Goal: Task Accomplishment & Management: Manage account settings

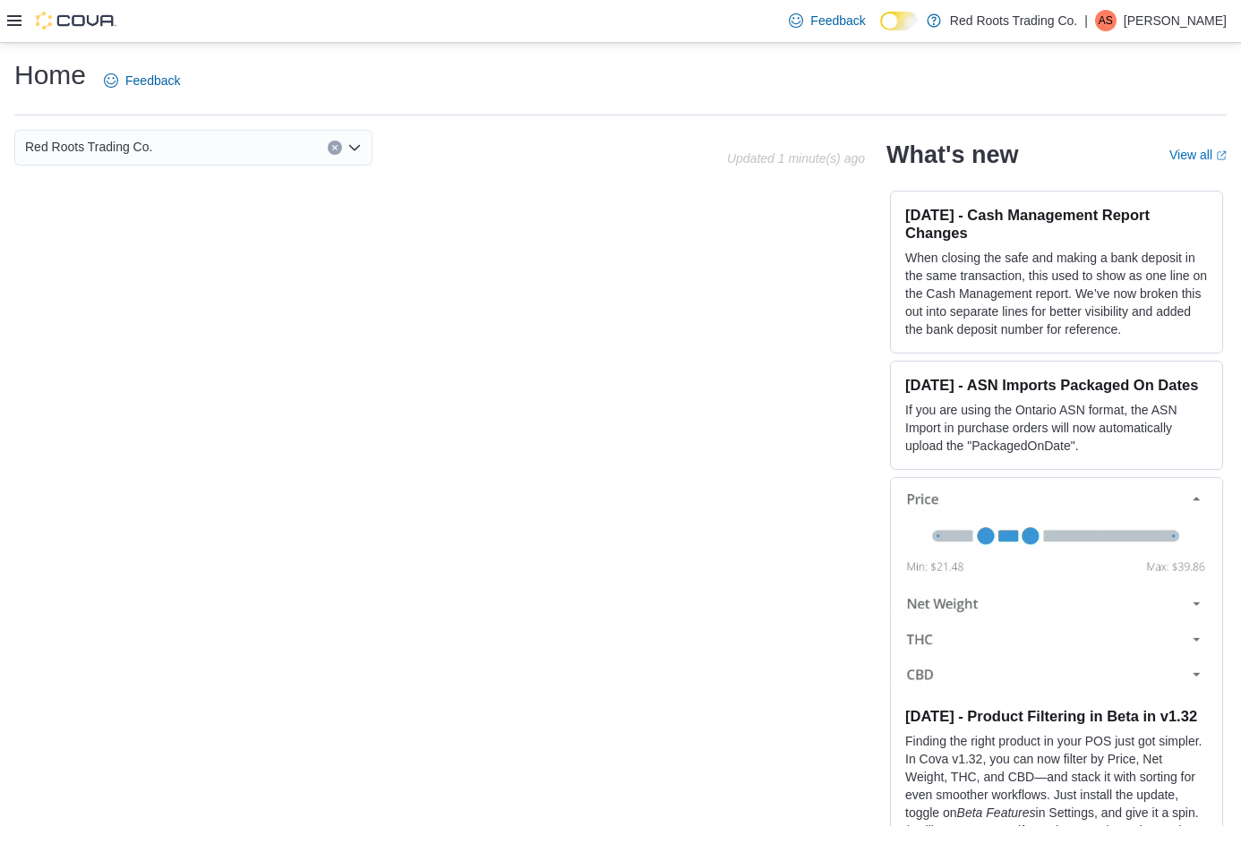
click at [3, 13] on div "Feedback Dark Mode Red Roots Trading Co. | AS [PERSON_NAME]" at bounding box center [620, 21] width 1241 height 43
click at [17, 20] on icon at bounding box center [14, 20] width 14 height 11
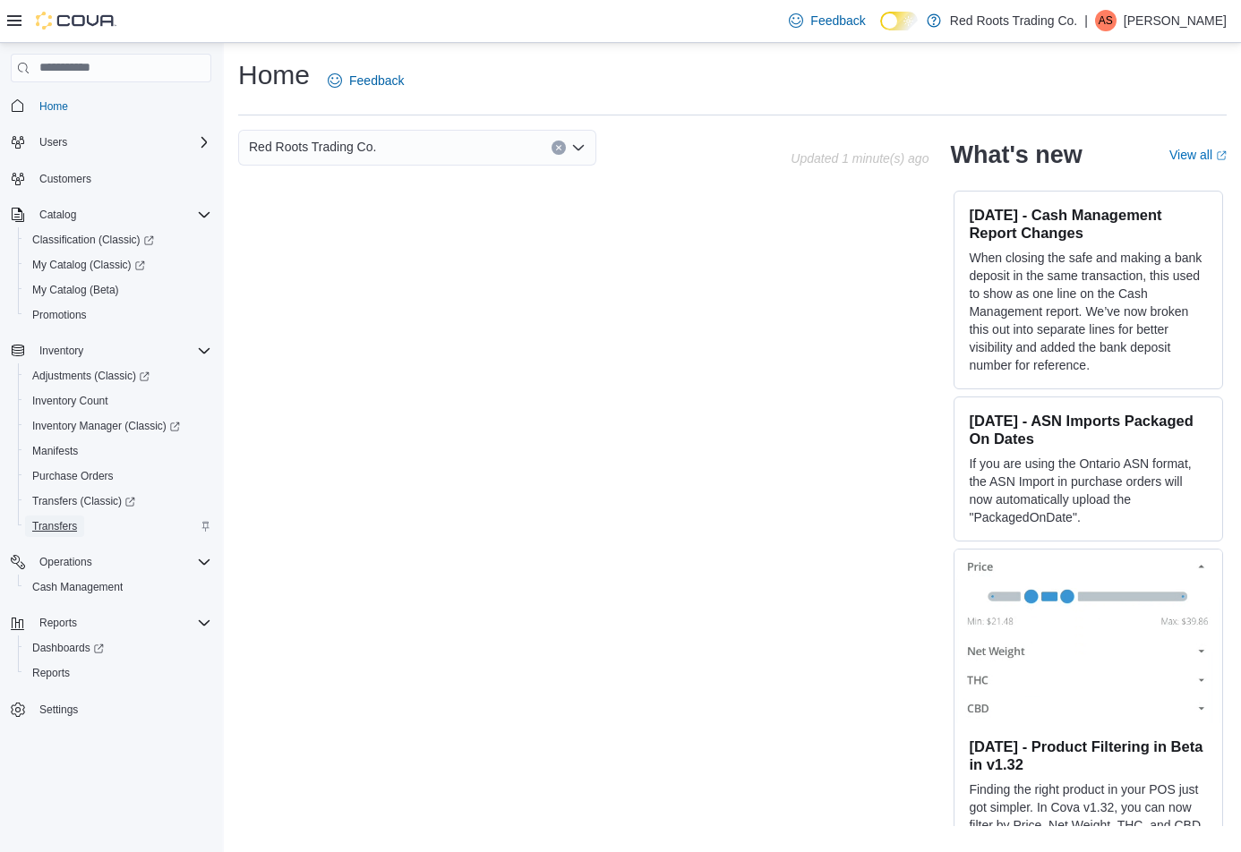
click at [60, 523] on span "Transfers" at bounding box center [54, 526] width 45 height 14
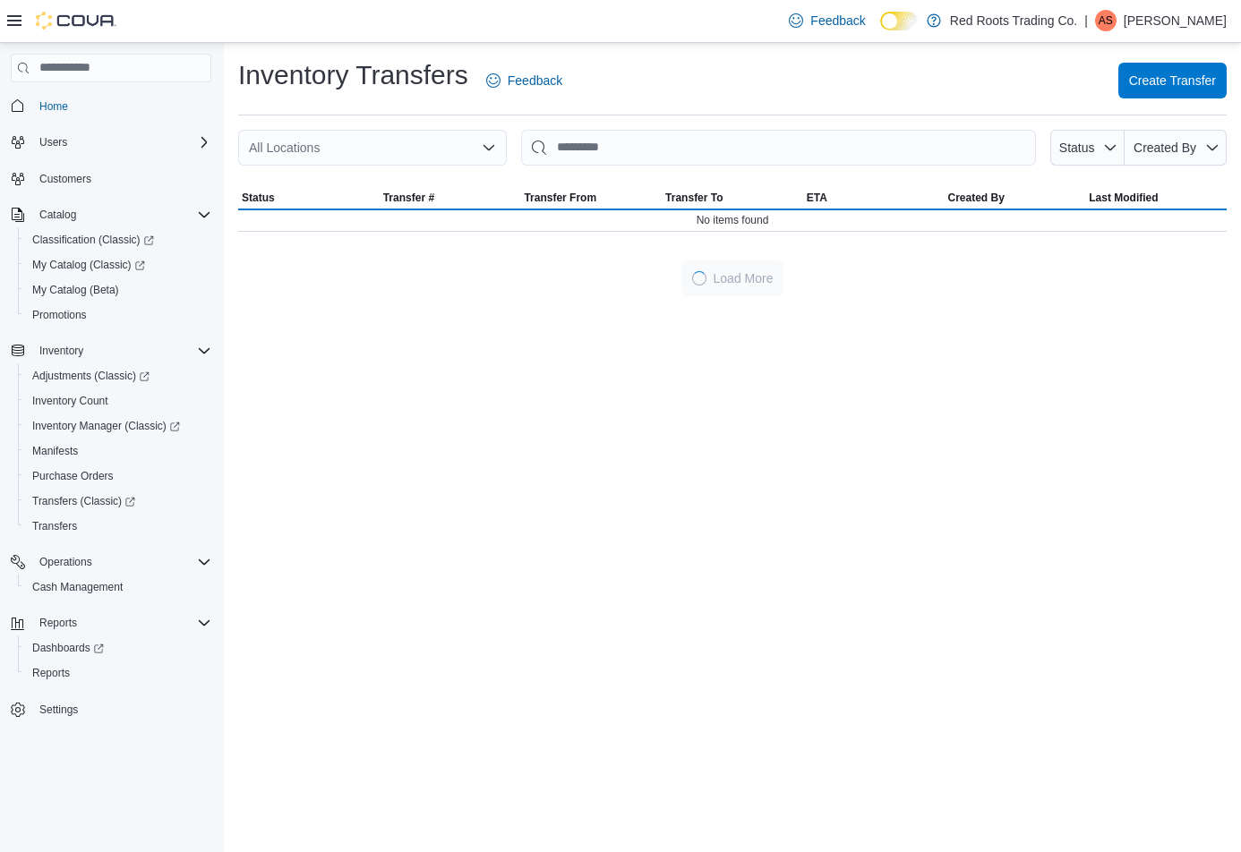
click at [12, 18] on icon at bounding box center [14, 20] width 14 height 14
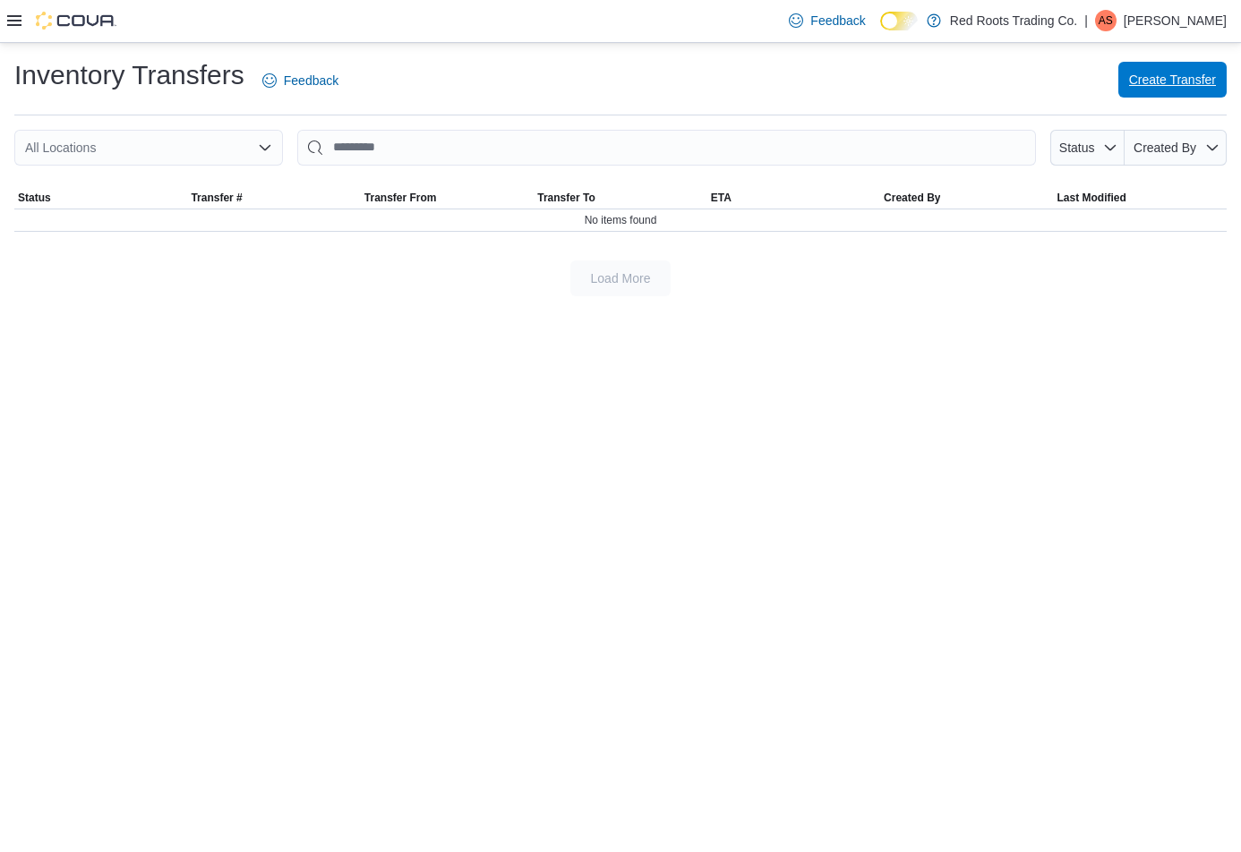
click at [1140, 73] on span "Create Transfer" at bounding box center [1172, 80] width 87 height 18
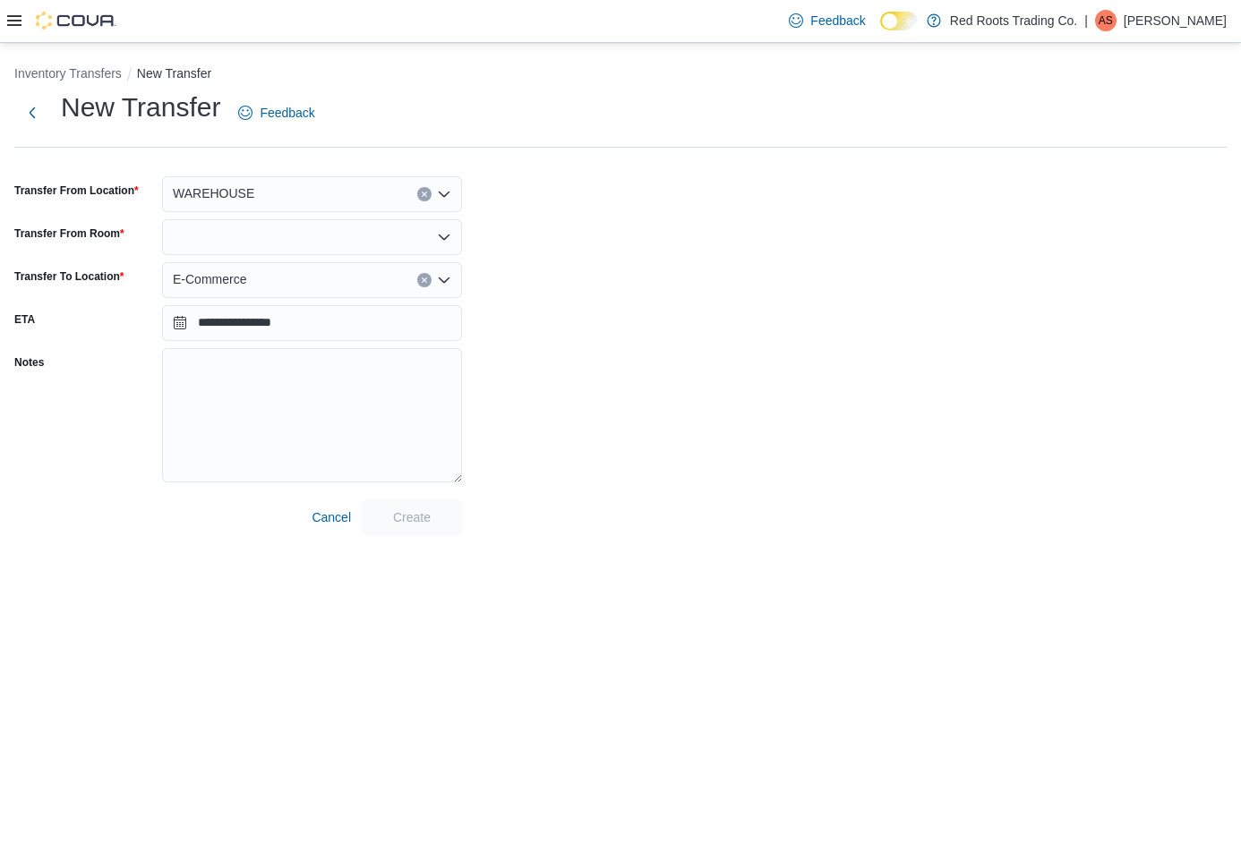
click at [268, 237] on div at bounding box center [312, 237] width 300 height 36
type input "*"
click at [210, 268] on span "Default" at bounding box center [322, 268] width 257 height 18
click at [248, 363] on textarea "Notes" at bounding box center [312, 415] width 300 height 134
click at [185, 368] on textarea "**********" at bounding box center [312, 415] width 300 height 134
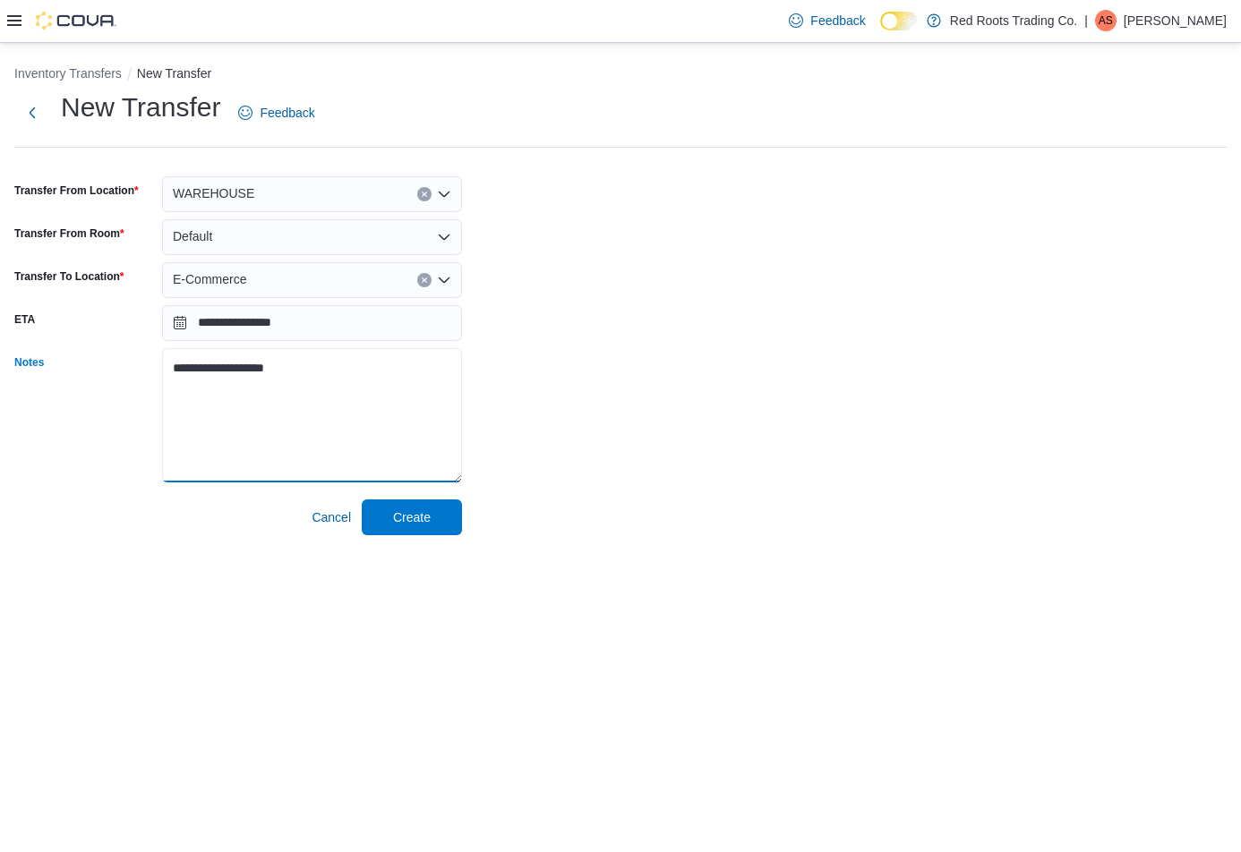
click at [266, 363] on textarea "**********" at bounding box center [312, 415] width 300 height 134
click at [269, 375] on textarea "**********" at bounding box center [312, 415] width 300 height 134
type textarea "**********"
click at [402, 511] on span "Create" at bounding box center [412, 517] width 38 height 18
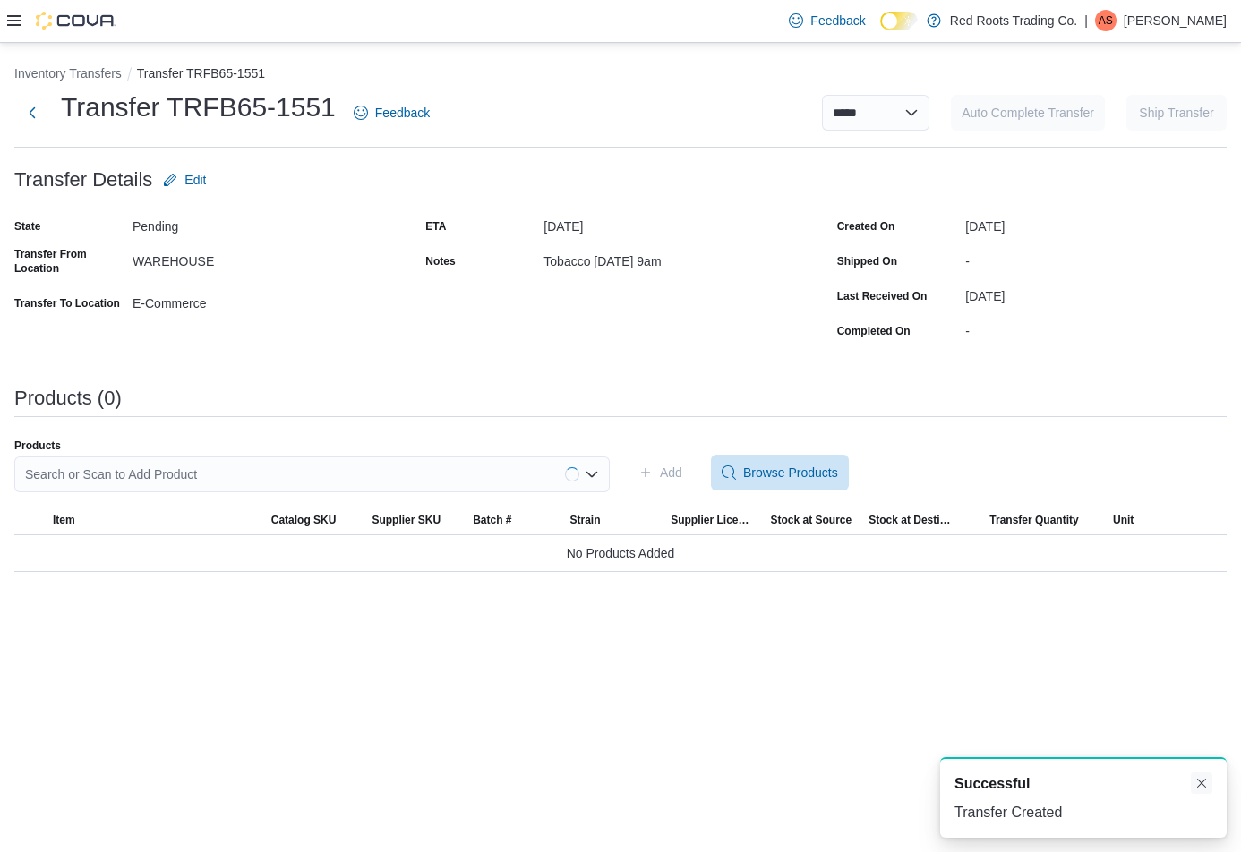
click at [1204, 783] on button "Dismiss toast" at bounding box center [1201, 783] width 21 height 21
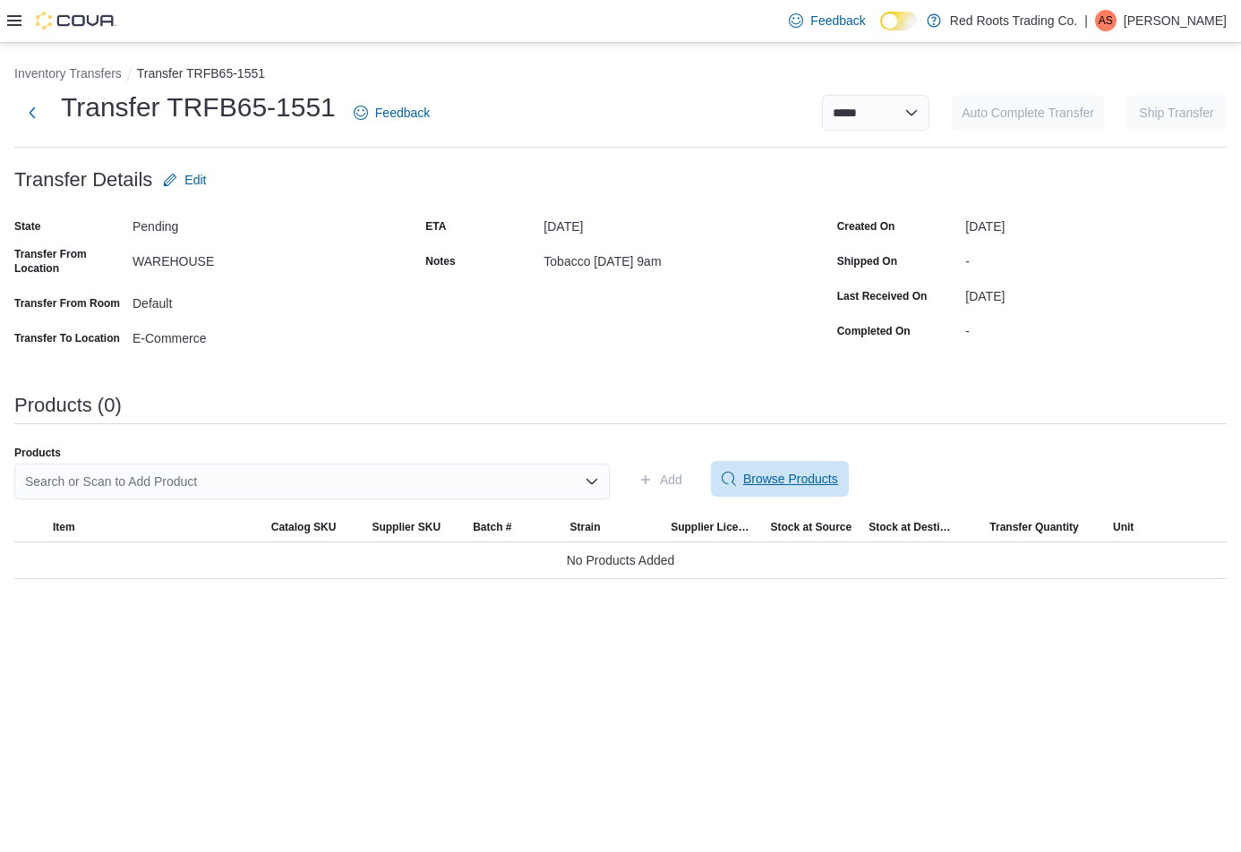
click at [753, 475] on span "Browse Products" at bounding box center [790, 479] width 95 height 18
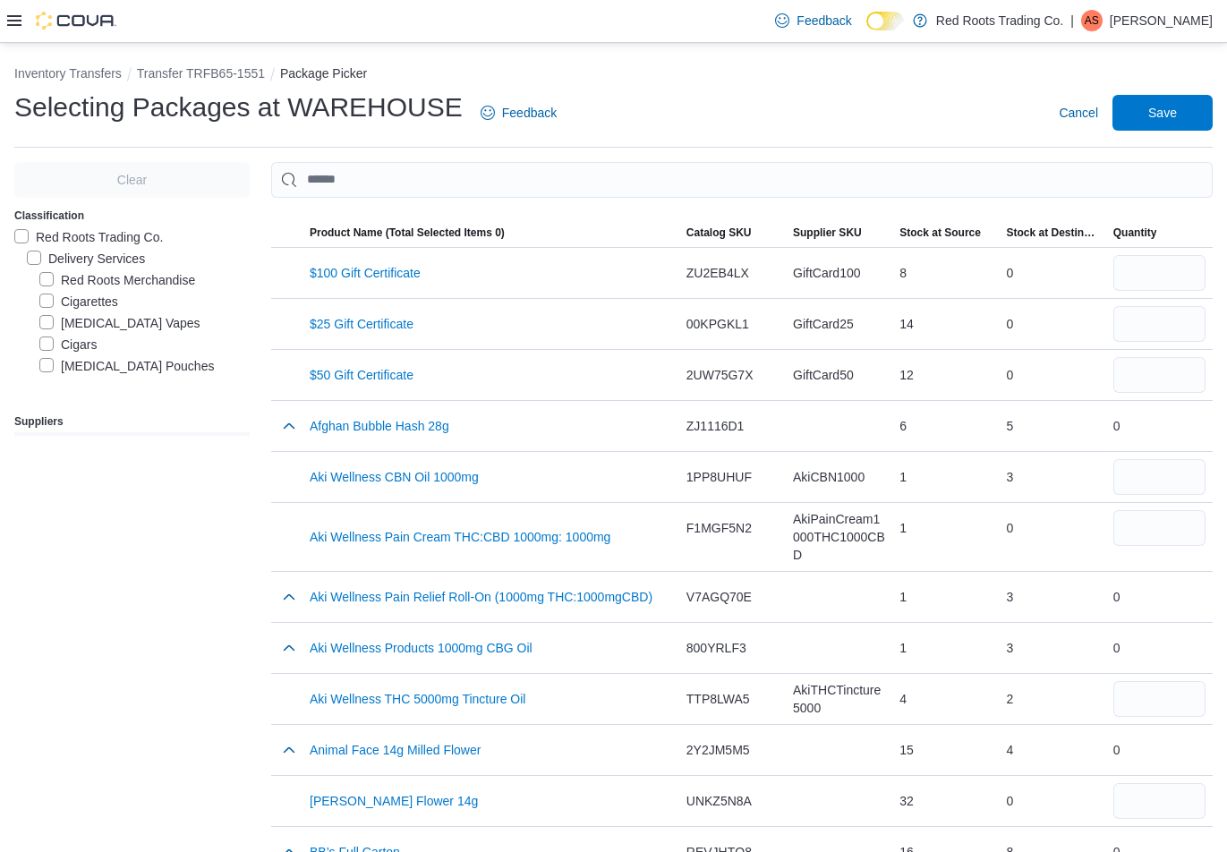
click at [41, 303] on label "Cigarettes" at bounding box center [78, 301] width 79 height 21
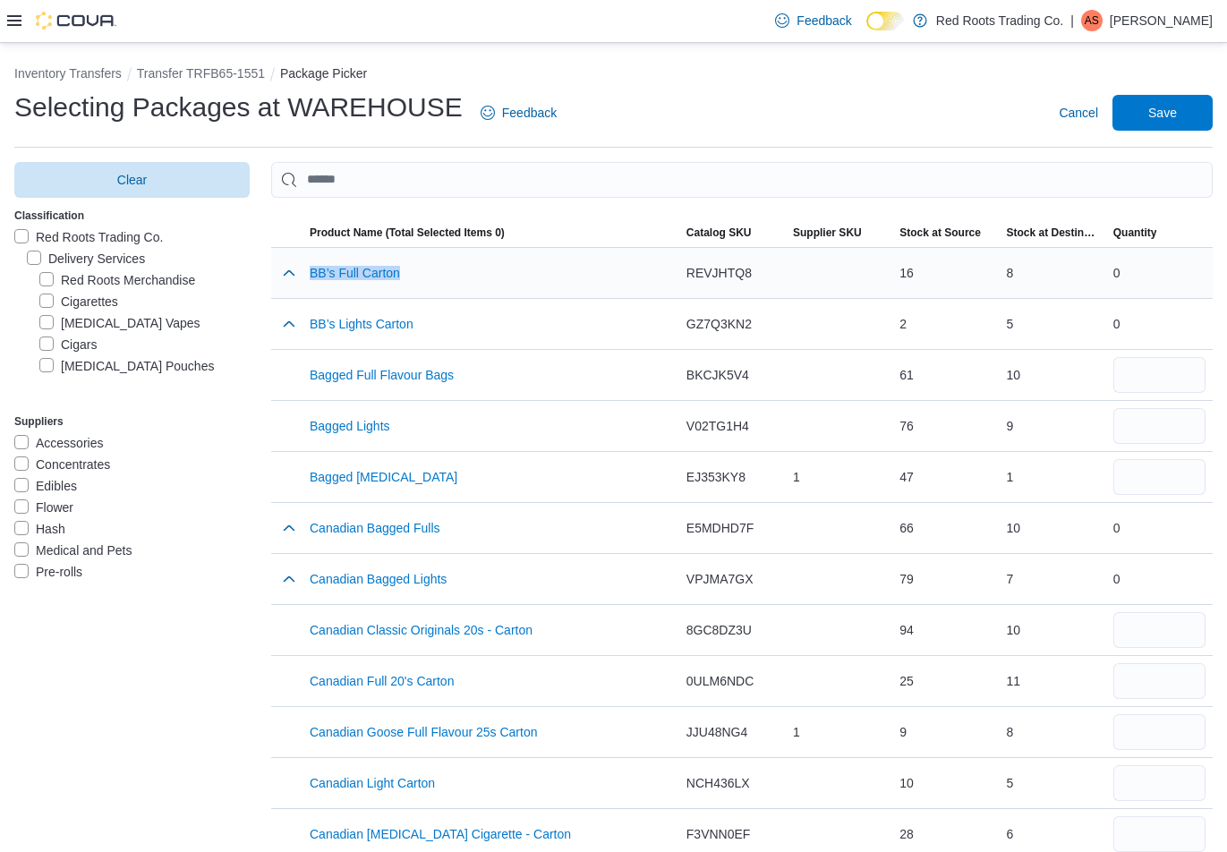
drag, startPoint x: 416, startPoint y: 273, endPoint x: 315, endPoint y: 280, distance: 101.4
click at [315, 280] on div "BB’s Full Carton" at bounding box center [491, 273] width 363 height 36
copy button "BB’s Full Carton"
drag, startPoint x: 477, startPoint y: 323, endPoint x: 307, endPoint y: 328, distance: 170.1
click at [307, 328] on div "BB’s Lights Carton" at bounding box center [491, 324] width 377 height 50
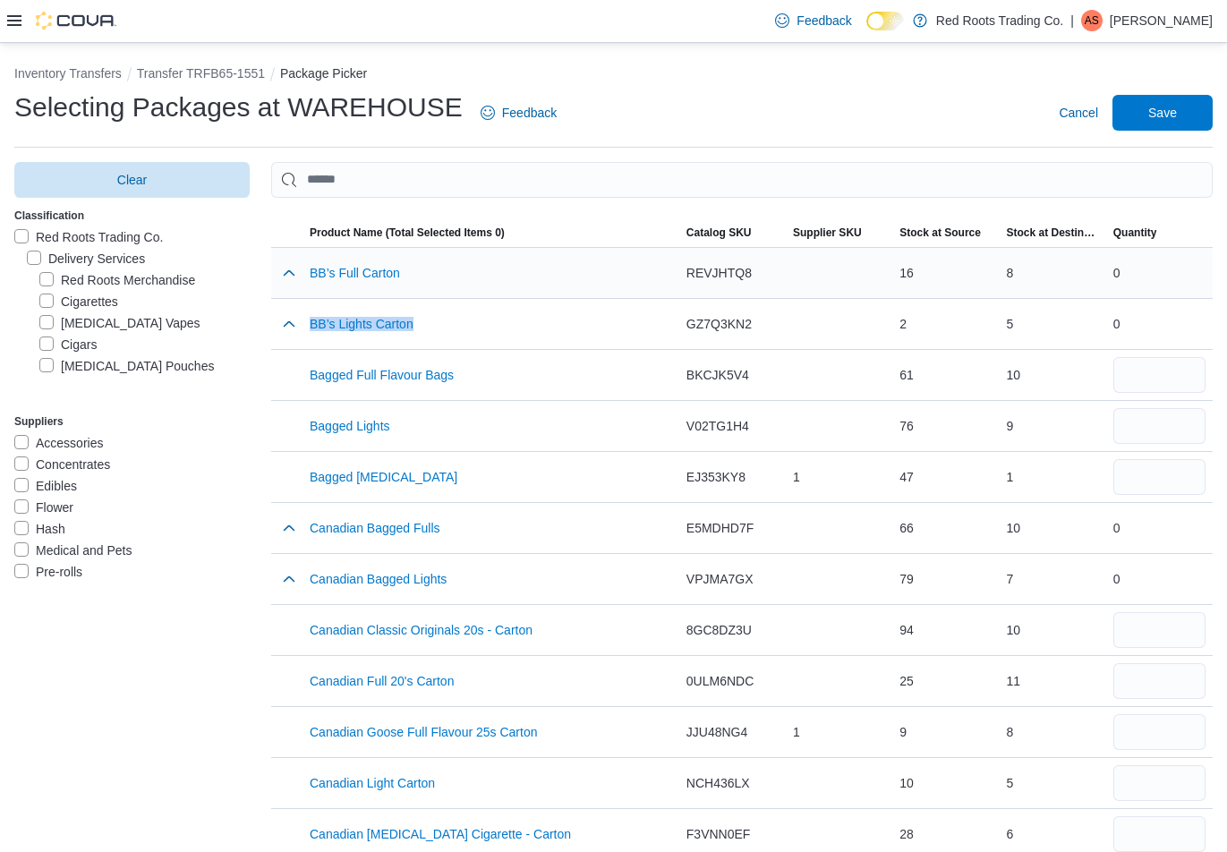
copy button "BB’s Lights Carton"
drag, startPoint x: 418, startPoint y: 423, endPoint x: 309, endPoint y: 431, distance: 109.5
click at [309, 431] on div "Bagged Lights" at bounding box center [491, 426] width 377 height 50
copy button "Bagged Lights"
drag, startPoint x: 433, startPoint y: 479, endPoint x: 326, endPoint y: 470, distance: 107.8
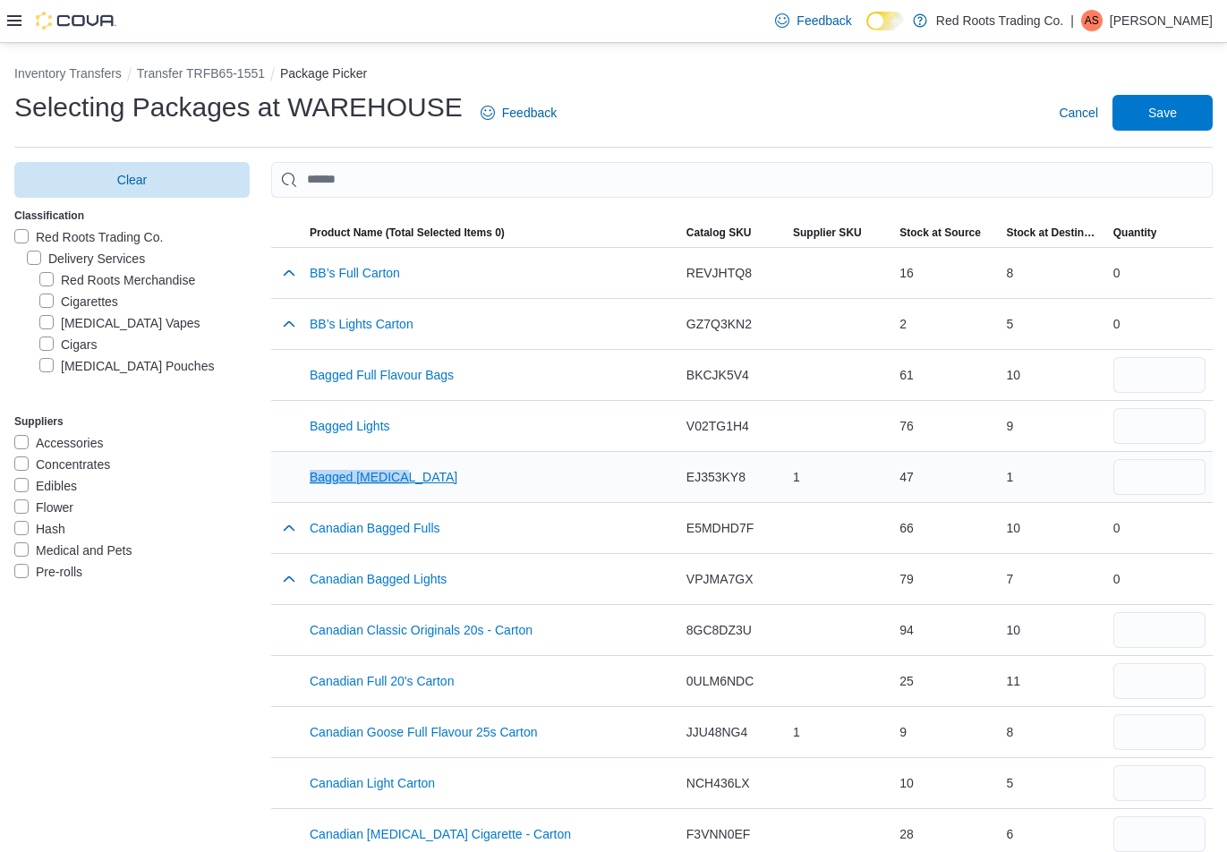
click at [312, 473] on div "Bagged Menthol" at bounding box center [491, 477] width 377 height 50
copy button "Bagged Menthol"
drag, startPoint x: 477, startPoint y: 572, endPoint x: 307, endPoint y: 576, distance: 170.1
click at [307, 576] on div "Canadian Bagged Lights" at bounding box center [491, 579] width 377 height 50
copy button "Canadian Bagged Lights"
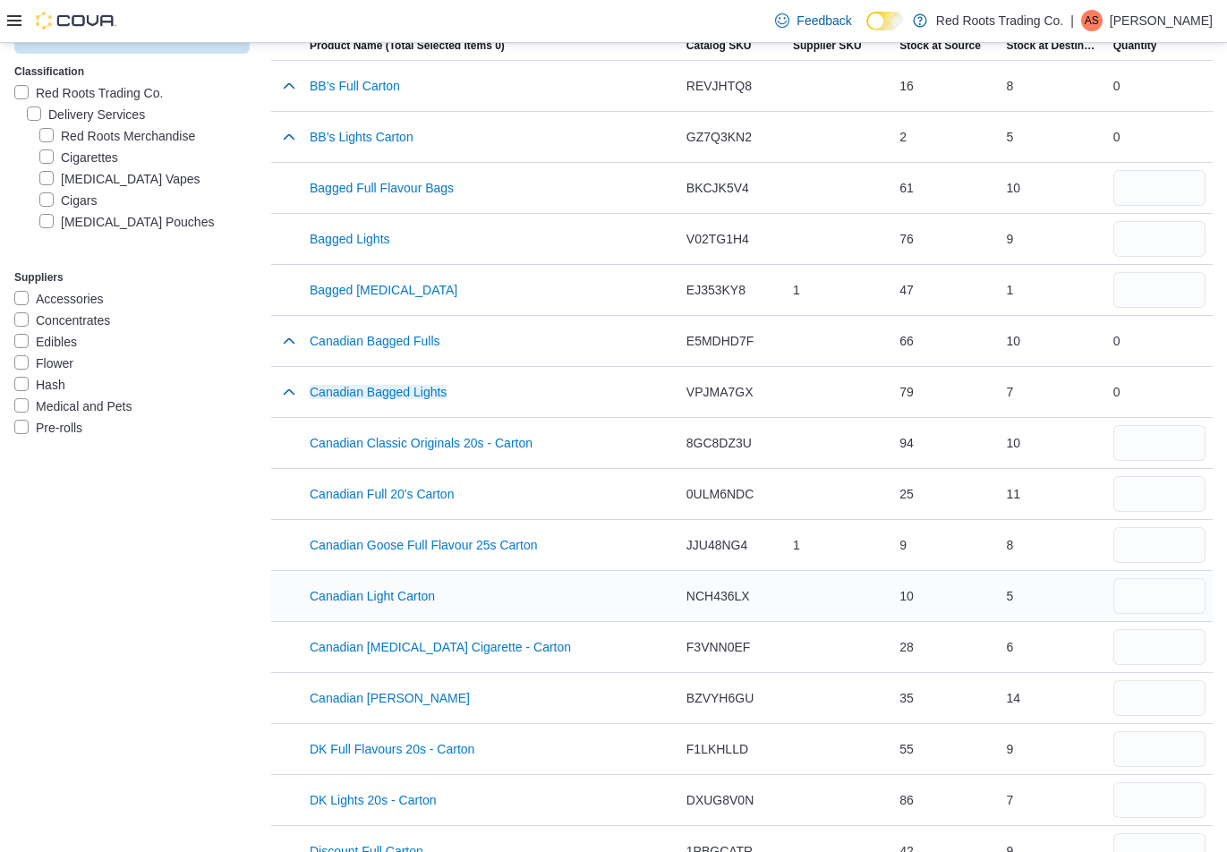
scroll to position [269, 0]
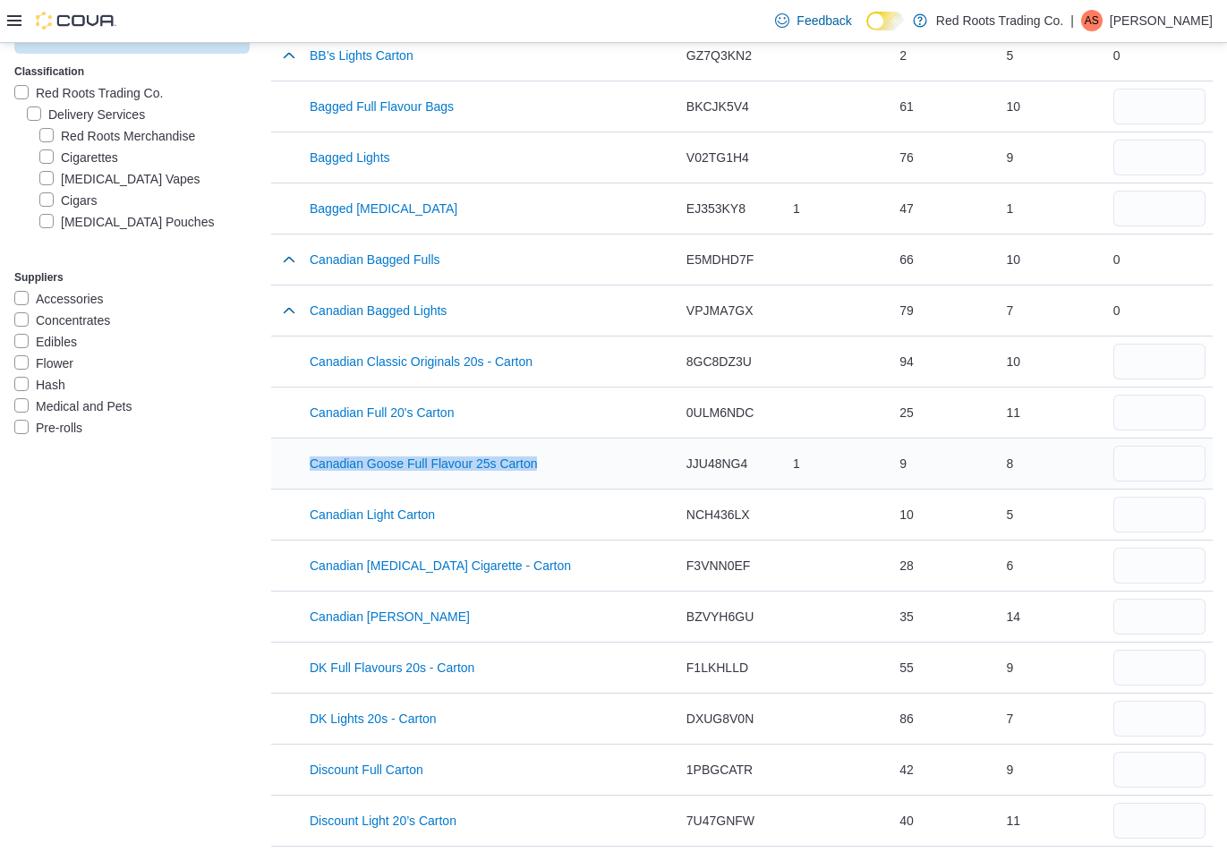
drag, startPoint x: 557, startPoint y: 464, endPoint x: 354, endPoint y: 449, distance: 203.7
click at [305, 465] on div "Canadian Goose Full Flavour 25s Carton" at bounding box center [491, 464] width 377 height 50
copy button "Canadian Goose Full Flavour 25s Carton"
drag, startPoint x: 508, startPoint y: 513, endPoint x: 313, endPoint y: 513, distance: 194.2
click at [306, 513] on div "Canadian Light Carton" at bounding box center [491, 515] width 377 height 50
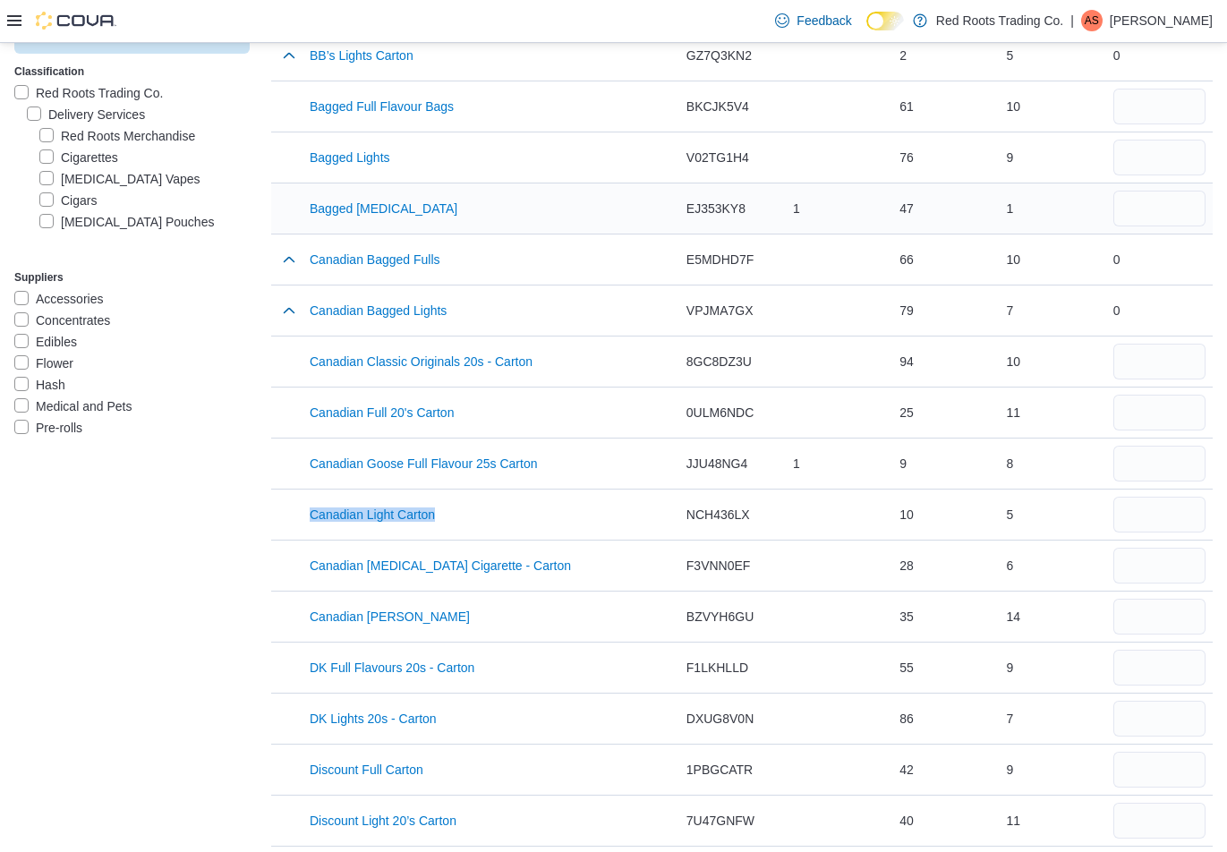
copy button "Canadian Light Carton"
drag, startPoint x: 529, startPoint y: 562, endPoint x: 295, endPoint y: 559, distance: 233.7
click at [295, 559] on tr "Product Name (Total Selected Items 0) Canadian Menthol Cigarette - Carton Catal…" at bounding box center [742, 565] width 942 height 51
copy tr "Product Name (Total Selected Items 0) Canadian Menthol Cigarette - Carton"
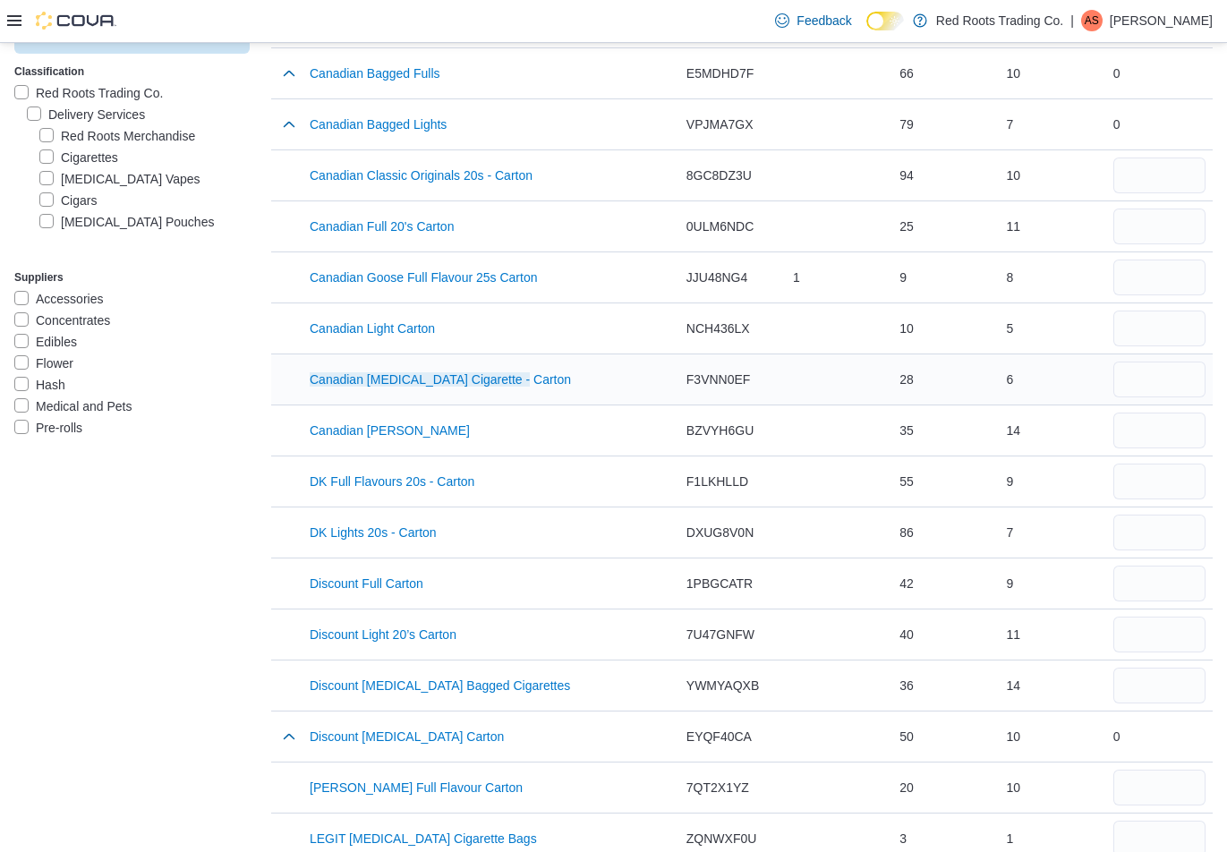
scroll to position [537, 0]
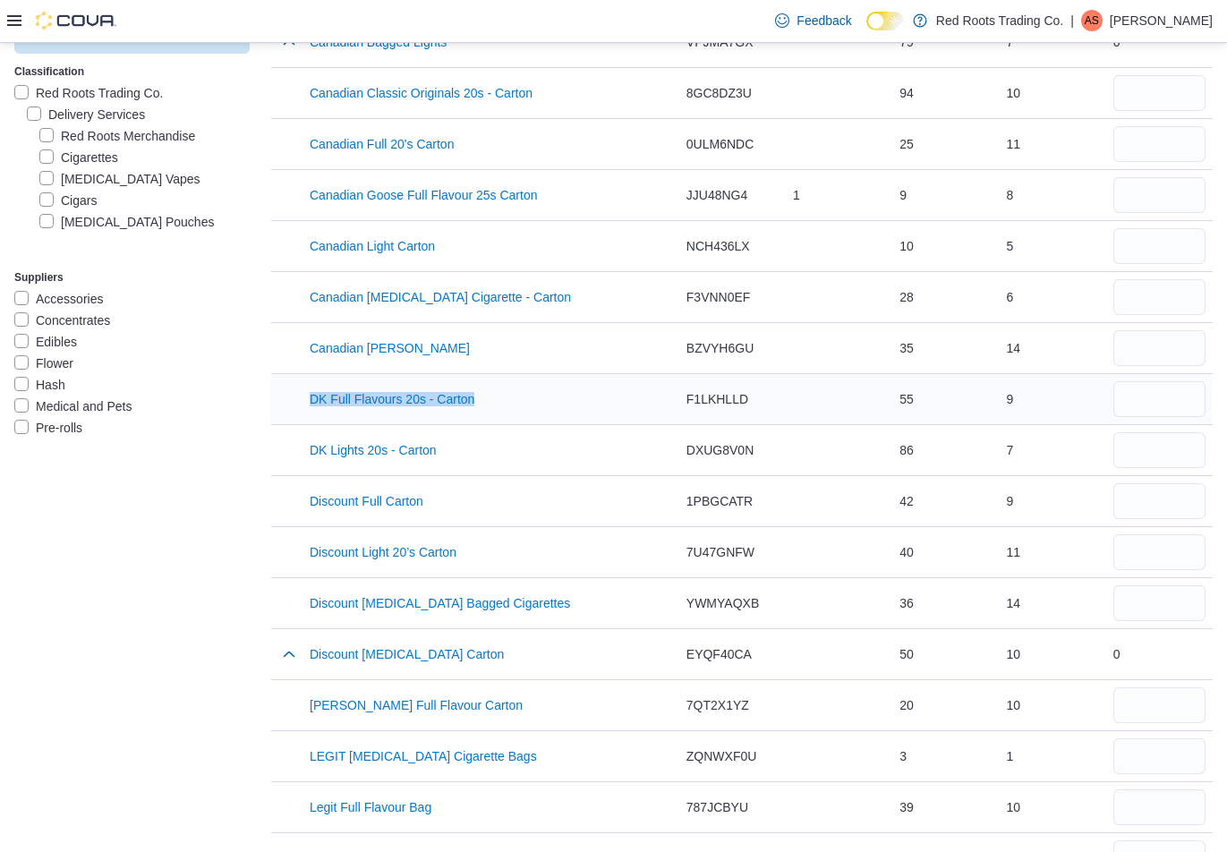
drag, startPoint x: 510, startPoint y: 395, endPoint x: 296, endPoint y: 386, distance: 214.1
click at [296, 386] on tr "Product Name (Total Selected Items 0) DK Full Flavours 20s - Carton Catalog SKU…" at bounding box center [742, 398] width 942 height 51
copy tr "Product Name (Total Selected Items 0) DK Full Flavours 20s - Carton"
drag, startPoint x: 453, startPoint y: 451, endPoint x: 314, endPoint y: 456, distance: 138.8
click at [312, 456] on div "DK Lights 20s - Carton" at bounding box center [491, 450] width 377 height 50
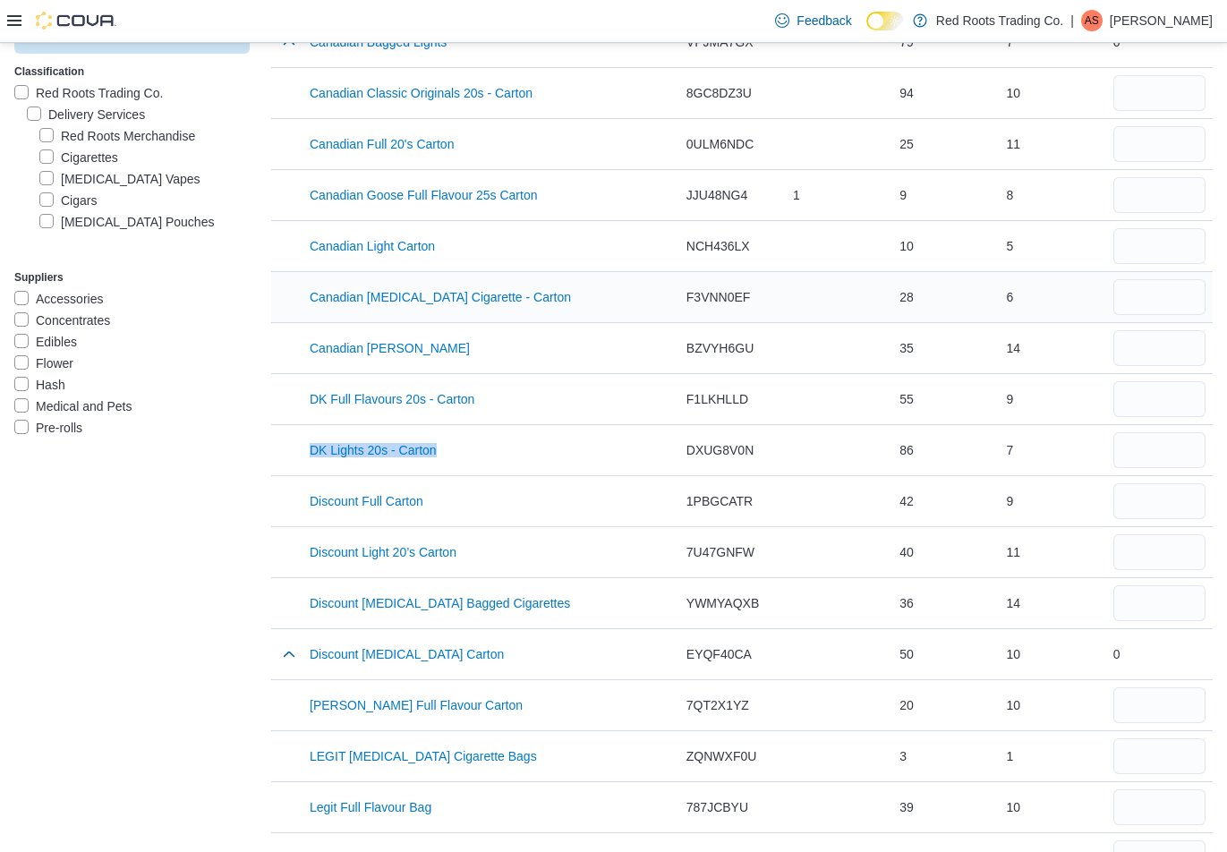
copy button "DK Lights 20s - Carton"
drag, startPoint x: 449, startPoint y: 496, endPoint x: 855, endPoint y: 429, distance: 411.0
click at [310, 501] on div "Discount Full Carton" at bounding box center [491, 501] width 377 height 50
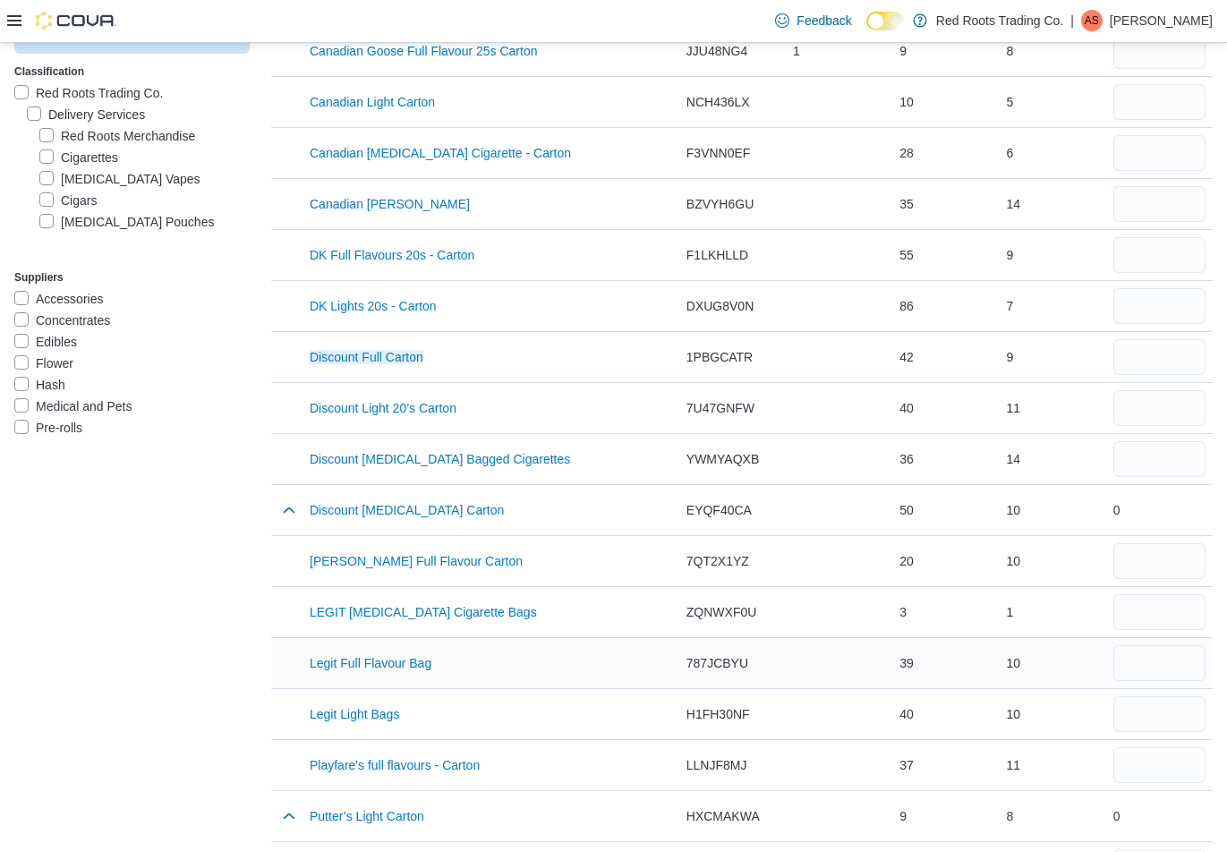
scroll to position [716, 0]
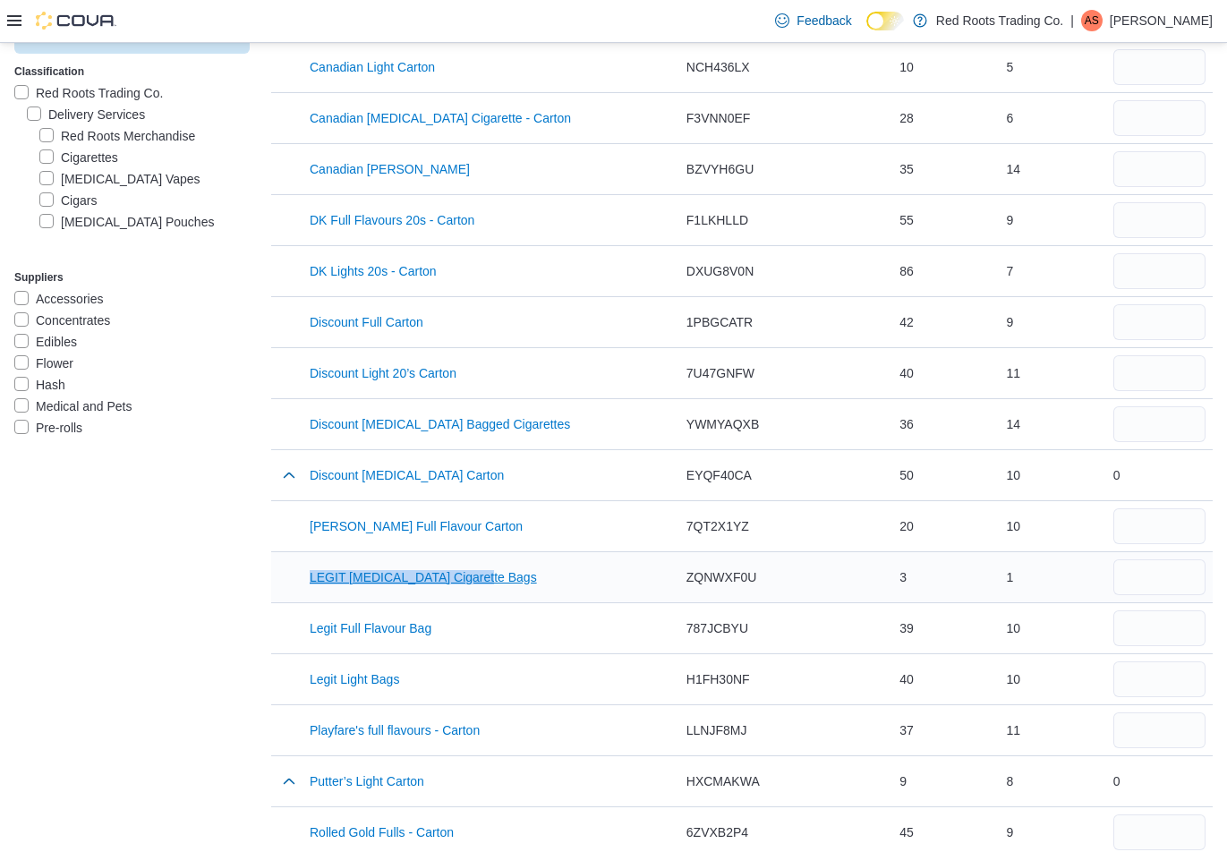
drag, startPoint x: 500, startPoint y: 576, endPoint x: 352, endPoint y: 572, distance: 148.7
click at [307, 580] on div "LEGIT Menthol Cigarette Bags" at bounding box center [491, 577] width 377 height 50
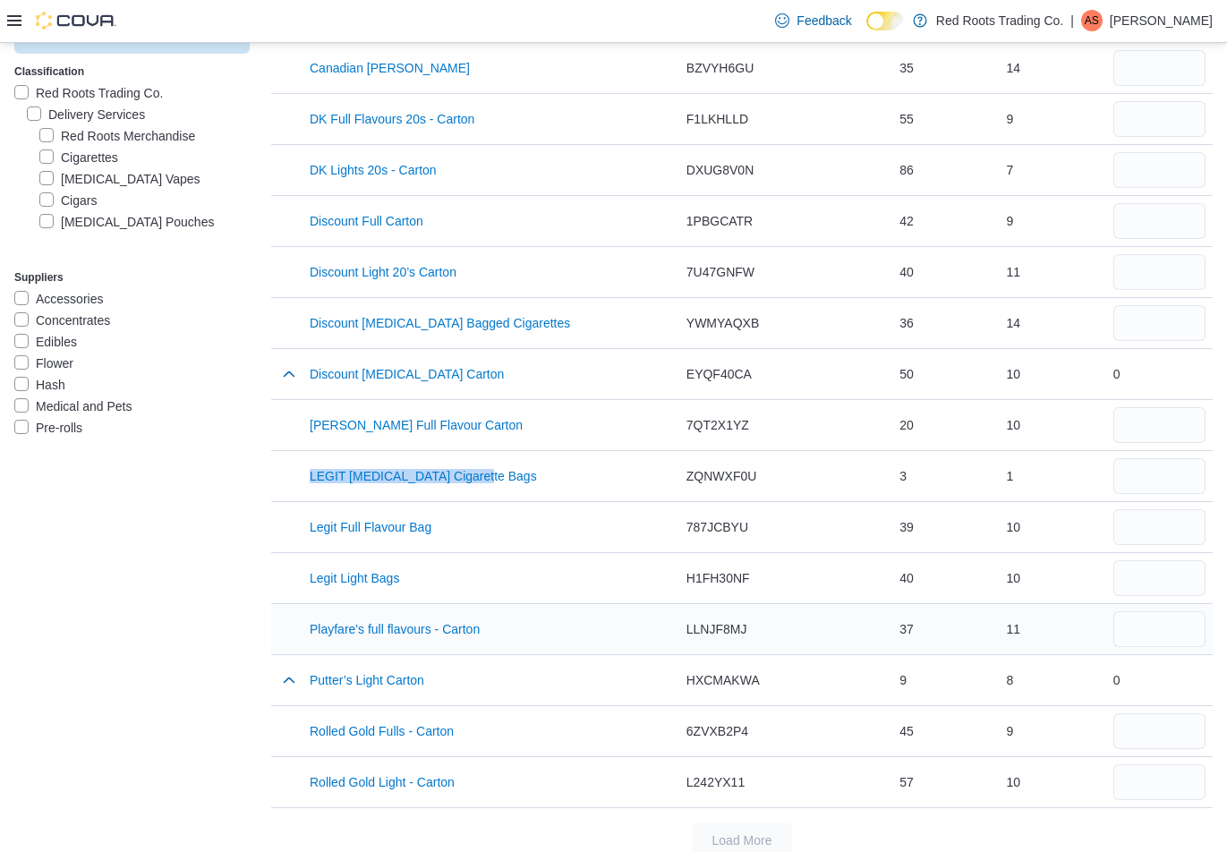
scroll to position [837, 0]
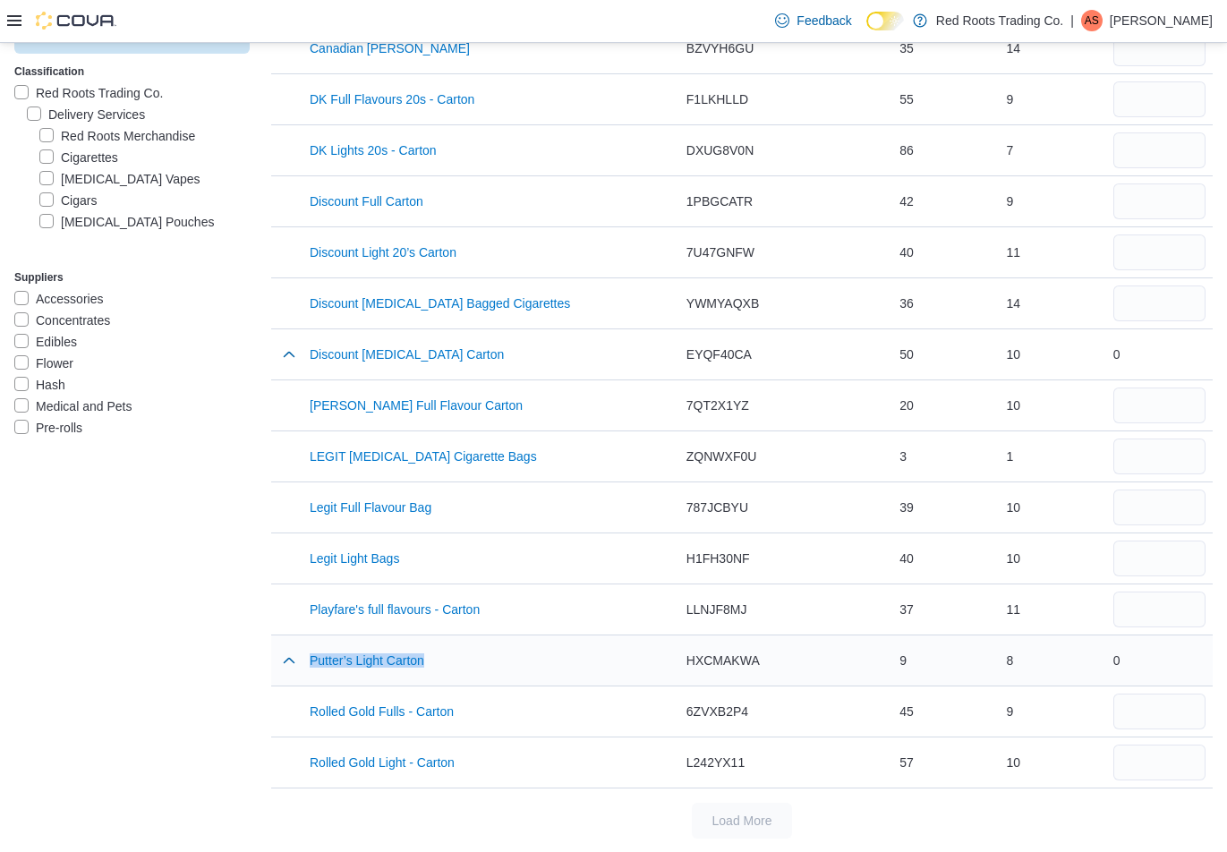
drag, startPoint x: 458, startPoint y: 656, endPoint x: 305, endPoint y: 658, distance: 153.1
click at [305, 658] on div "Putter’s Light Carton" at bounding box center [491, 661] width 377 height 50
drag, startPoint x: 473, startPoint y: 714, endPoint x: 308, endPoint y: 717, distance: 164.7
click at [308, 717] on div "Rolled Gold Fulls - Carton" at bounding box center [491, 712] width 377 height 50
click at [45, 149] on label "Cigarettes" at bounding box center [78, 157] width 79 height 21
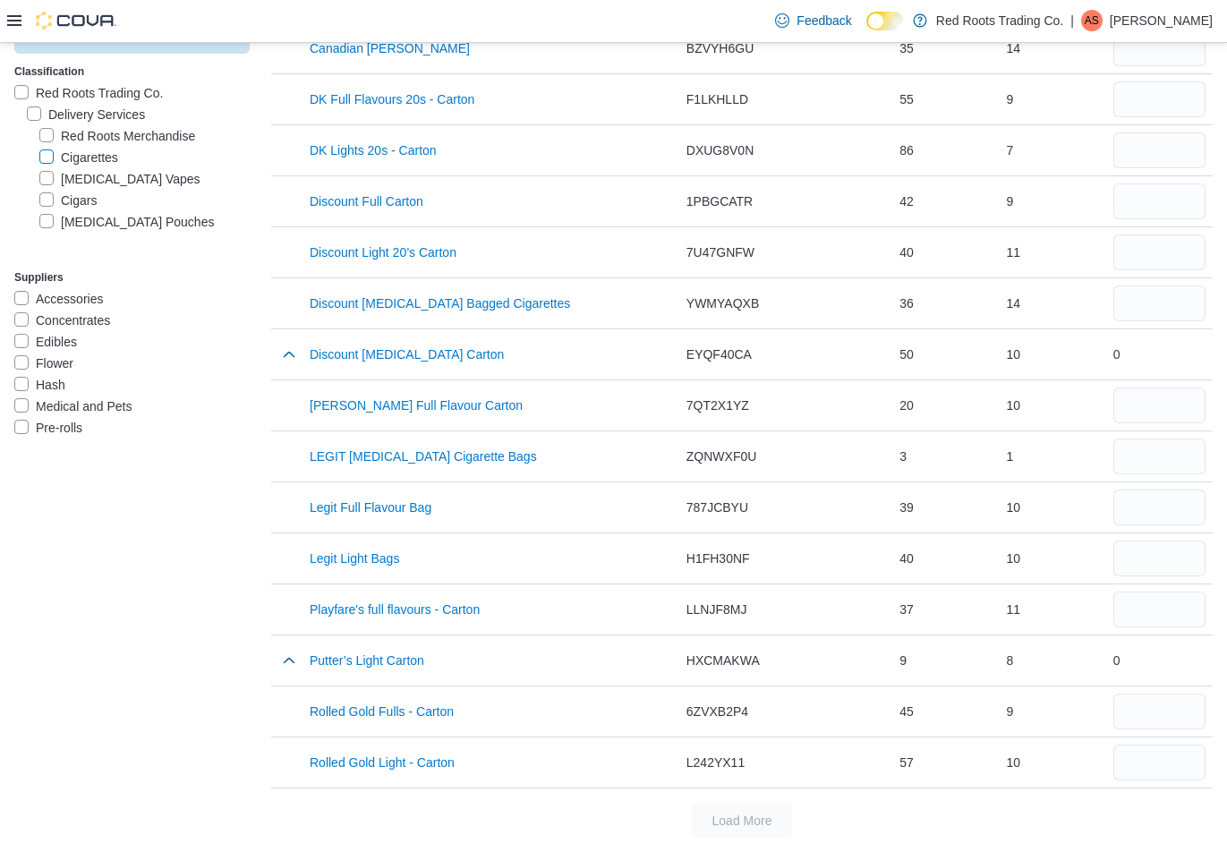
scroll to position [0, 0]
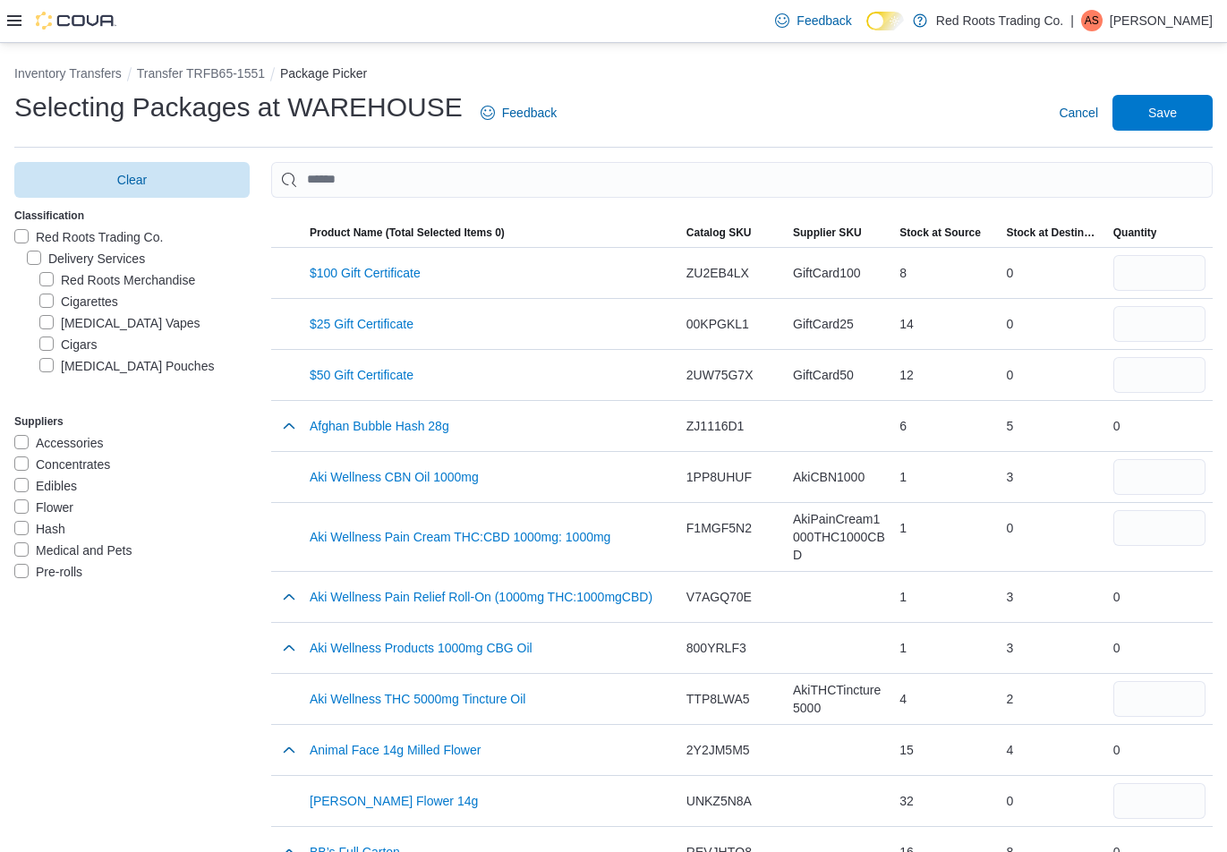
click at [47, 322] on label "Nicotine Vapes" at bounding box center [119, 322] width 161 height 21
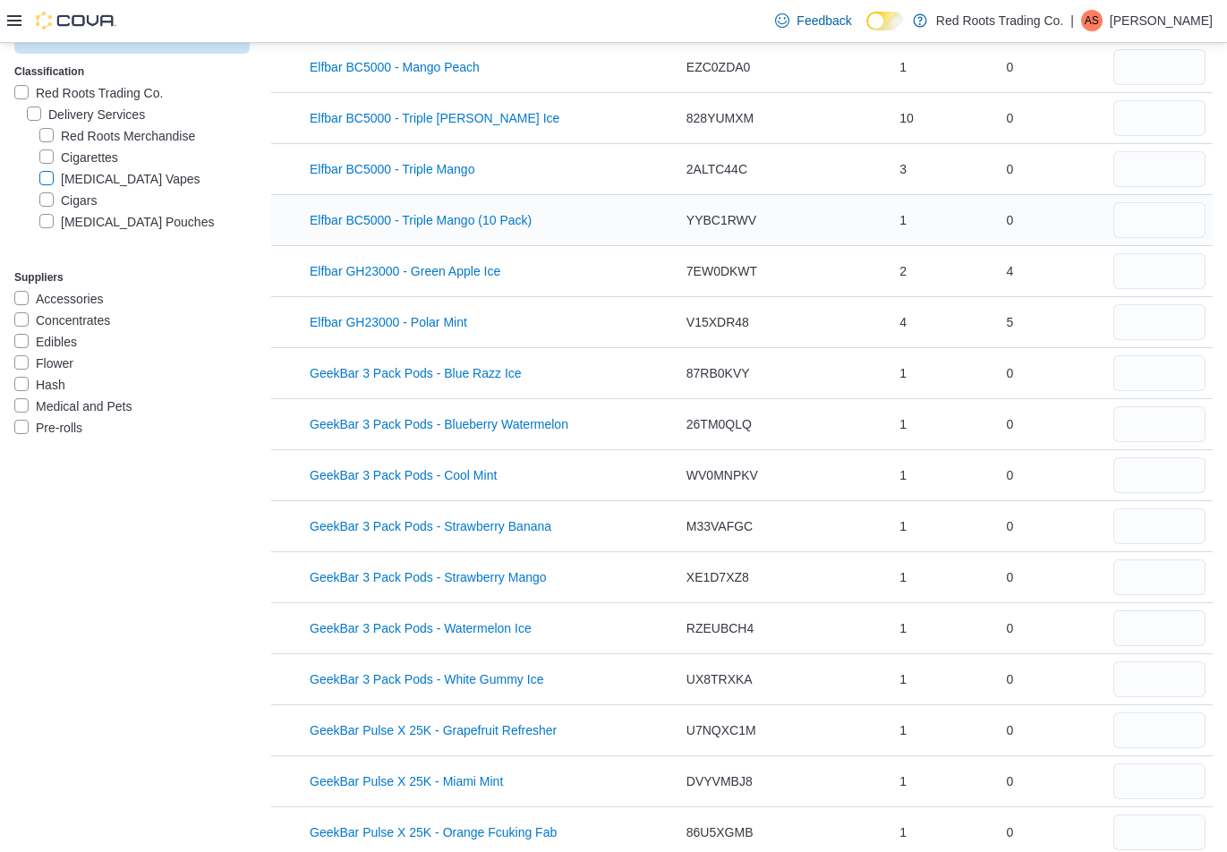
scroll to position [269, 0]
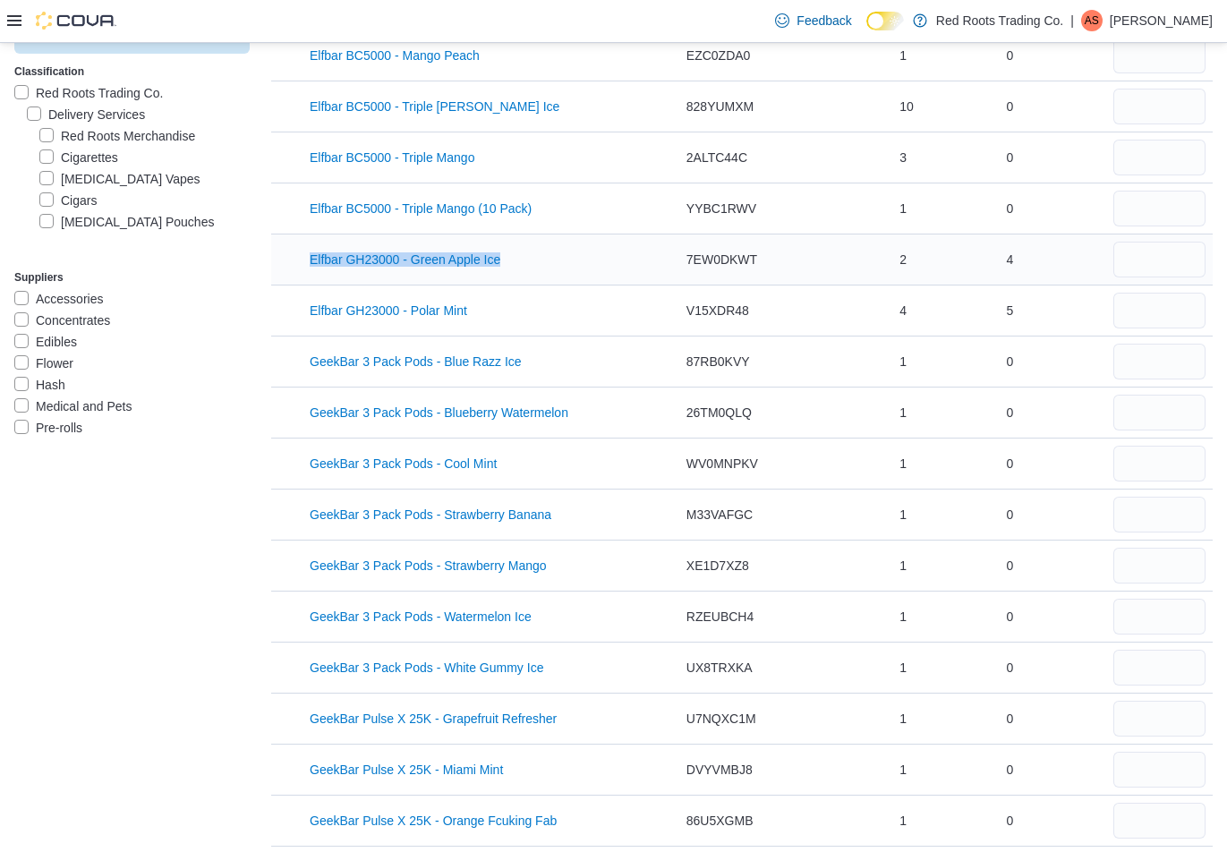
drag, startPoint x: 516, startPoint y: 258, endPoint x: 310, endPoint y: 264, distance: 206.0
click at [310, 264] on div "Elfbar GH23000 - Green Apple Ice" at bounding box center [491, 260] width 377 height 50
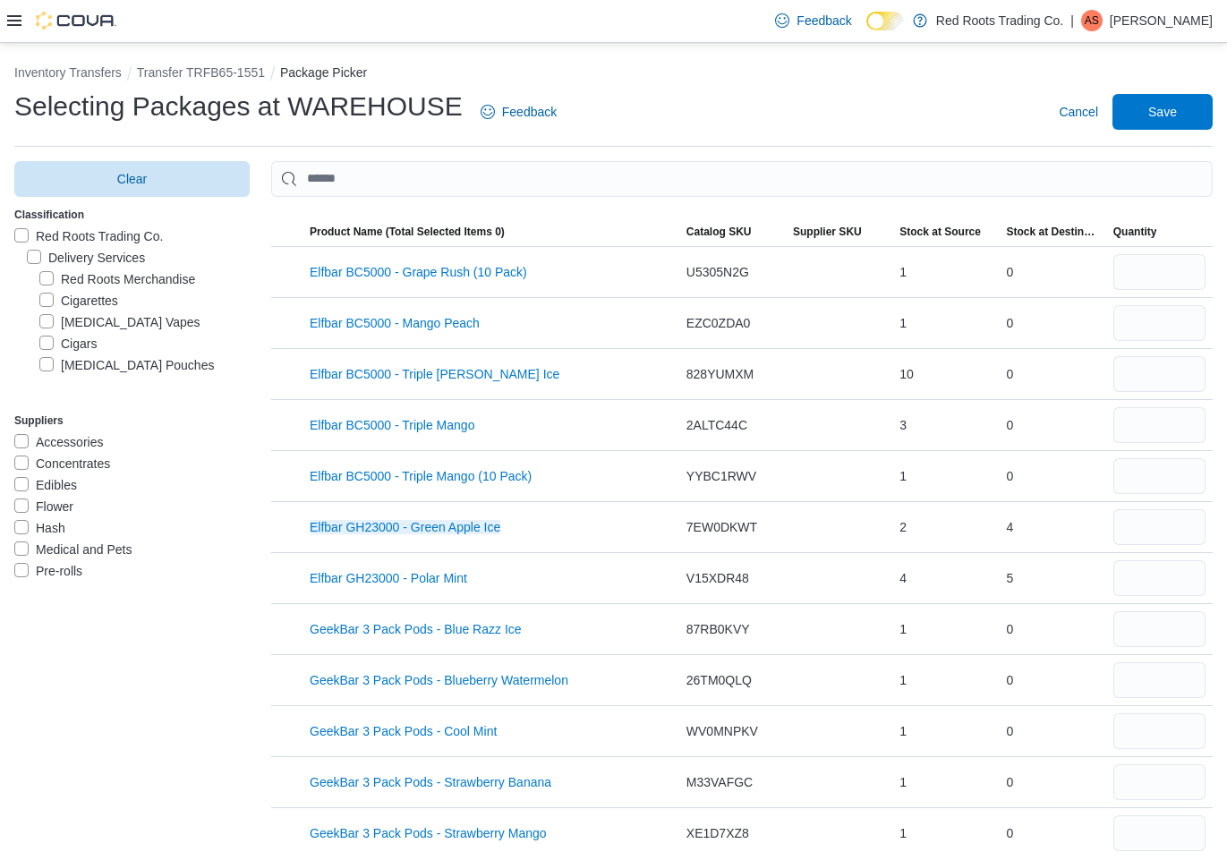
scroll to position [0, 0]
click at [43, 315] on label "Nicotine Vapes" at bounding box center [119, 322] width 161 height 21
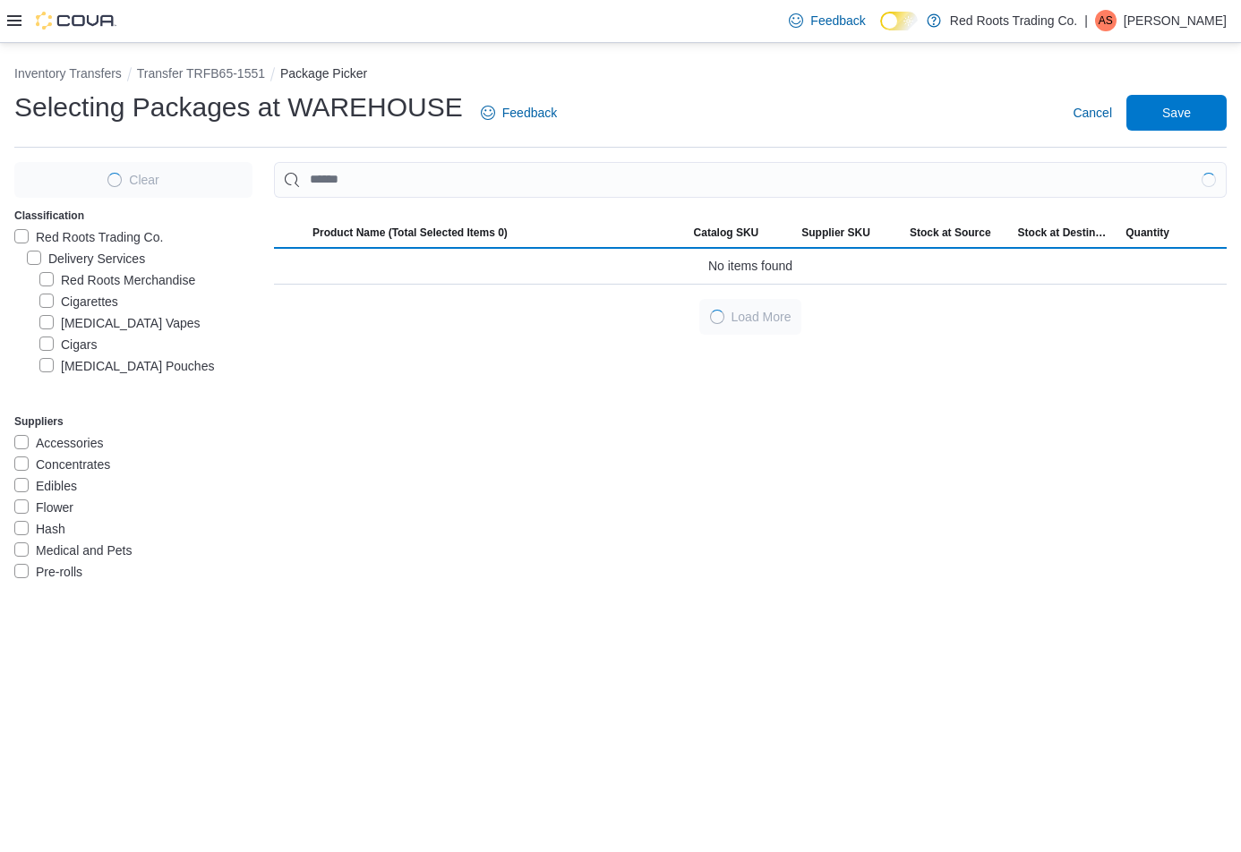
click at [44, 342] on label "Cigars" at bounding box center [67, 344] width 57 height 21
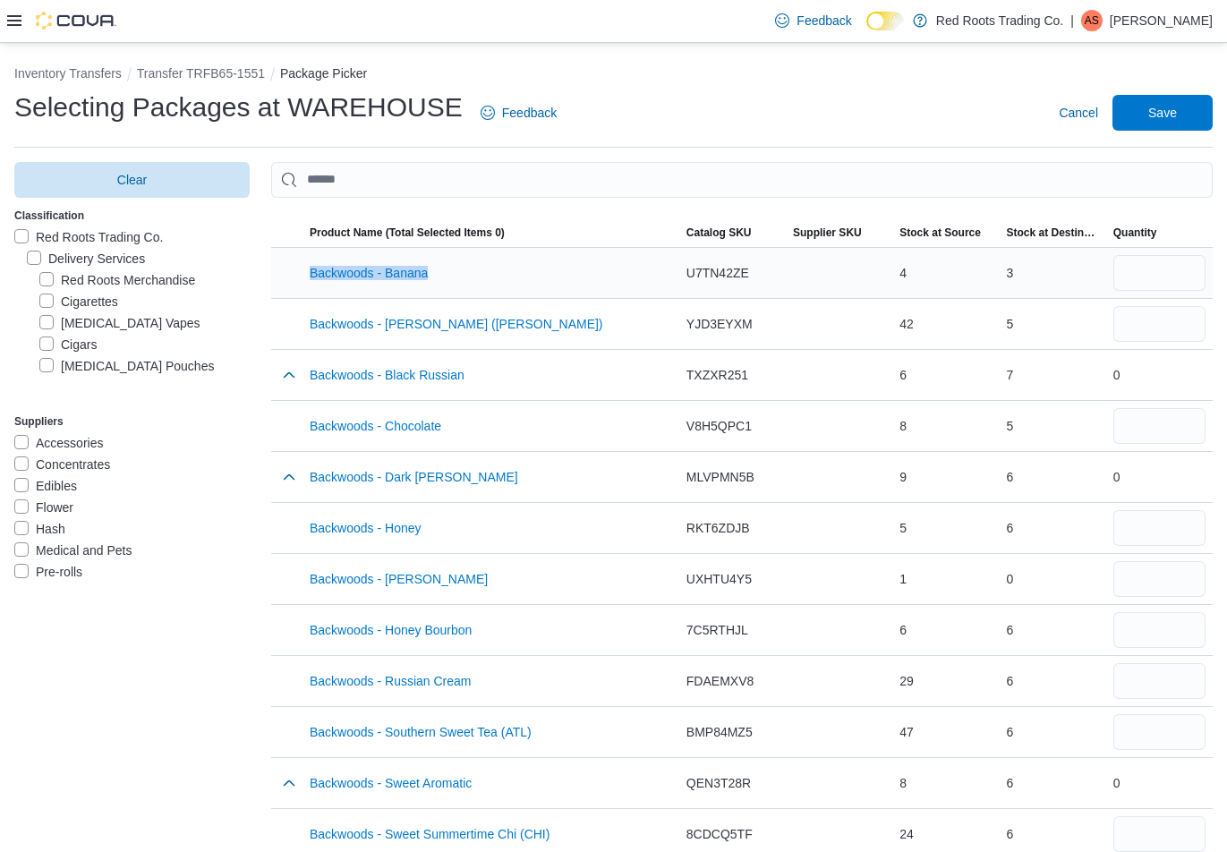
drag, startPoint x: 431, startPoint y: 273, endPoint x: 353, endPoint y: 292, distance: 80.1
click at [309, 276] on div "Backwoods - Banana" at bounding box center [491, 273] width 377 height 50
drag, startPoint x: 525, startPoint y: 316, endPoint x: 302, endPoint y: 322, distance: 223.0
click at [302, 322] on tr "Product Name (Total Selected Items 0) Backwoods - Banana Foster (NOLA) Catalog …" at bounding box center [742, 323] width 942 height 51
drag, startPoint x: 461, startPoint y: 422, endPoint x: 308, endPoint y: 428, distance: 153.2
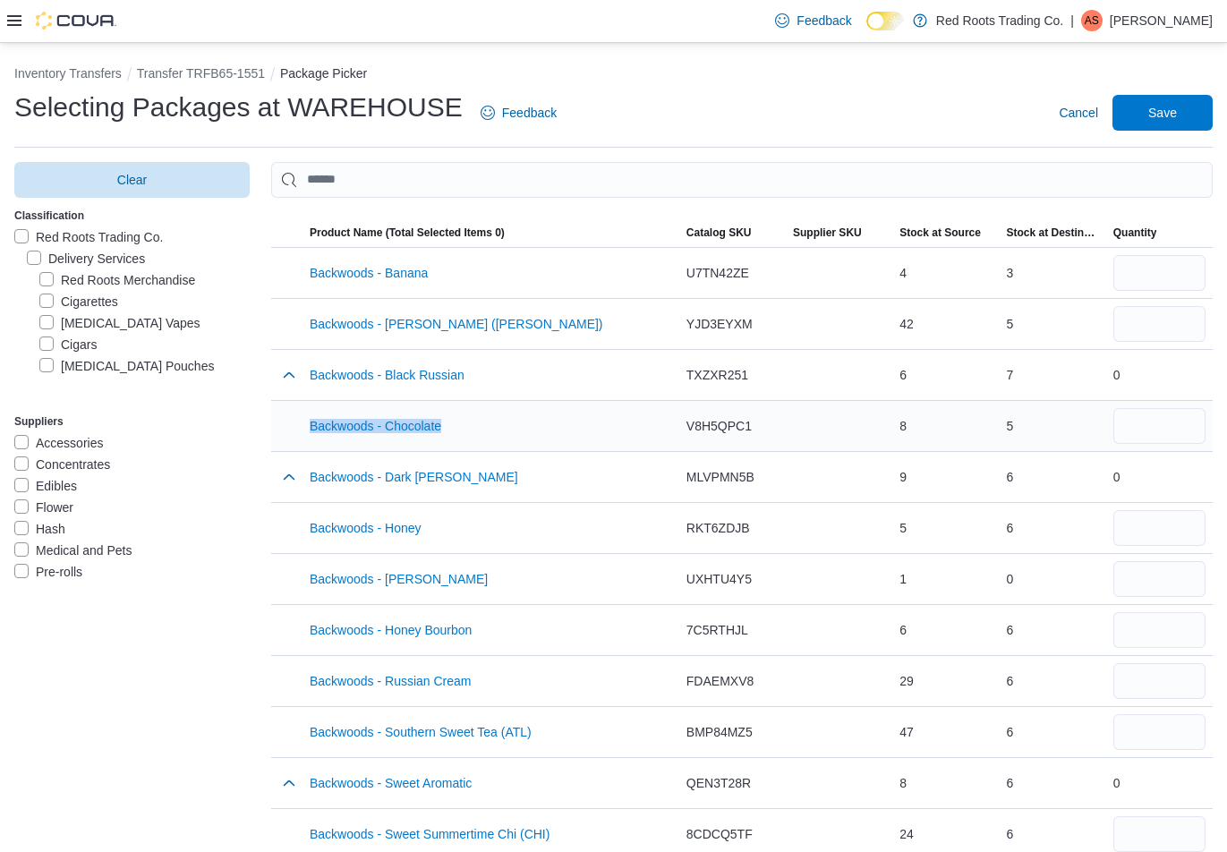
click at [308, 428] on div "Backwoods - Chocolate" at bounding box center [491, 426] width 377 height 50
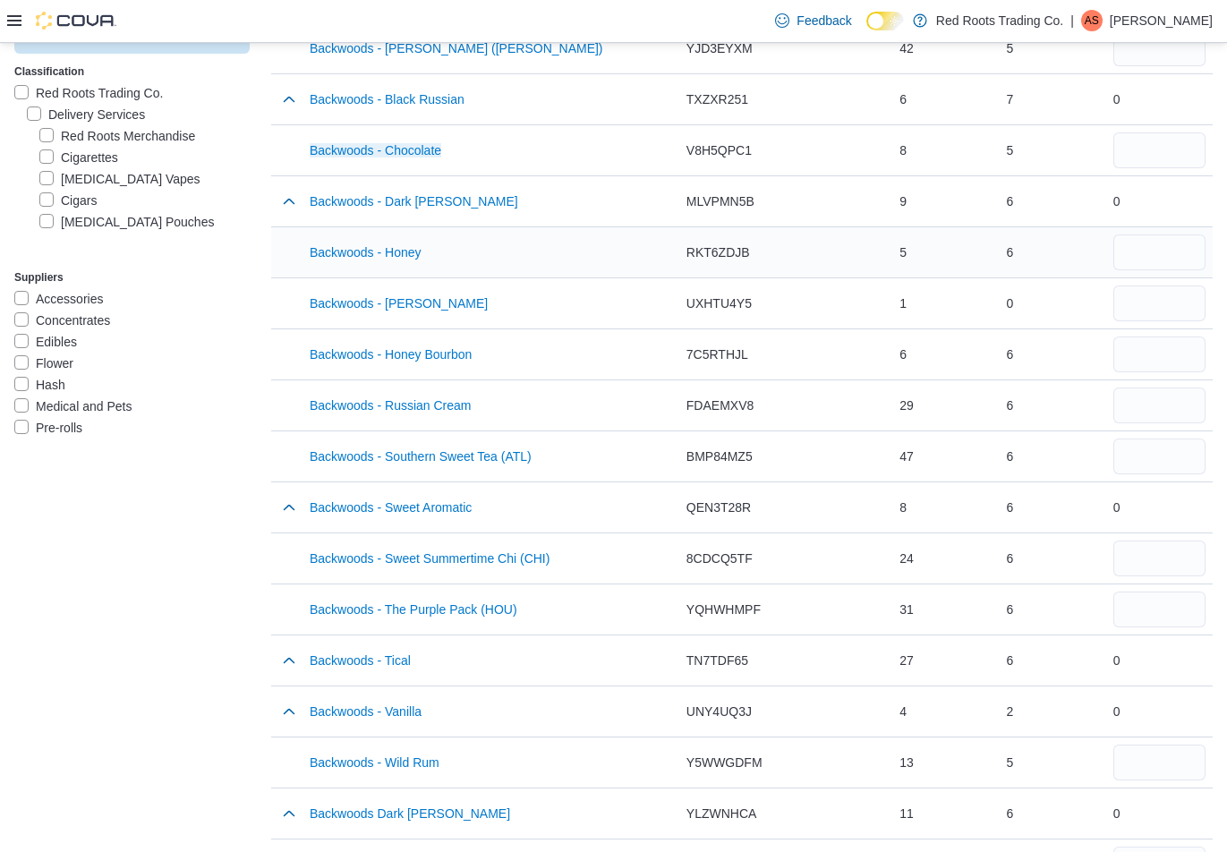
scroll to position [358, 0]
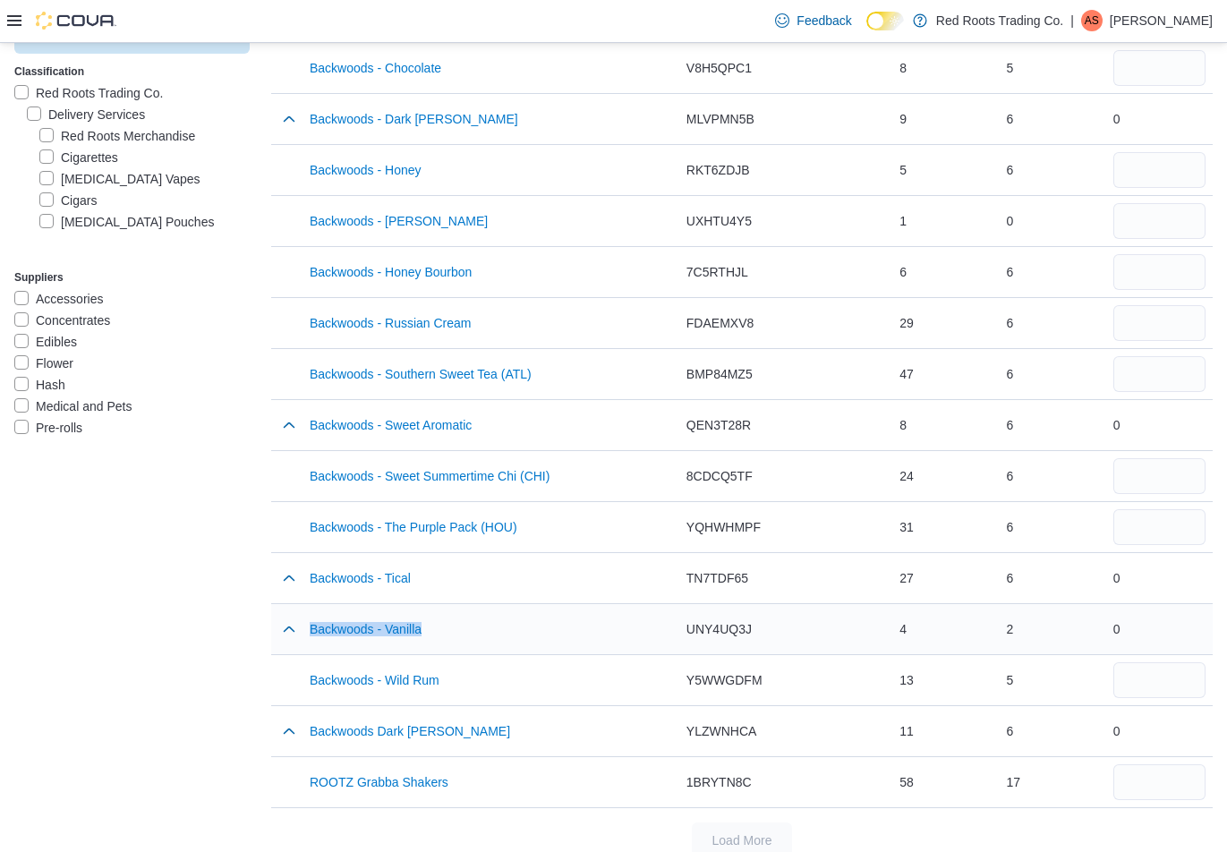
drag, startPoint x: 469, startPoint y: 633, endPoint x: 309, endPoint y: 635, distance: 160.2
click at [308, 635] on div "Backwoods - Vanilla" at bounding box center [491, 629] width 377 height 50
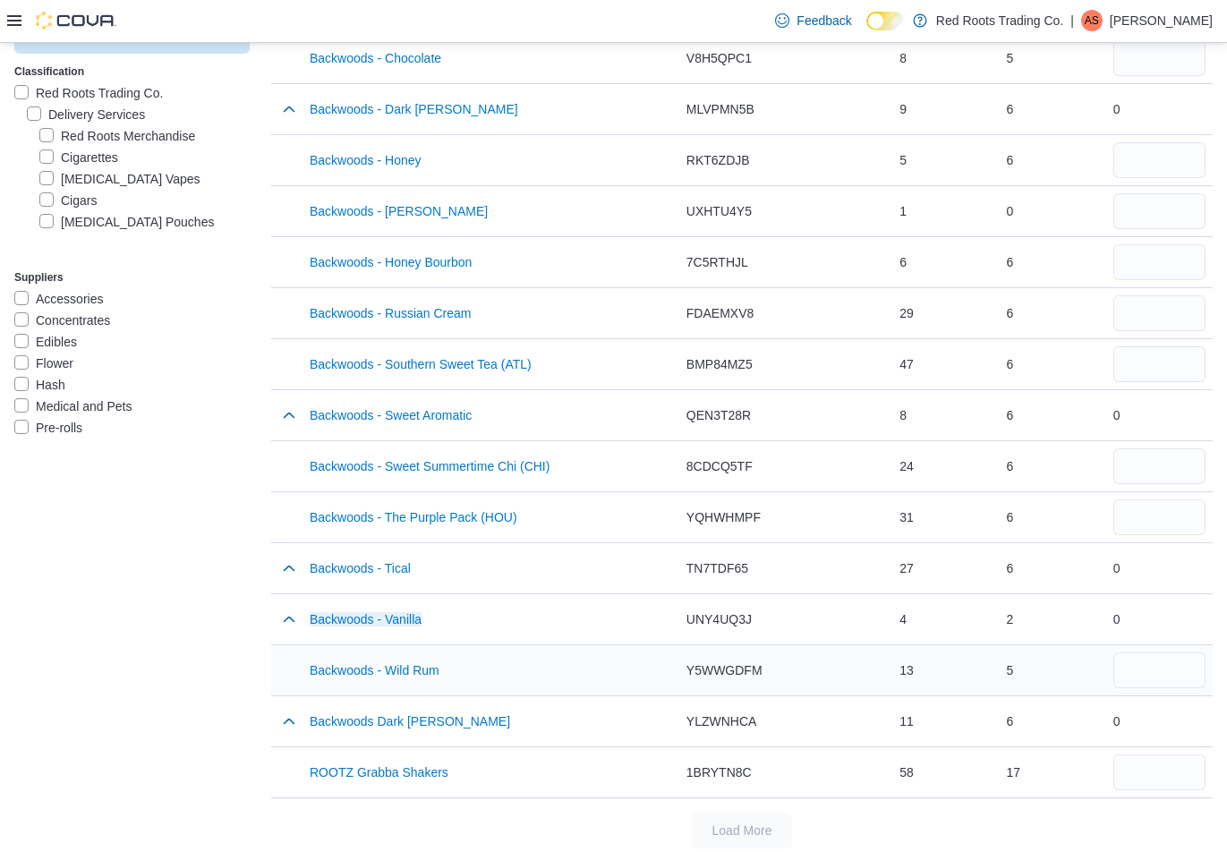
scroll to position [378, 0]
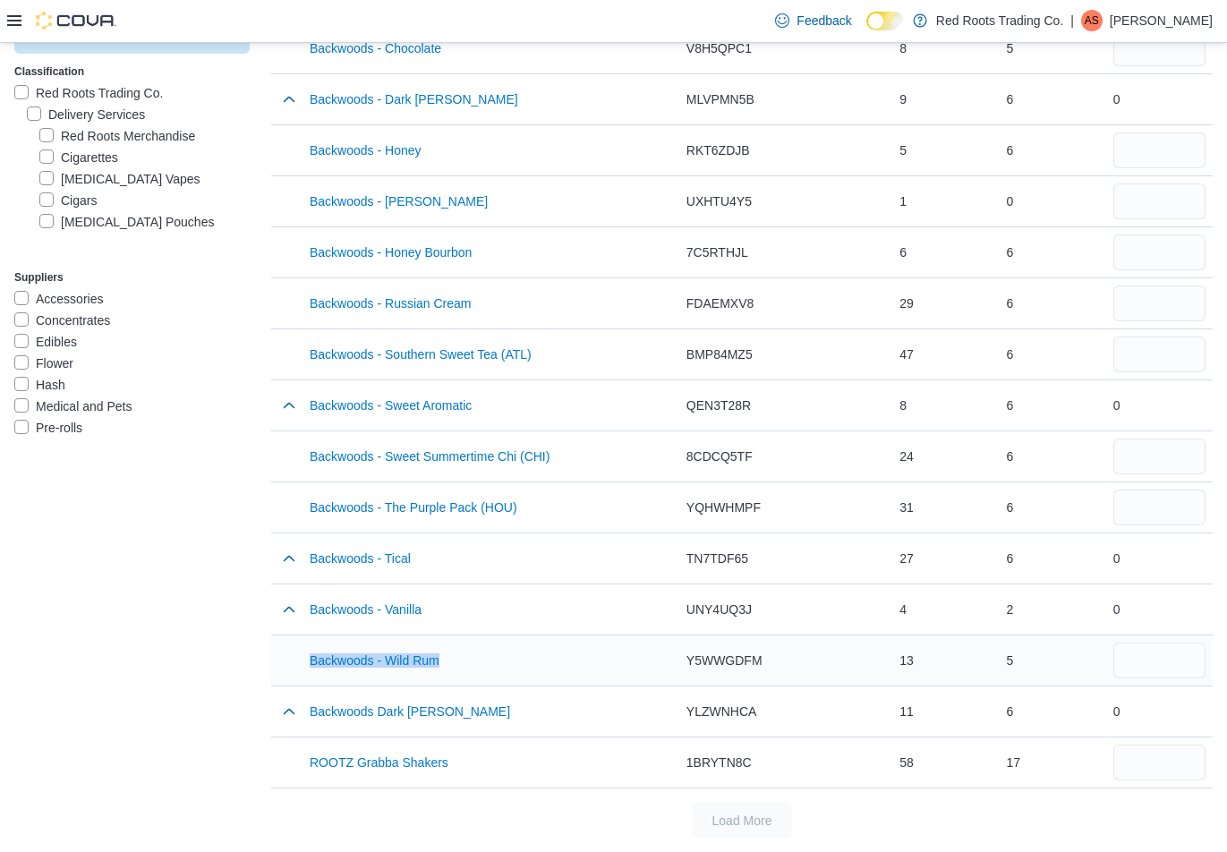
drag, startPoint x: 496, startPoint y: 652, endPoint x: 617, endPoint y: 636, distance: 121.9
click at [303, 659] on tr "Product Name (Total Selected Items 0) Backwoods - Wild Rum Catalog SKU Y5WWGDFM…" at bounding box center [742, 660] width 942 height 51
click at [48, 201] on label "Cigars" at bounding box center [67, 200] width 57 height 21
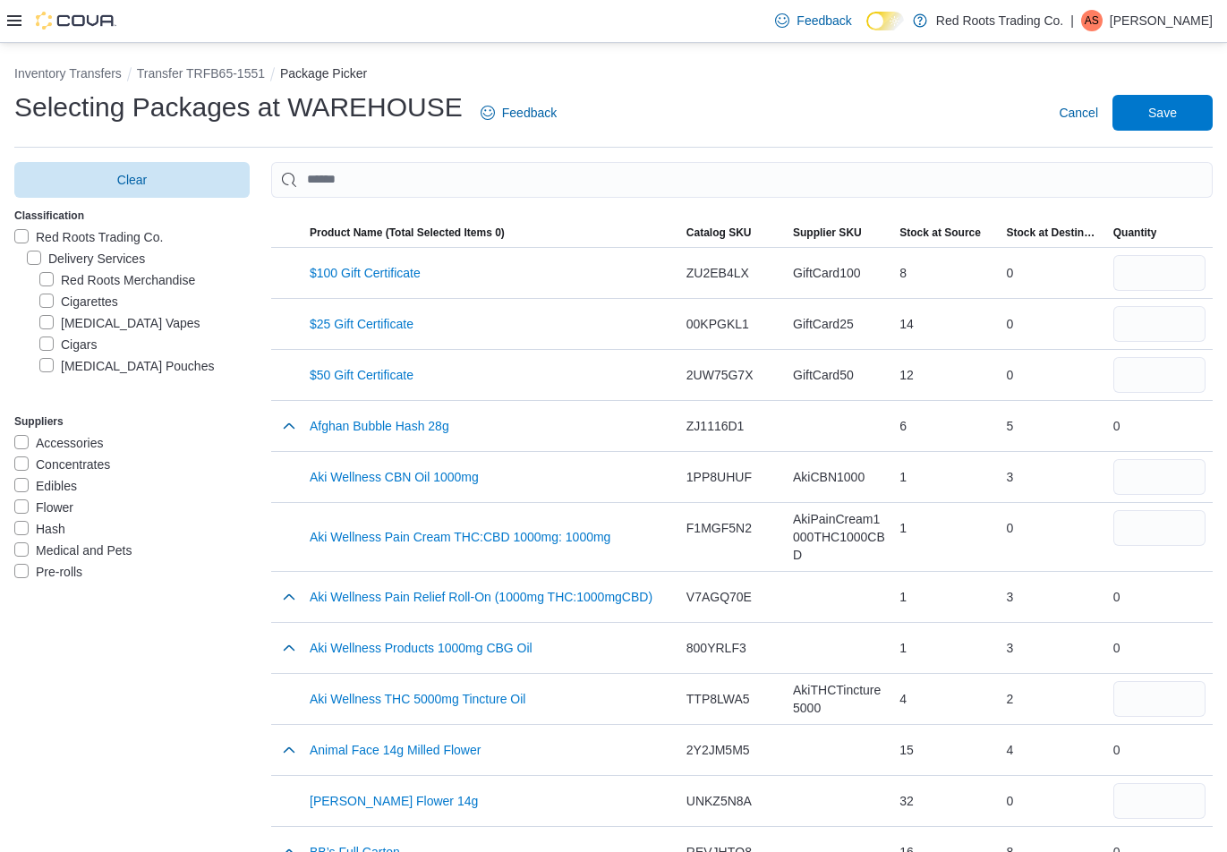
click at [47, 363] on label "Nicotine Pouches" at bounding box center [126, 365] width 175 height 21
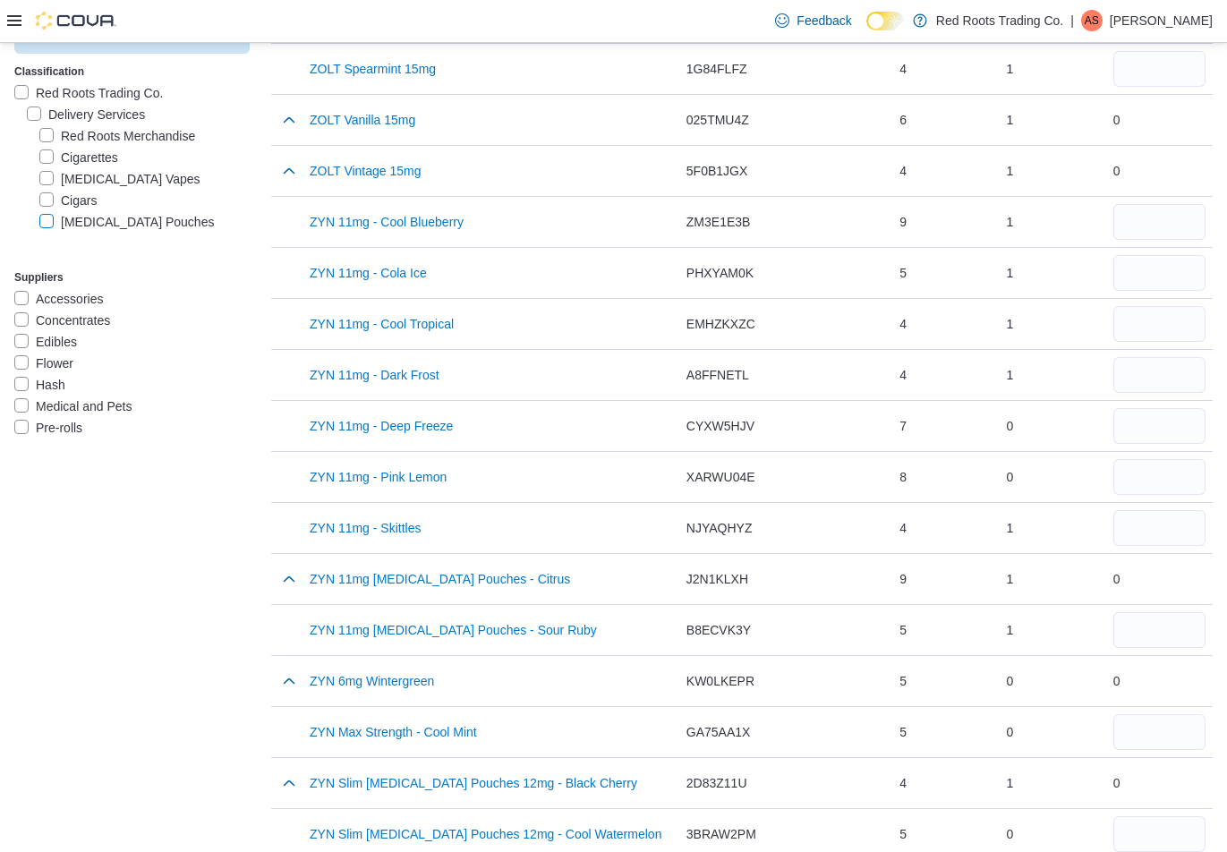
scroll to position [1253, 0]
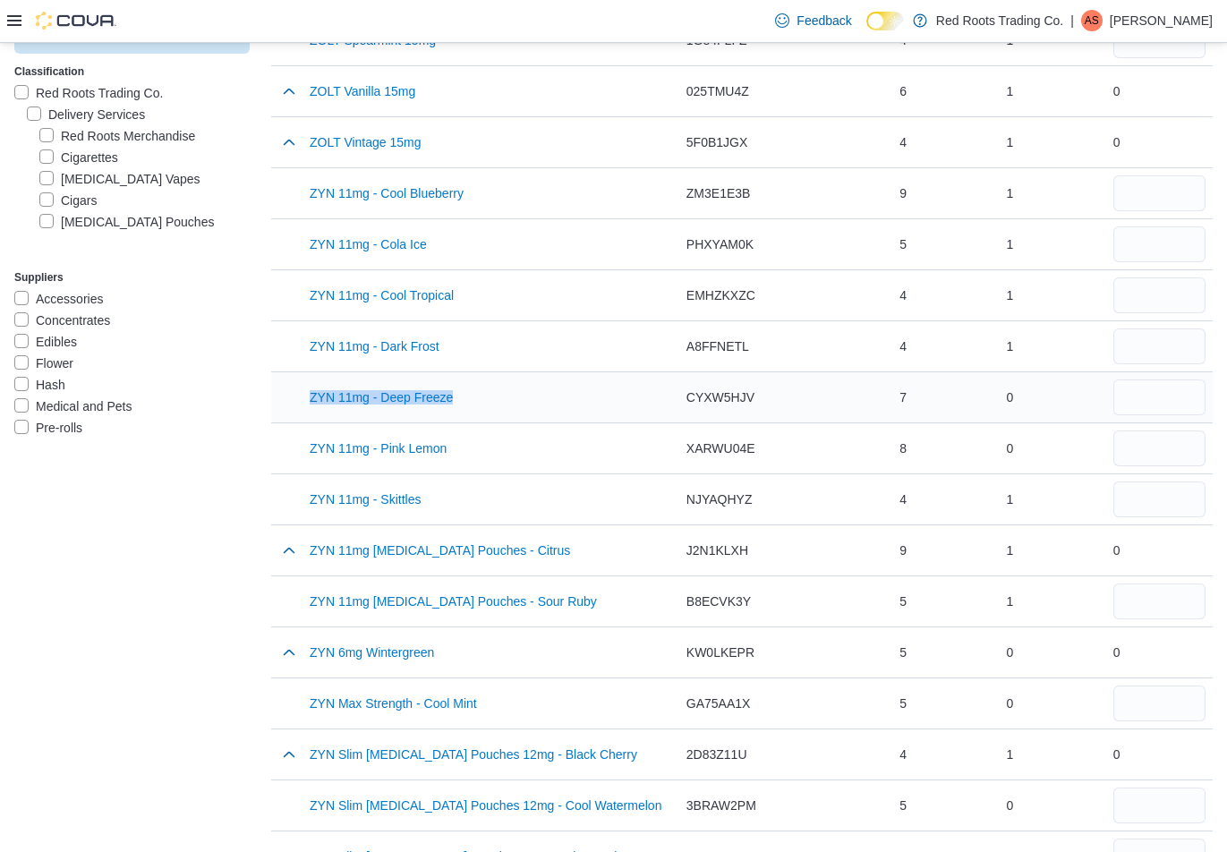
drag, startPoint x: 465, startPoint y: 399, endPoint x: 305, endPoint y: 396, distance: 159.4
click at [305, 396] on div "ZYN 11mg - Deep Freeze" at bounding box center [491, 397] width 377 height 50
drag, startPoint x: 482, startPoint y: 455, endPoint x: 303, endPoint y: 448, distance: 179.2
click at [303, 448] on tr "Product Name (Total Selected Items 0) ZYN 11mg - Pink Lemon Catalog SKU XARWU04…" at bounding box center [742, 448] width 942 height 51
drag, startPoint x: 410, startPoint y: 658, endPoint x: 309, endPoint y: 650, distance: 101.5
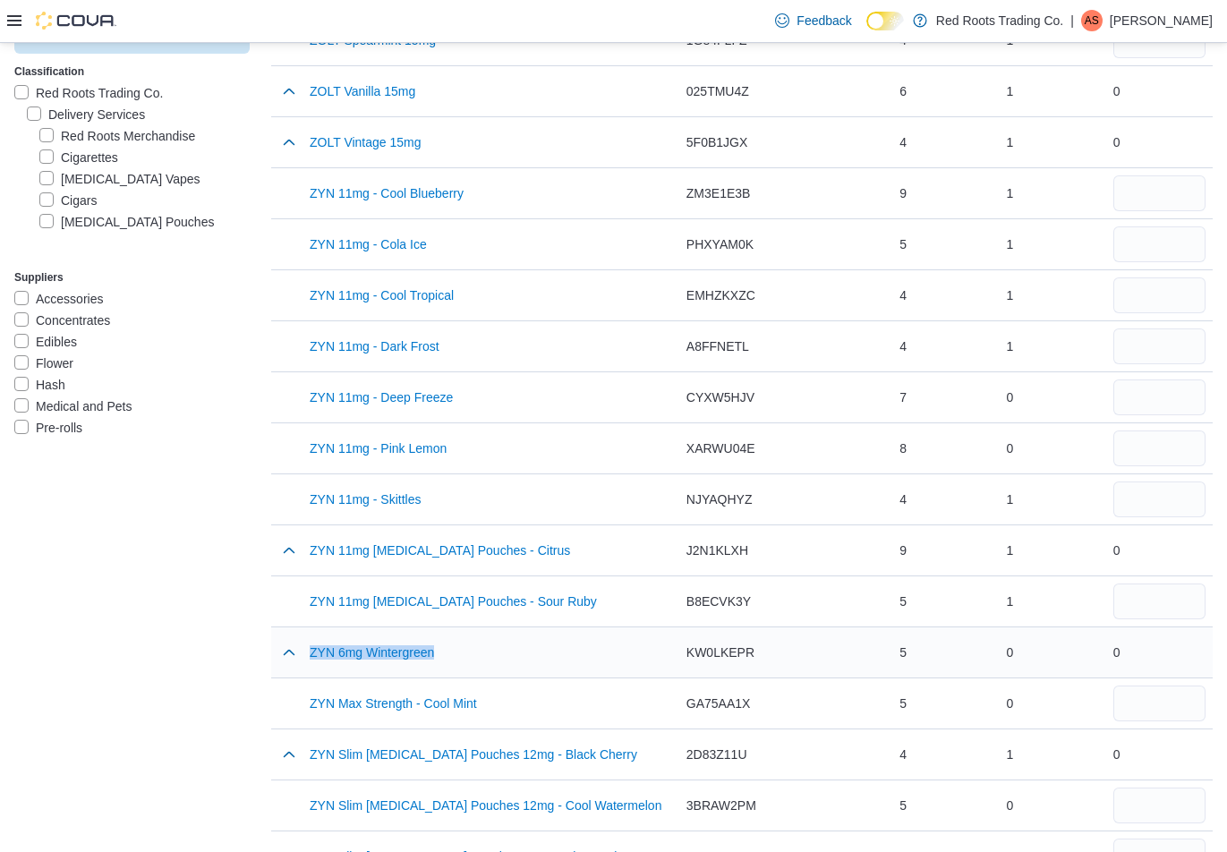
click at [309, 650] on div "ZYN 6mg Wintergreen" at bounding box center [491, 653] width 377 height 50
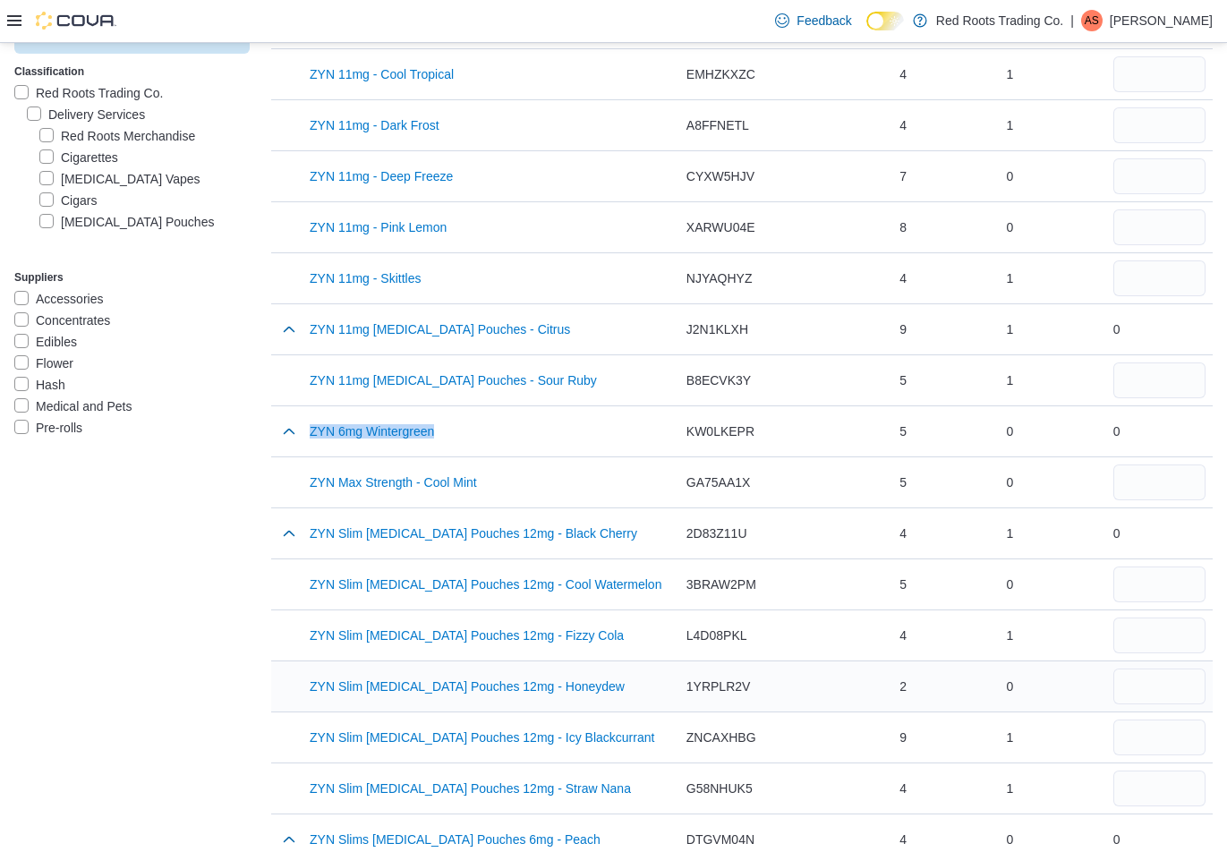
scroll to position [1522, 0]
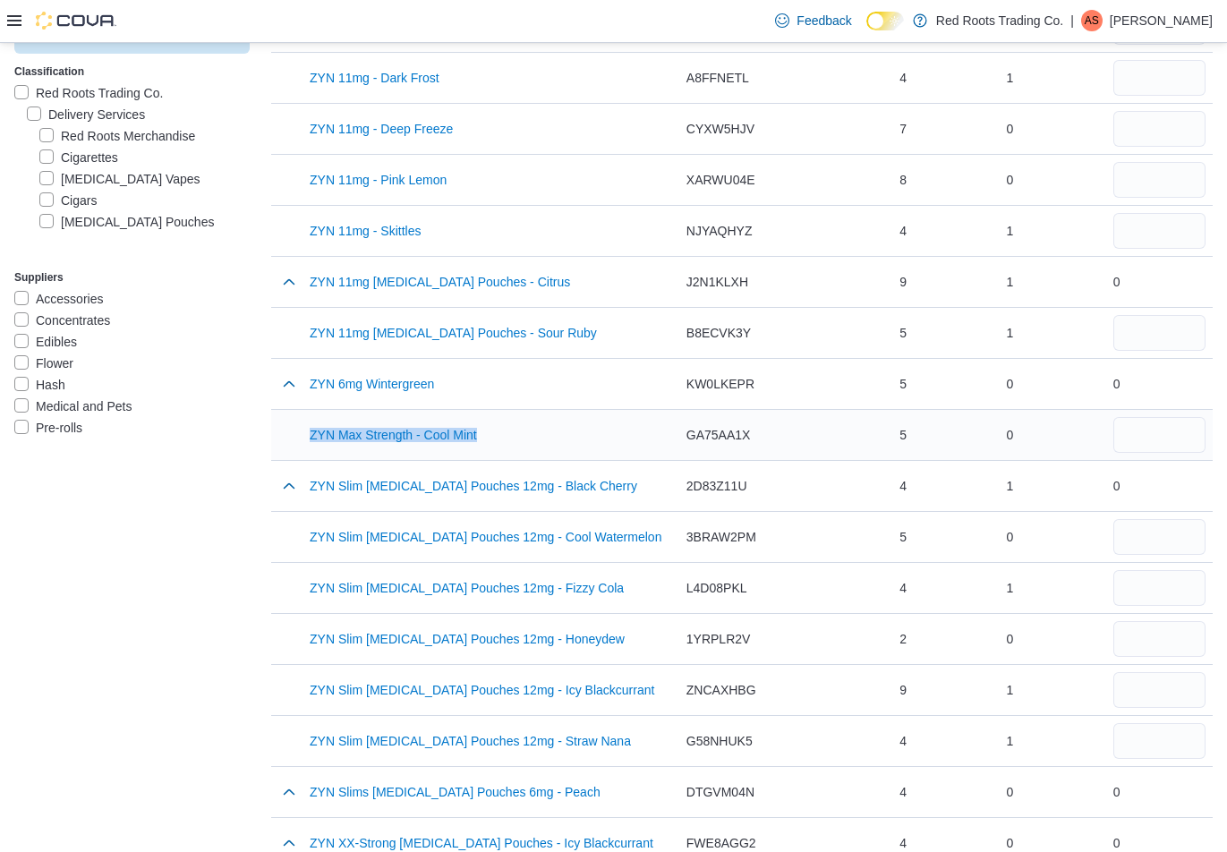
drag, startPoint x: 496, startPoint y: 433, endPoint x: 309, endPoint y: 431, distance: 187.1
click at [309, 431] on div "ZYN Max Strength - Cool Mint" at bounding box center [491, 435] width 377 height 50
drag, startPoint x: 641, startPoint y: 541, endPoint x: 304, endPoint y: 542, distance: 336.6
click at [304, 542] on tr "Product Name (Total Selected Items 0) ZYN Slim Nicotine Pouches 12mg - Cool Wat…" at bounding box center [742, 536] width 942 height 51
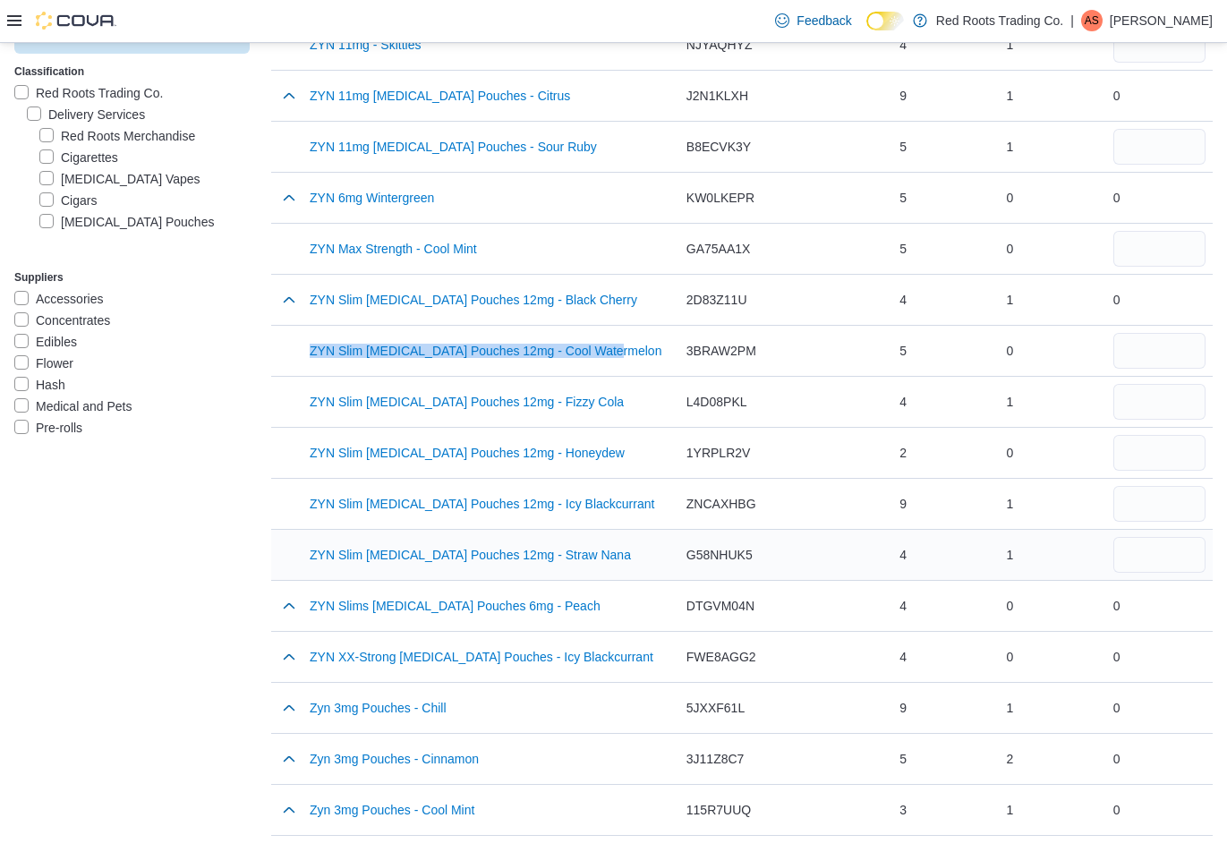
scroll to position [1701, 0]
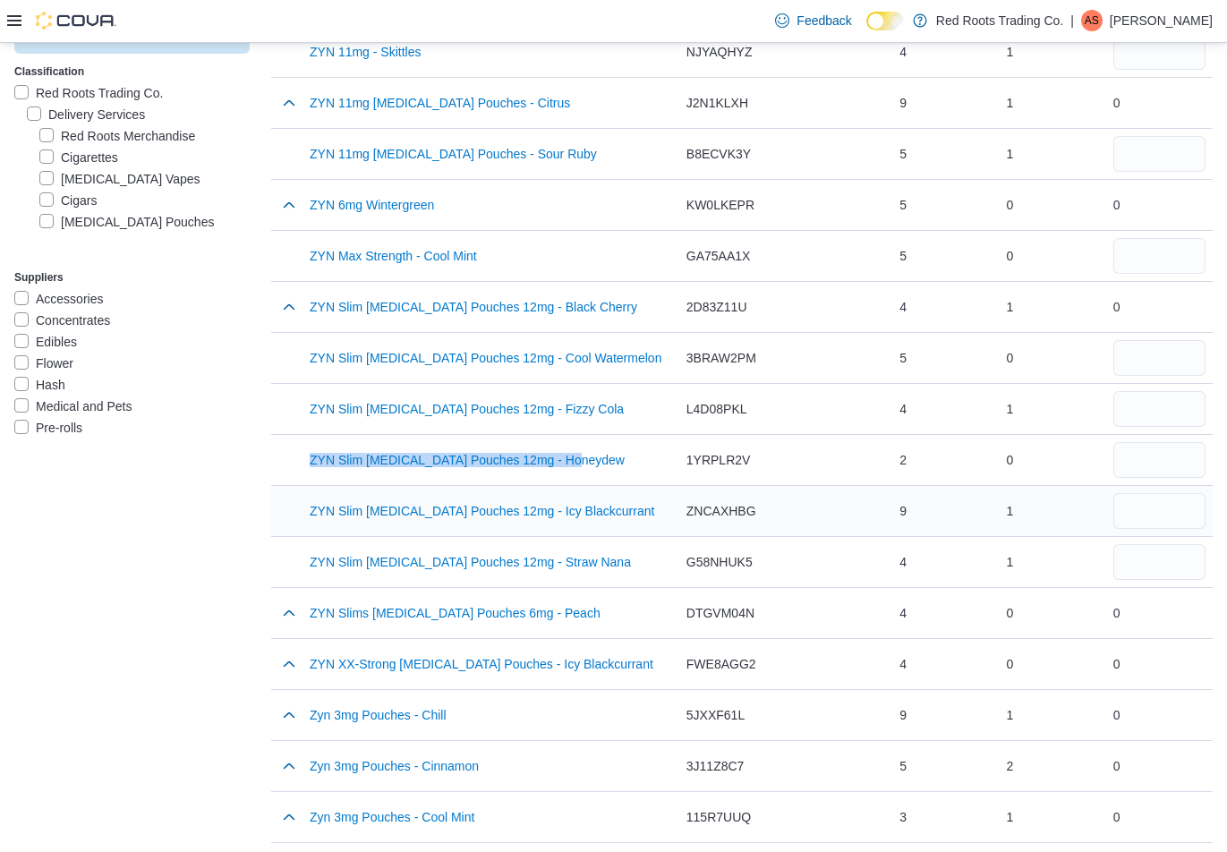
drag, startPoint x: 587, startPoint y: 459, endPoint x: 361, endPoint y: 488, distance: 228.3
click at [304, 461] on tr "Product Name (Total Selected Items 0) ZYN Slim Nicotine Pouches 12mg - Honeydew…" at bounding box center [742, 459] width 942 height 51
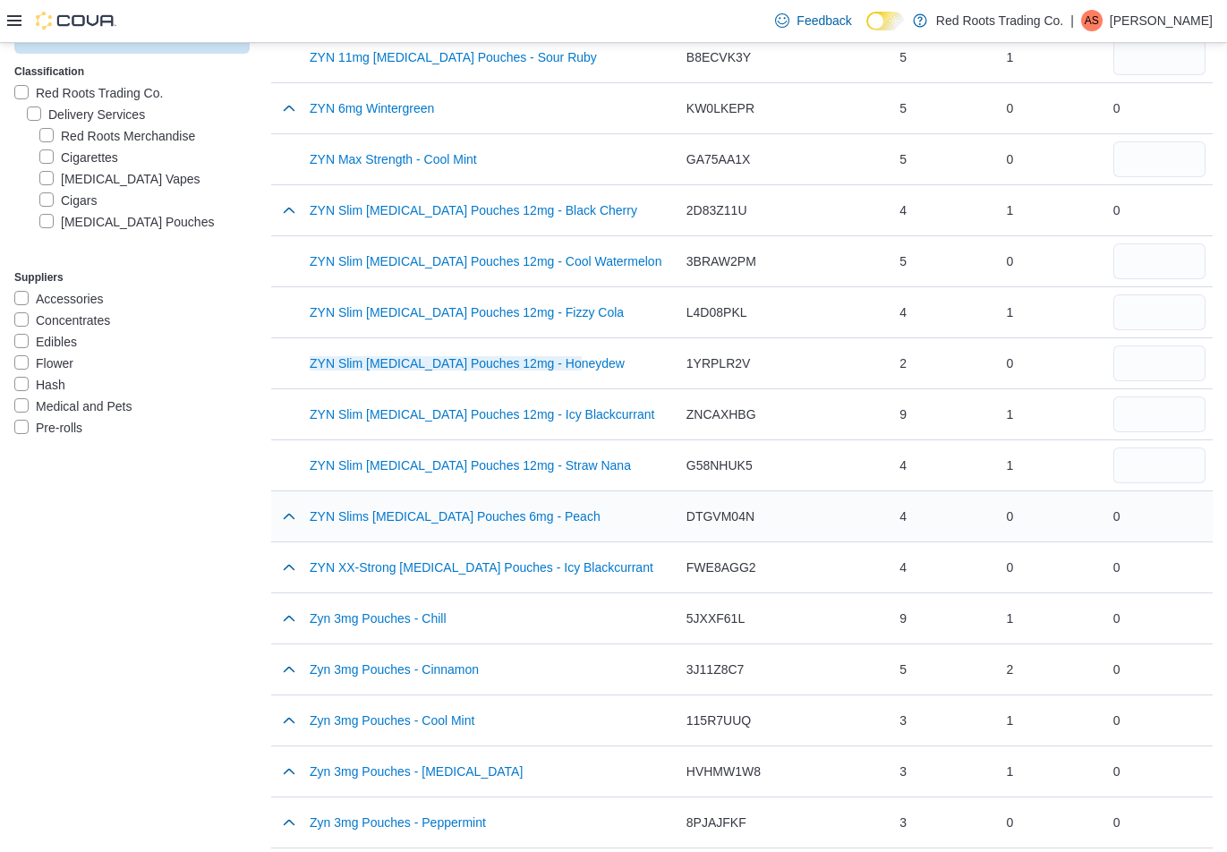
scroll to position [1880, 0]
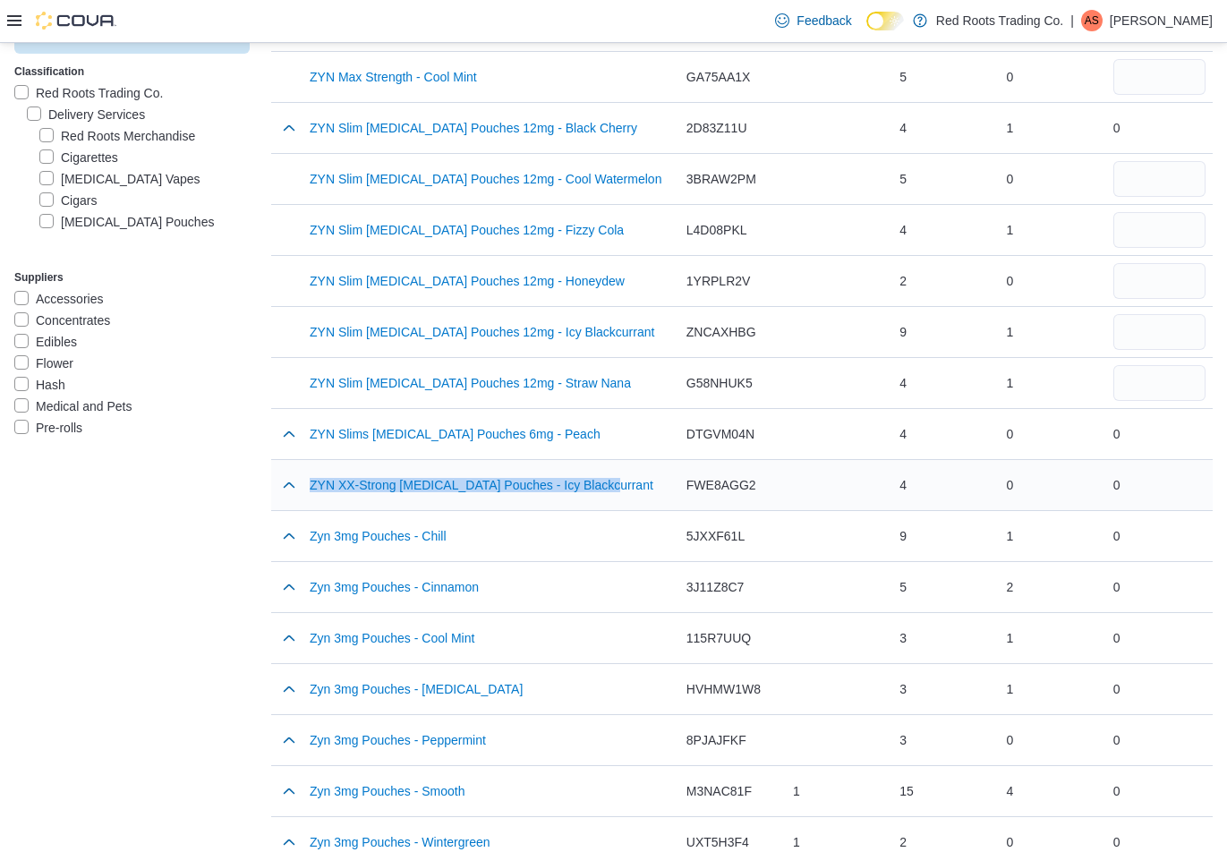
drag, startPoint x: 610, startPoint y: 486, endPoint x: 331, endPoint y: 492, distance: 279.4
click at [308, 485] on div "ZYN XX-Strong Nicotine Pouches - Icy Blackcurrant" at bounding box center [491, 485] width 377 height 50
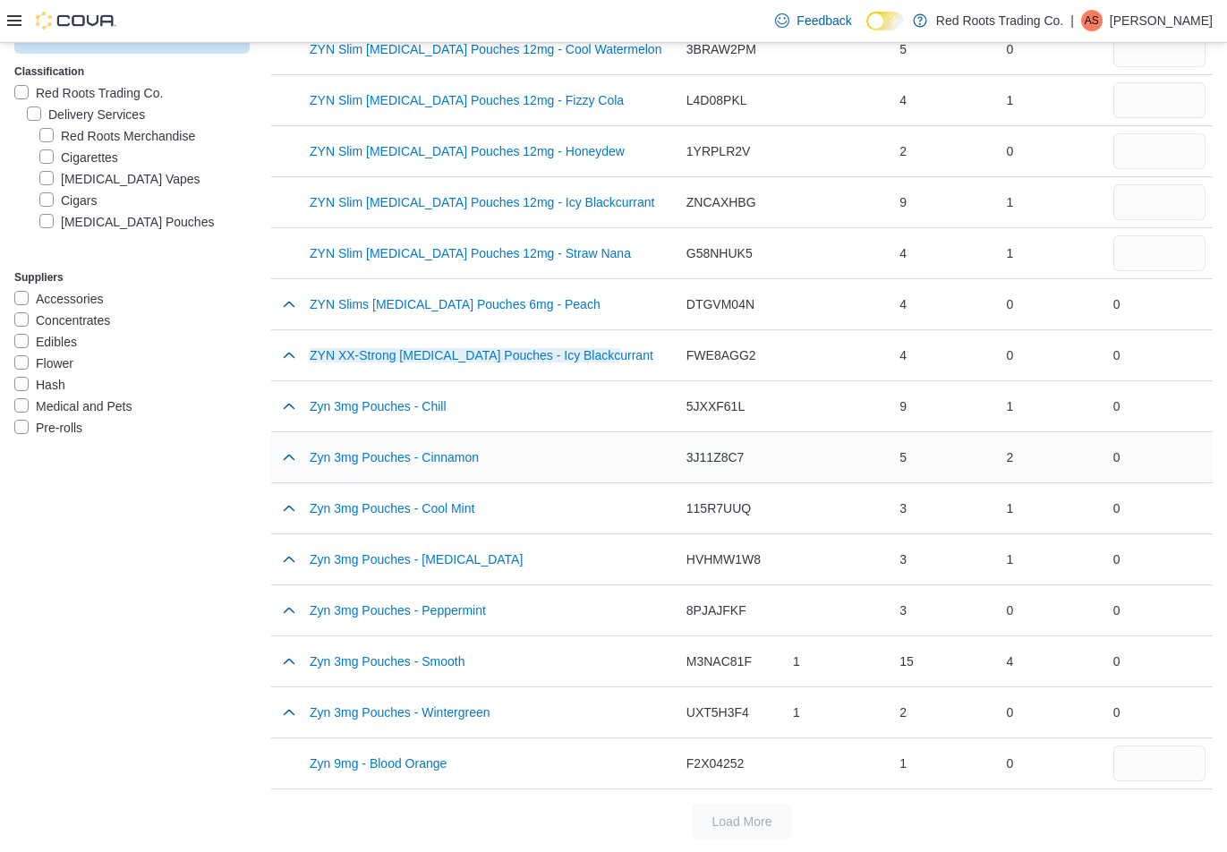
scroll to position [2011, 0]
drag, startPoint x: 518, startPoint y: 606, endPoint x: 304, endPoint y: 612, distance: 214.0
click at [301, 612] on tr "Product Name (Total Selected Items 0) Zyn 3mg Pouches - Peppermint Catalog SKU …" at bounding box center [742, 609] width 942 height 51
drag, startPoint x: 507, startPoint y: 714, endPoint x: 312, endPoint y: 712, distance: 194.3
click at [312, 712] on div "Zyn 3mg Pouches - Wintergreen" at bounding box center [491, 712] width 363 height 36
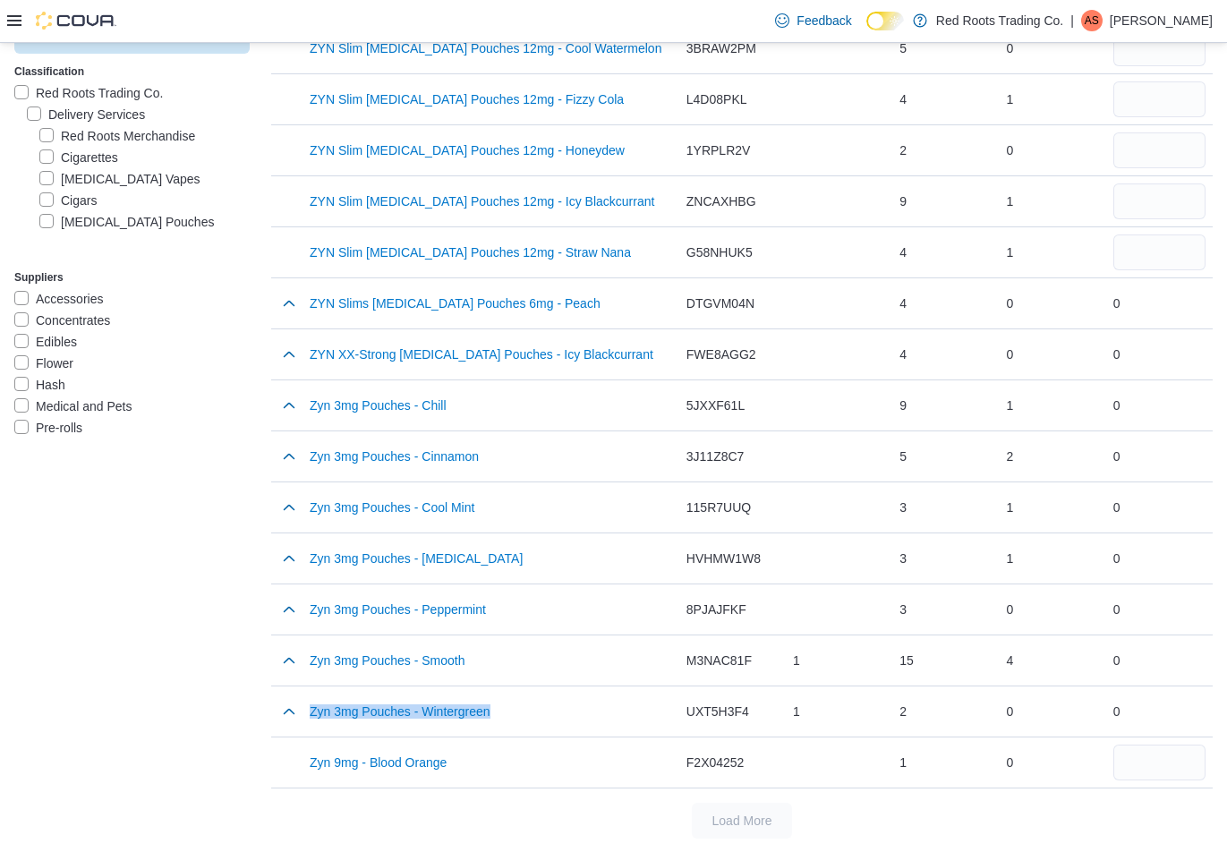
click at [44, 218] on label "Nicotine Pouches" at bounding box center [126, 221] width 175 height 21
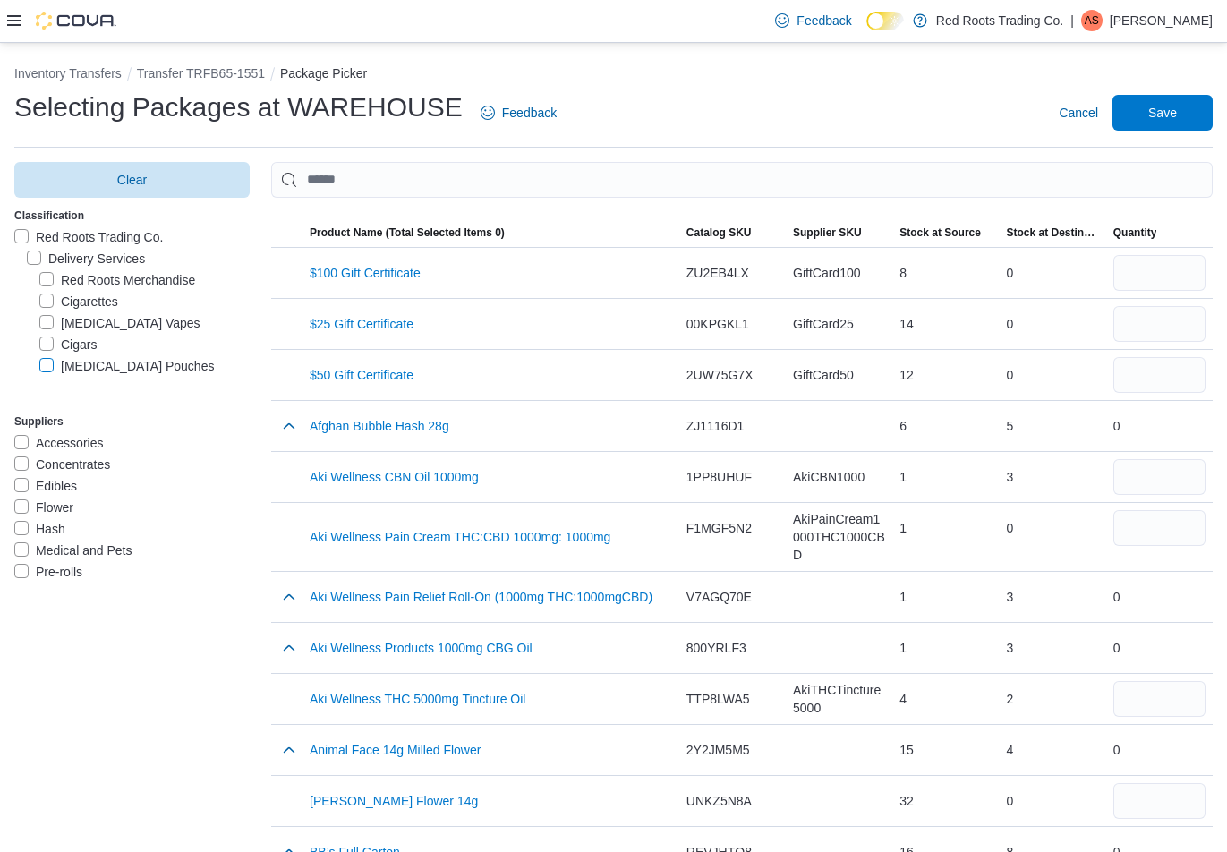
scroll to position [90, 0]
click at [30, 295] on label "Flower" at bounding box center [56, 297] width 59 height 21
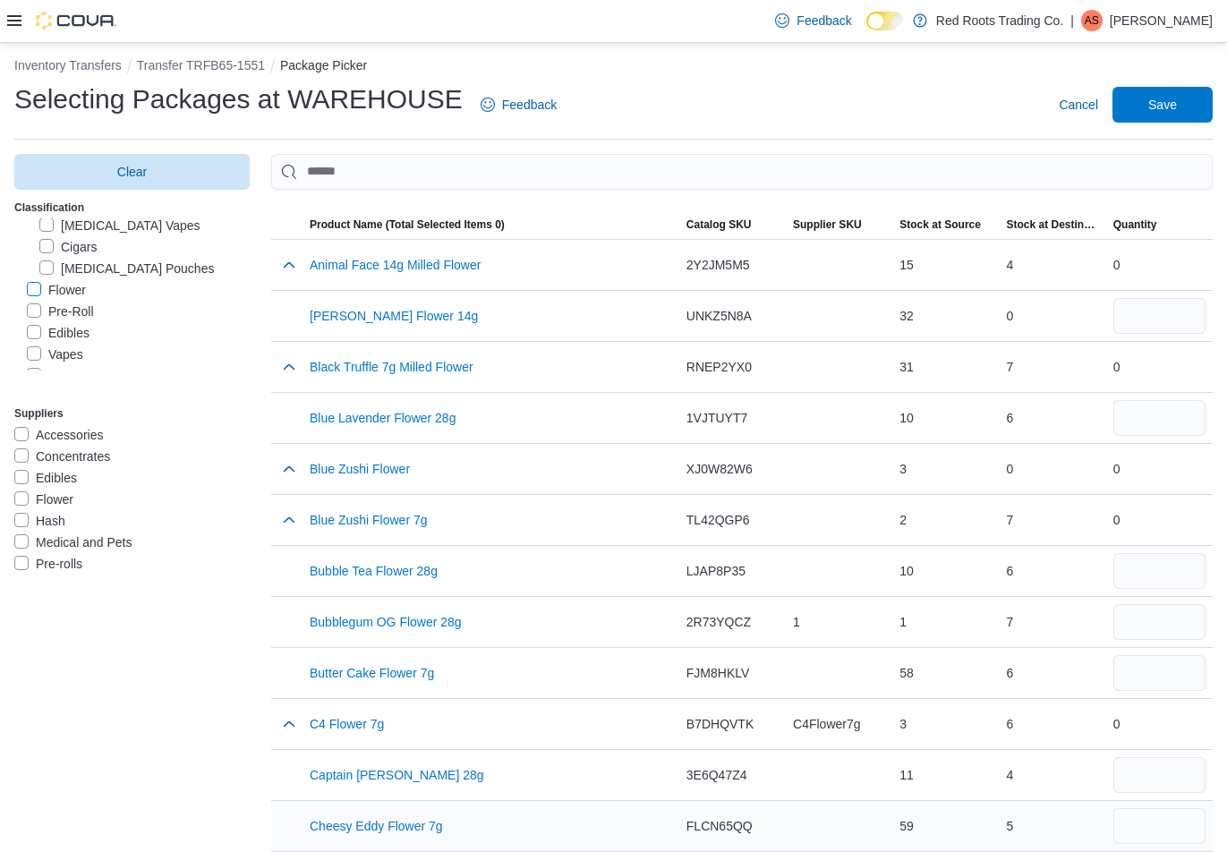
scroll to position [0, 0]
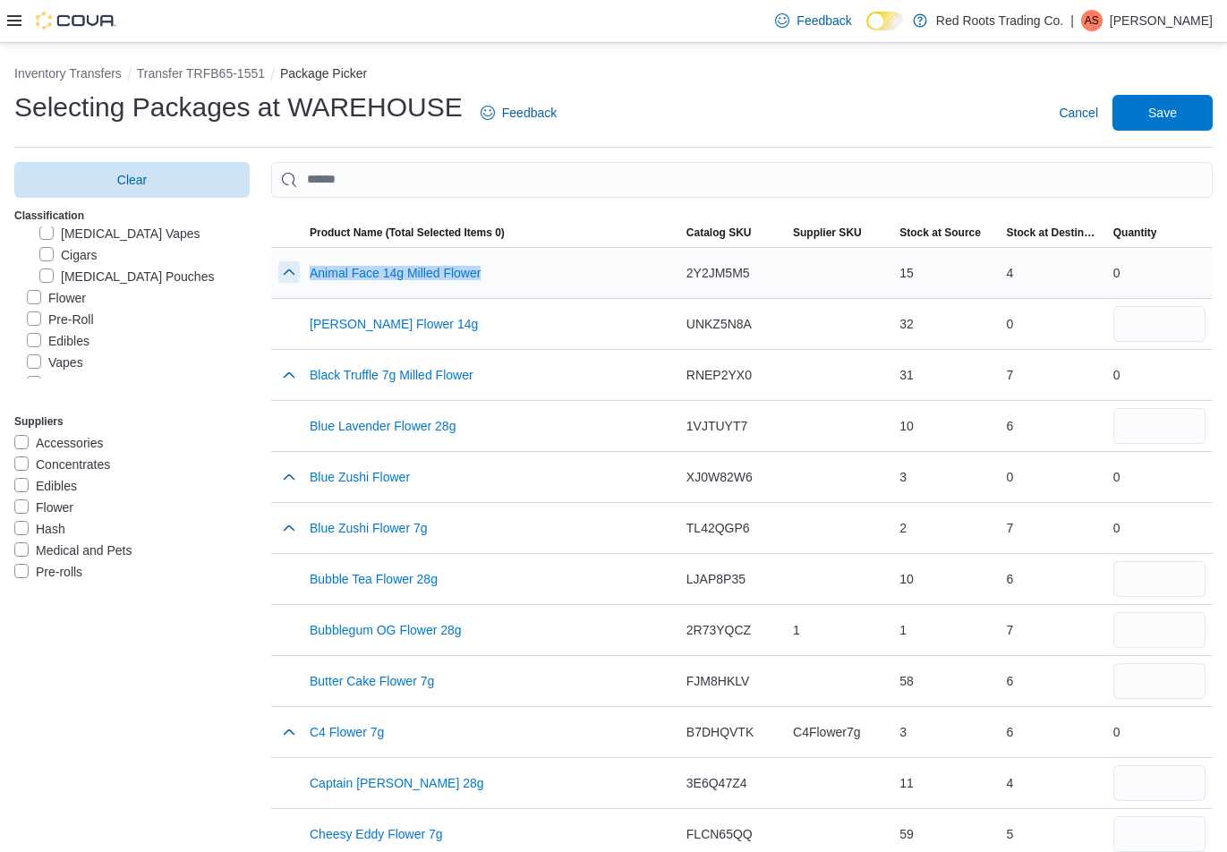
drag, startPoint x: 493, startPoint y: 268, endPoint x: 327, endPoint y: 275, distance: 166.7
click at [301, 263] on tr "Product Name (Total Selected Items 0) Animal Face 14g Milled Flower Catalog SKU…" at bounding box center [742, 272] width 942 height 51
drag, startPoint x: 468, startPoint y: 421, endPoint x: 309, endPoint y: 424, distance: 159.4
click at [309, 424] on div "Blue Lavender Flower 28g" at bounding box center [491, 426] width 377 height 50
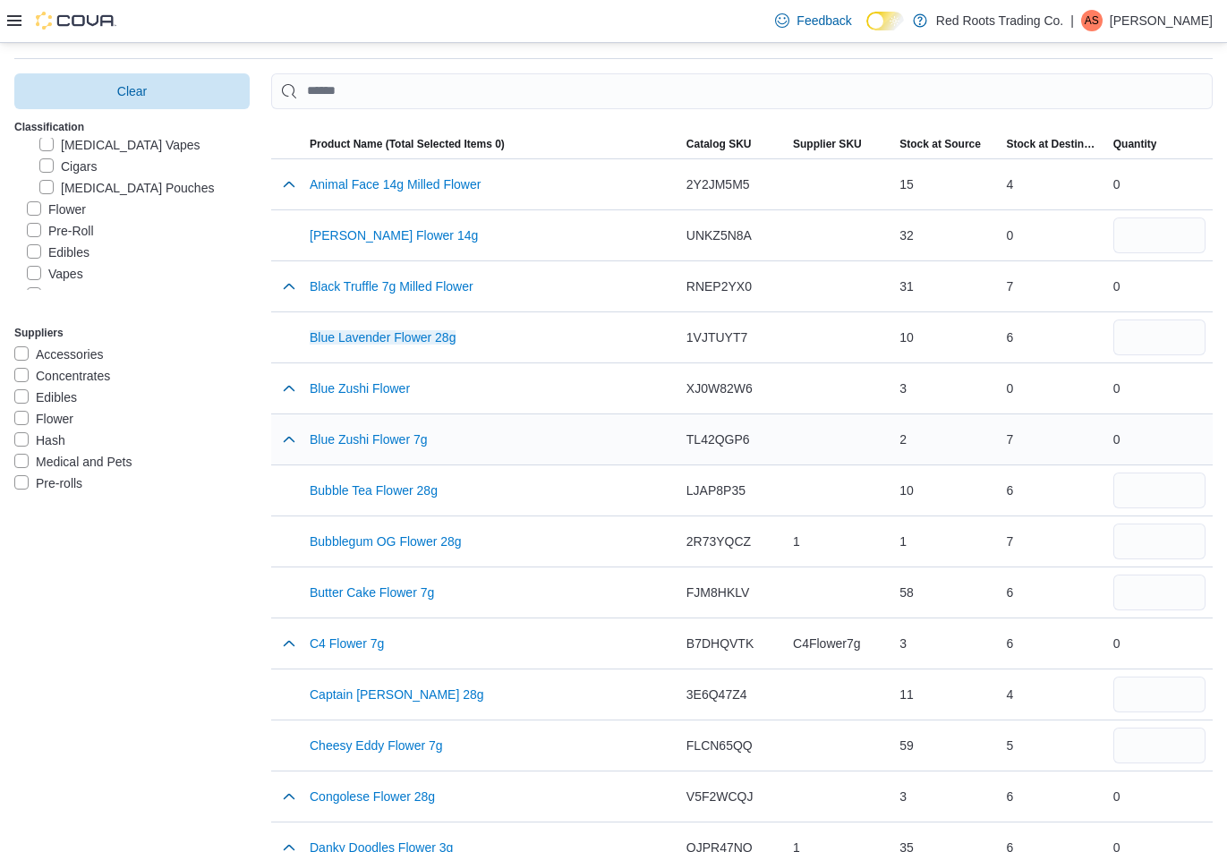
scroll to position [90, 0]
drag, startPoint x: 472, startPoint y: 499, endPoint x: 770, endPoint y: 628, distance: 325.1
click at [305, 491] on div "Bubble Tea Flower 28g" at bounding box center [491, 490] width 377 height 50
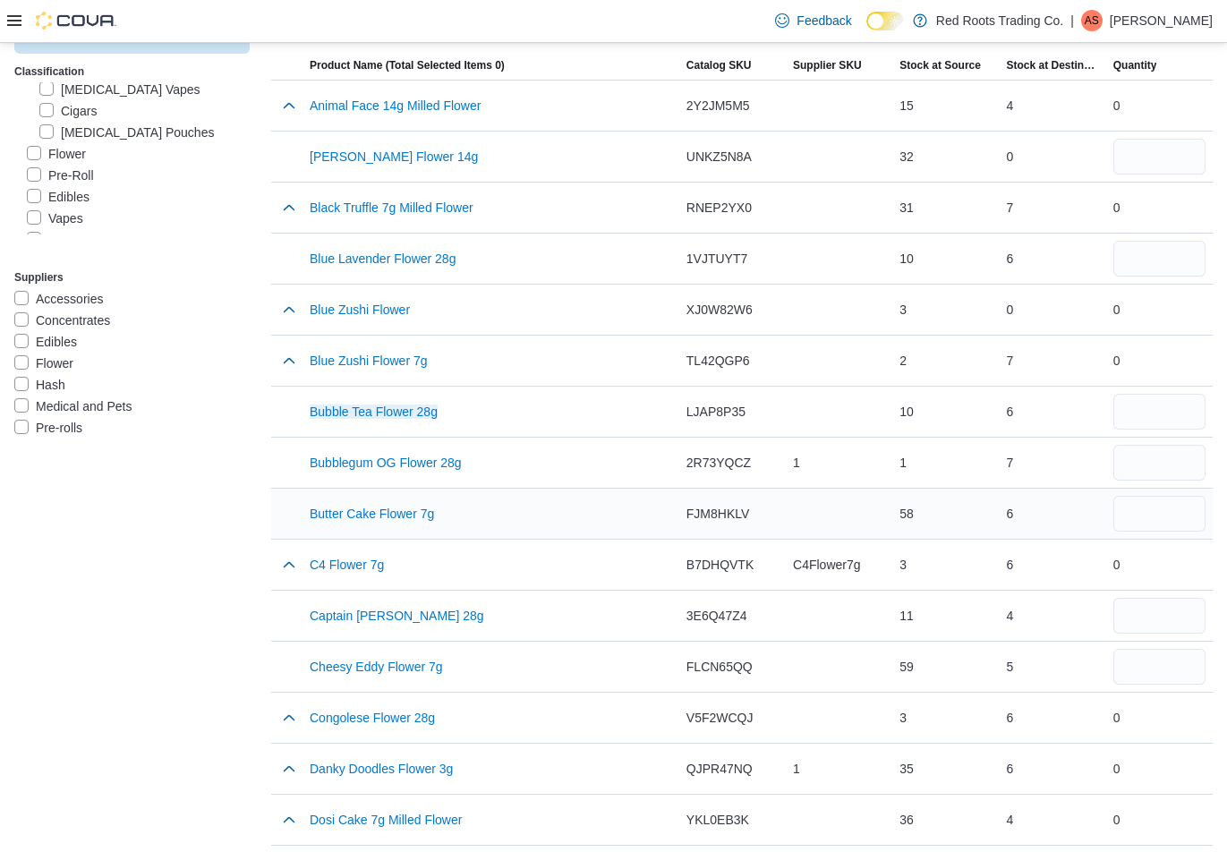
scroll to position [179, 0]
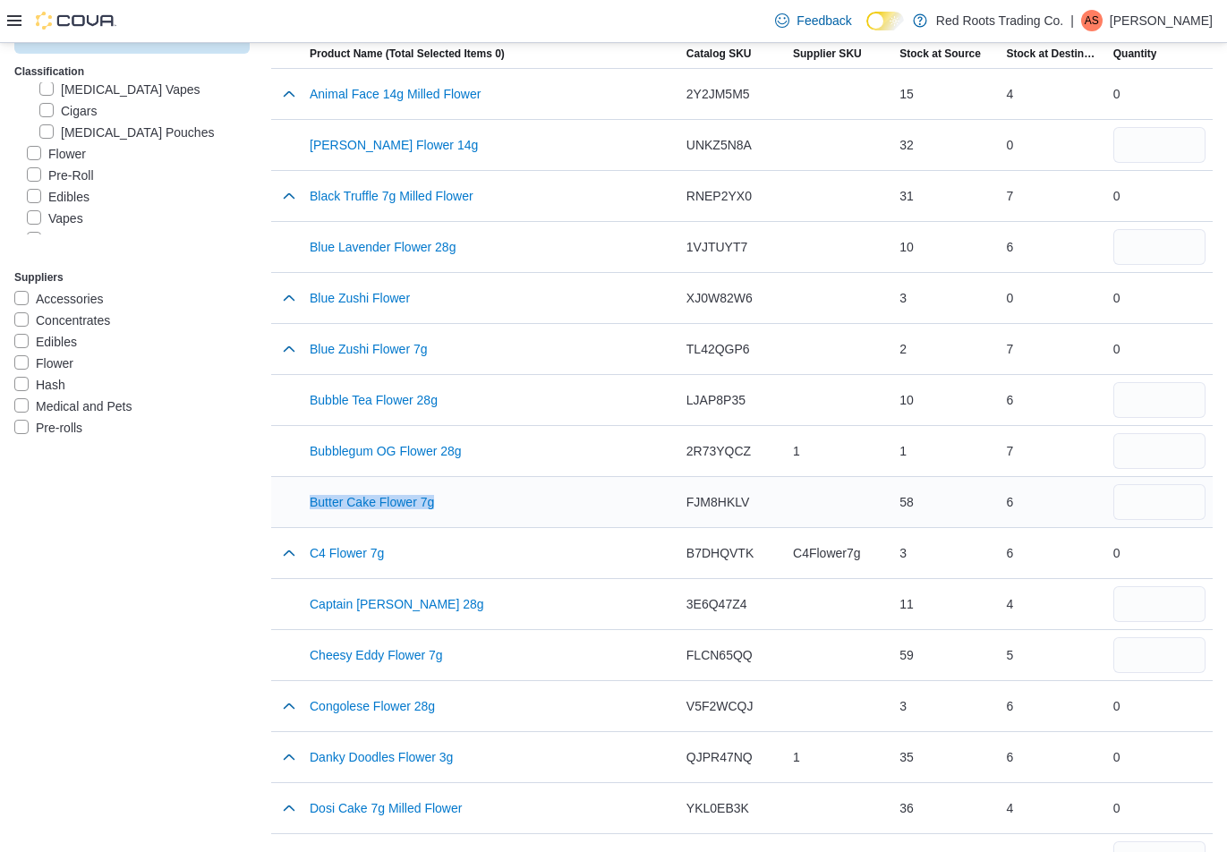
drag, startPoint x: 458, startPoint y: 503, endPoint x: 328, endPoint y: 526, distance: 132.7
click at [304, 508] on tr "Product Name (Total Selected Items 0) Butter Cake Flower 7g Catalog SKU FJM8HKL…" at bounding box center [742, 501] width 942 height 51
drag, startPoint x: 422, startPoint y: 550, endPoint x: 299, endPoint y: 554, distance: 122.7
click at [299, 554] on tr "Product Name (Total Selected Items 0) C4 Flower 7g Catalog SKU B7DHQVTK Supplie…" at bounding box center [742, 552] width 942 height 51
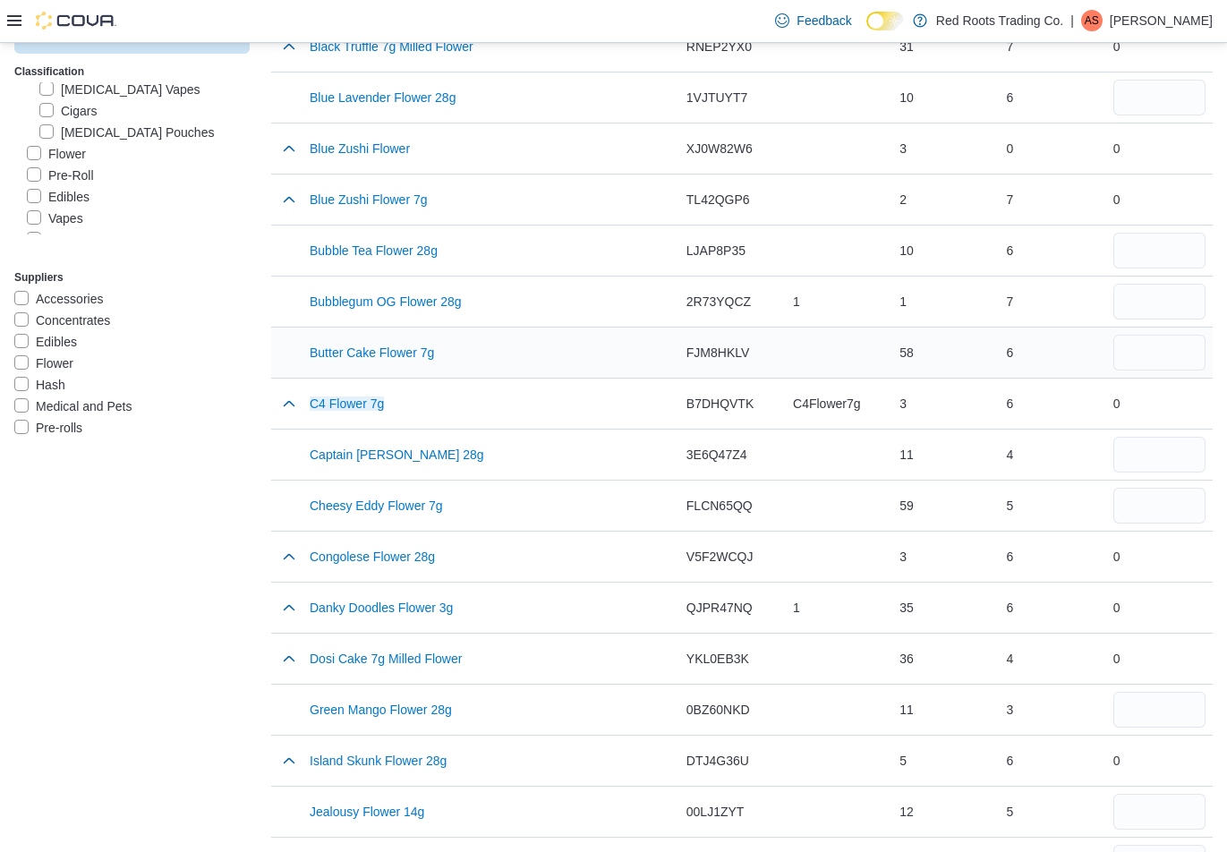
scroll to position [358, 0]
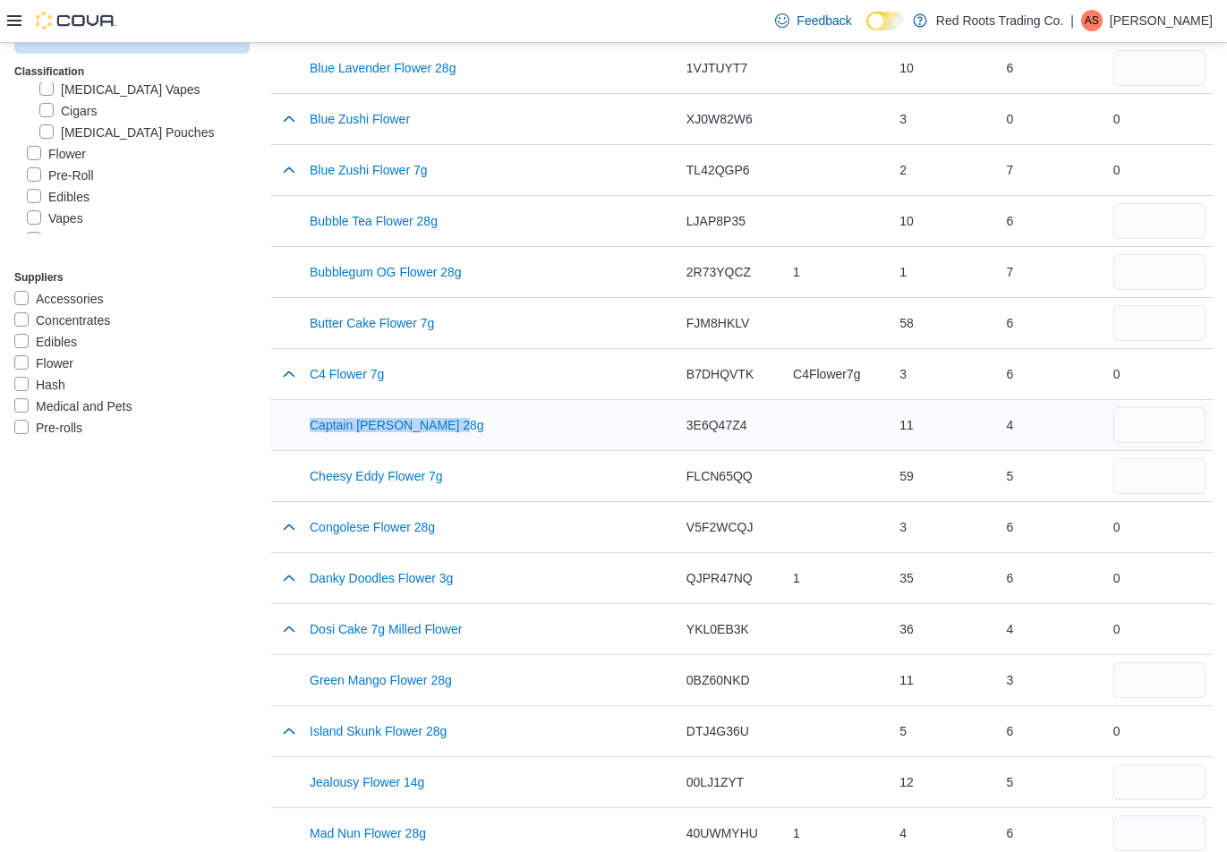
drag, startPoint x: 465, startPoint y: 426, endPoint x: 308, endPoint y: 422, distance: 157.6
click at [308, 422] on div "Captain Kirk Flower 28g" at bounding box center [491, 425] width 377 height 50
drag, startPoint x: 441, startPoint y: 479, endPoint x: 387, endPoint y: 481, distance: 54.6
click at [307, 474] on div "Cheesy Eddy Flower 7g" at bounding box center [491, 476] width 377 height 50
drag, startPoint x: 306, startPoint y: 523, endPoint x: 217, endPoint y: 542, distance: 91.7
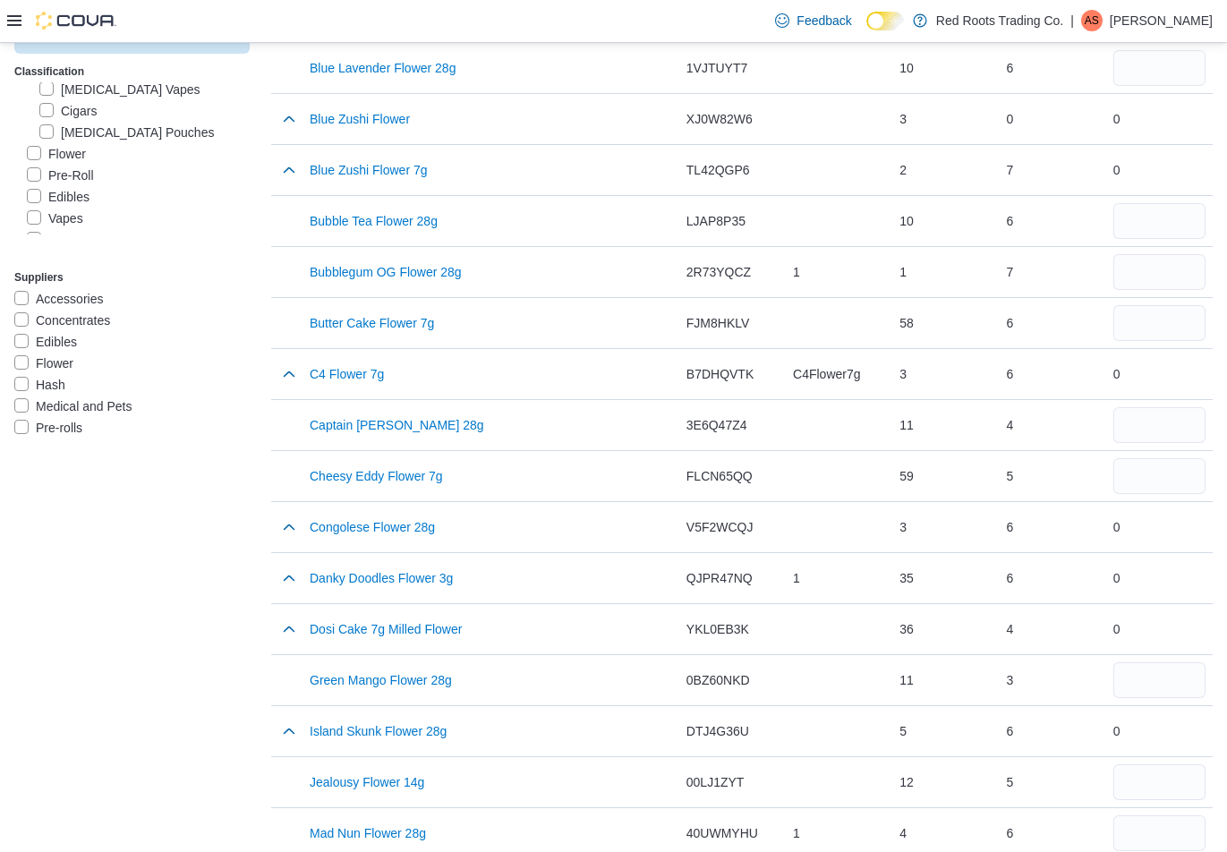
click at [209, 543] on div "Clear Classification Red Roots Trading Co. Delivery Services Red Roots Merchand…" at bounding box center [131, 714] width 235 height 1820
drag, startPoint x: 462, startPoint y: 519, endPoint x: 309, endPoint y: 524, distance: 153.1
click at [309, 524] on div "Congolese Flower 28g" at bounding box center [491, 527] width 377 height 50
drag, startPoint x: 474, startPoint y: 576, endPoint x: 311, endPoint y: 573, distance: 163.9
click at [311, 573] on div "Danky Doodles Flower 3g" at bounding box center [491, 578] width 377 height 50
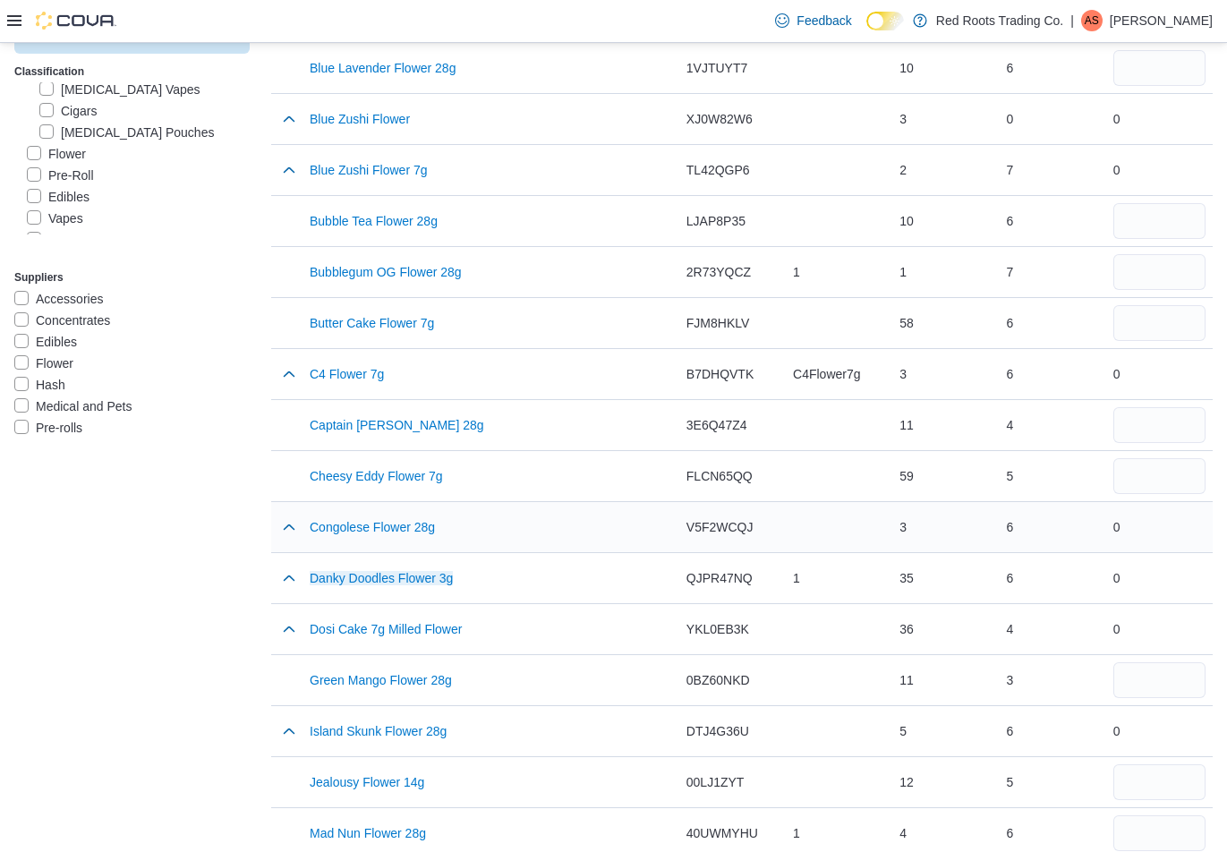
scroll to position [448, 0]
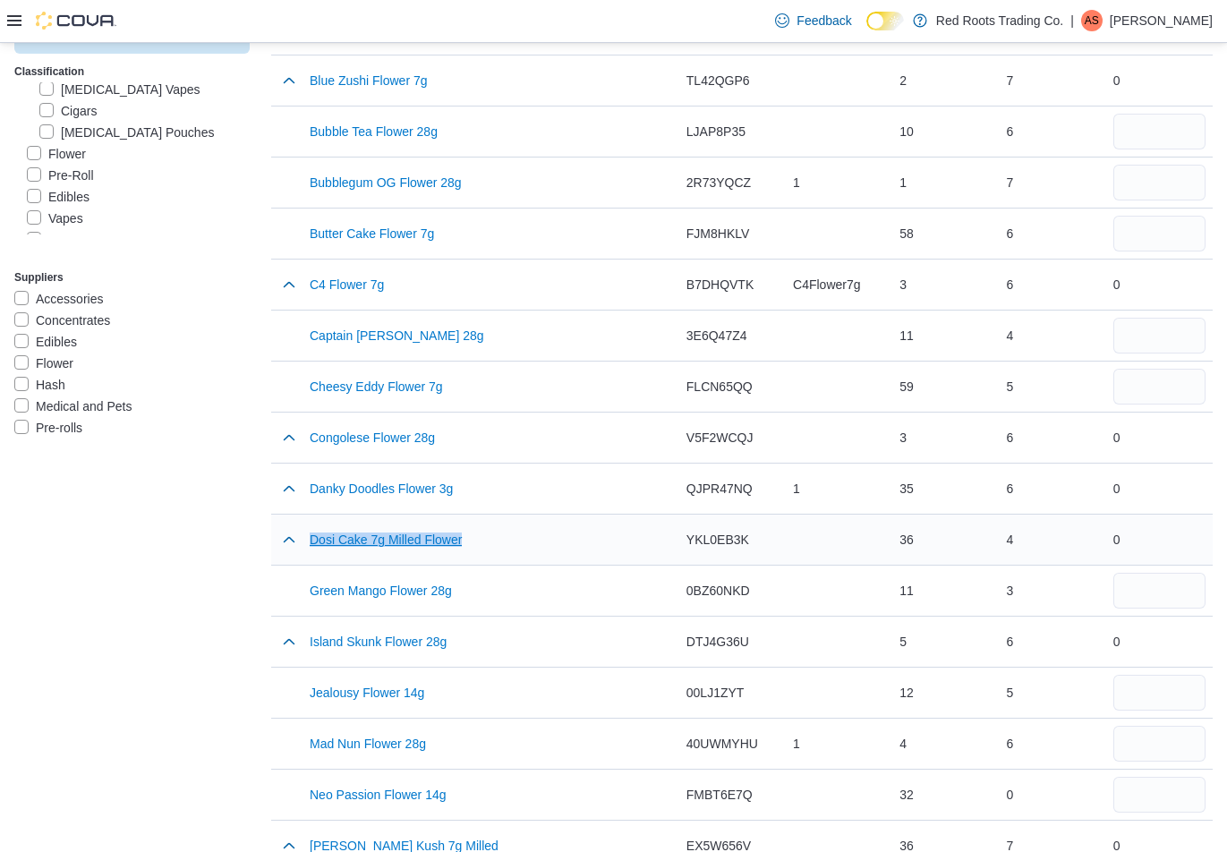
drag, startPoint x: 483, startPoint y: 534, endPoint x: 376, endPoint y: 546, distance: 108.1
click at [306, 536] on div "Dosi Cake 7g Milled Flower" at bounding box center [491, 540] width 377 height 50
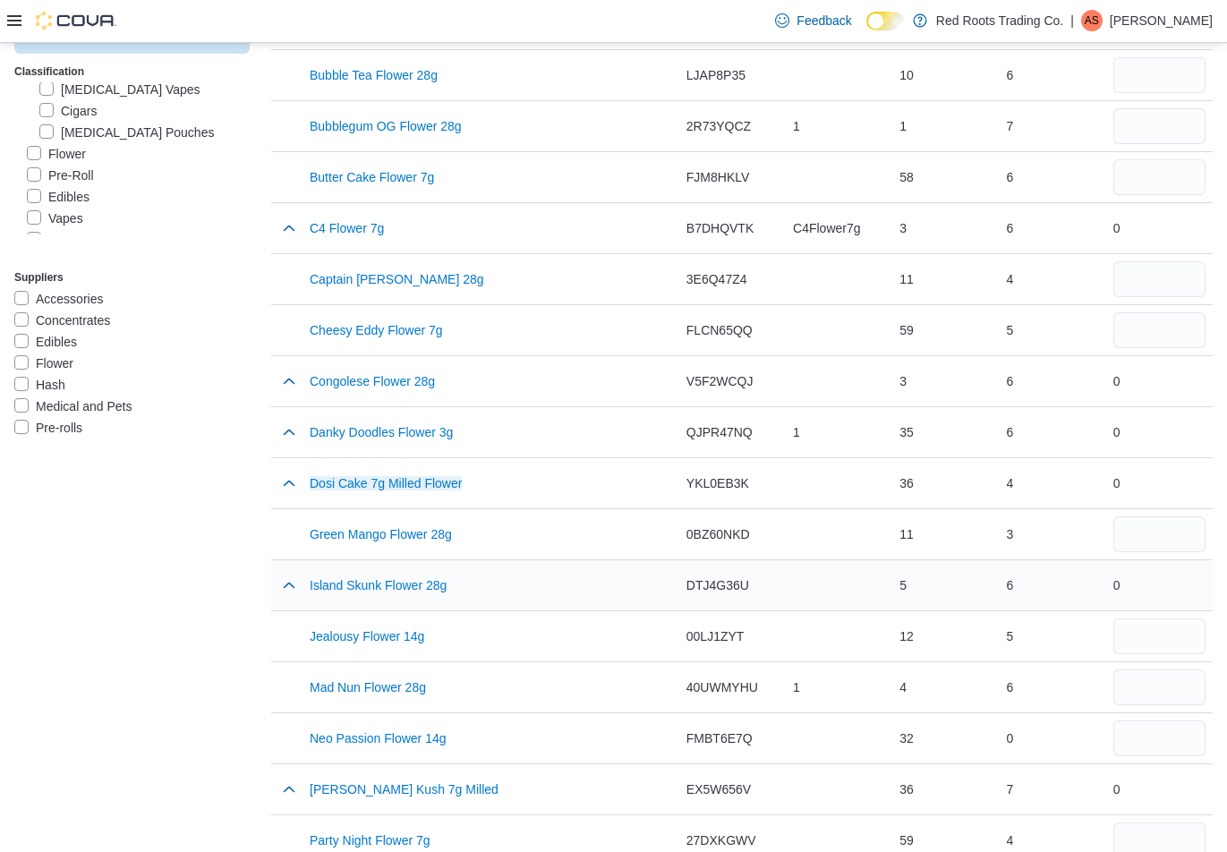
scroll to position [537, 0]
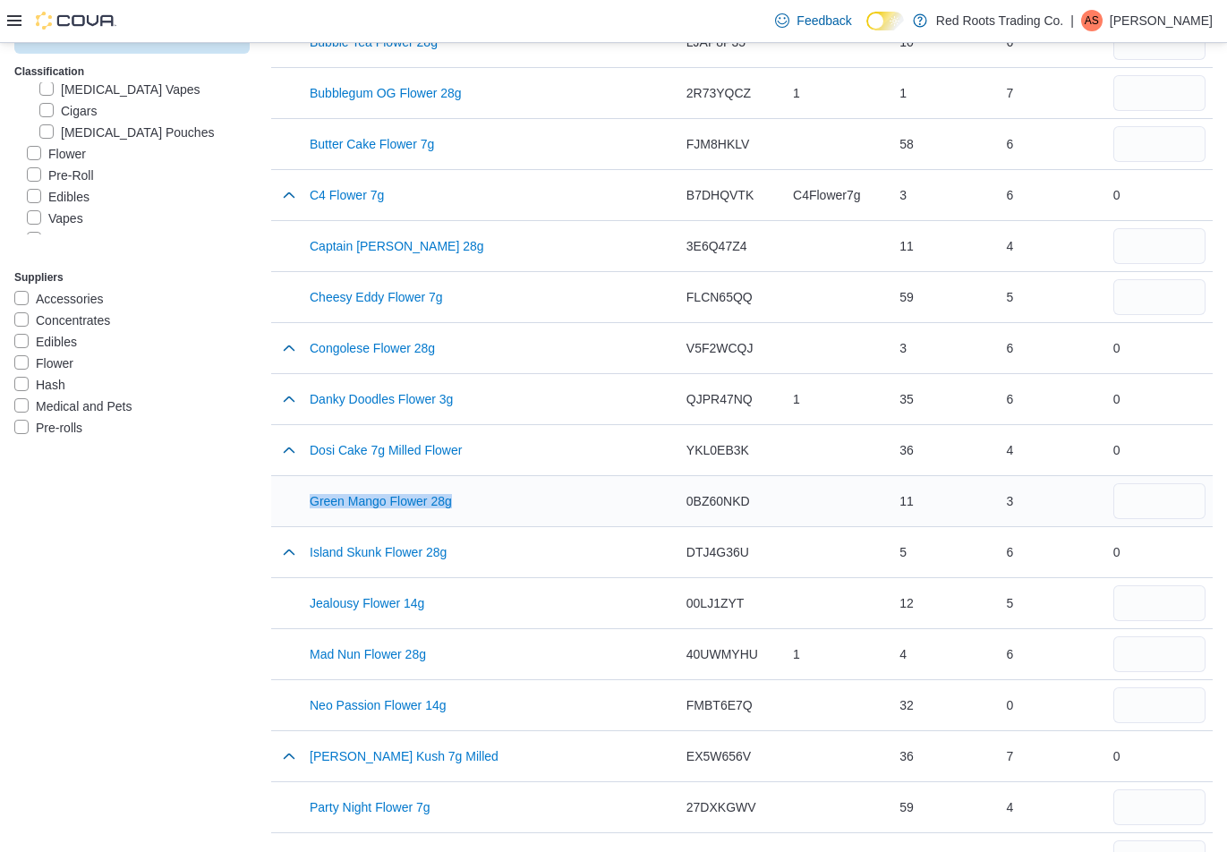
drag, startPoint x: 462, startPoint y: 495, endPoint x: 307, endPoint y: 498, distance: 154.9
click at [307, 498] on div "Green Mango Flower 28g" at bounding box center [491, 501] width 377 height 50
drag, startPoint x: 466, startPoint y: 554, endPoint x: 306, endPoint y: 552, distance: 160.2
click at [306, 552] on div "Island Skunk Flower 28g" at bounding box center [491, 552] width 377 height 50
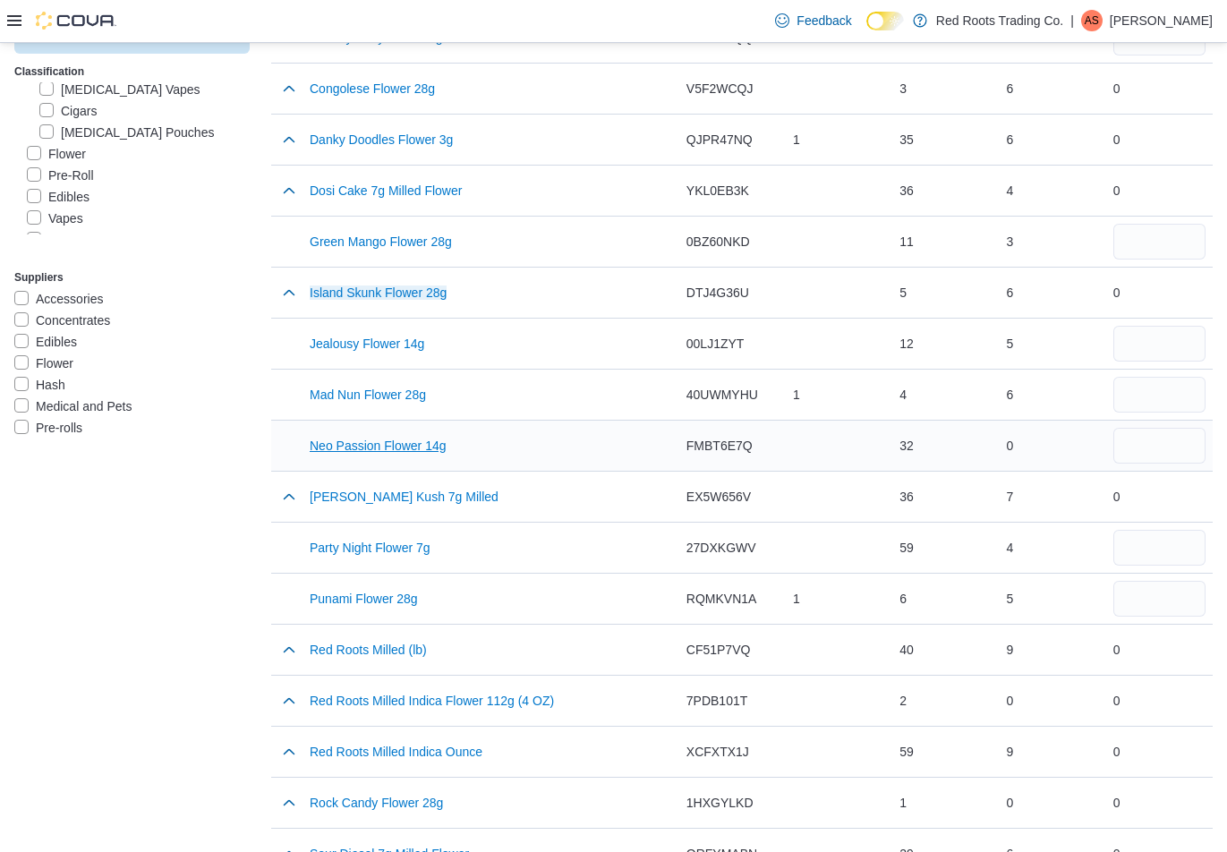
scroll to position [806, 0]
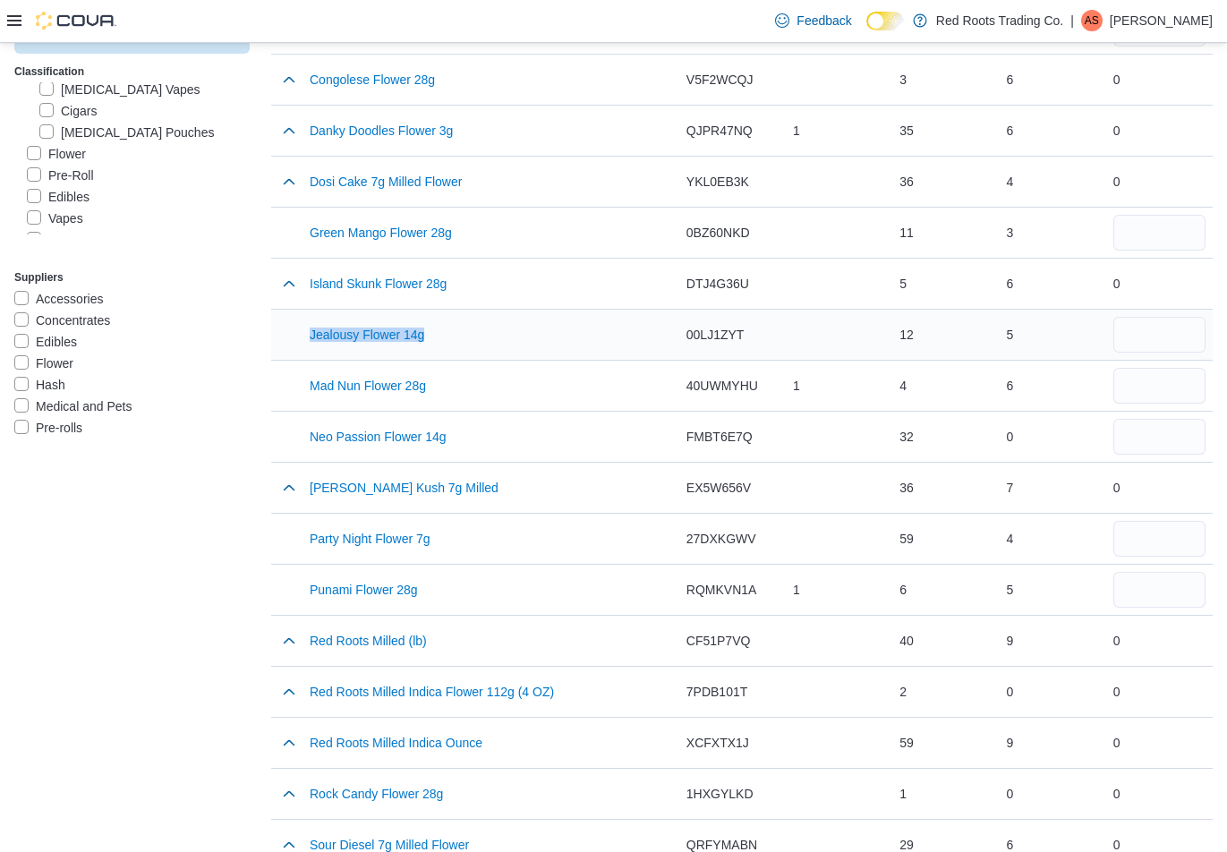
drag, startPoint x: 379, startPoint y: 341, endPoint x: 432, endPoint y: 340, distance: 53.7
click at [432, 340] on tr "Product Name (Total Selected Items 0) Jealousy Flower 14g Catalog SKU 00LJ1ZYT …" at bounding box center [742, 334] width 942 height 51
drag, startPoint x: 388, startPoint y: 392, endPoint x: 310, endPoint y: 388, distance: 78.9
click at [310, 388] on div "Mad Nun Flower 28g" at bounding box center [491, 386] width 377 height 50
drag, startPoint x: 447, startPoint y: 543, endPoint x: 298, endPoint y: 535, distance: 148.8
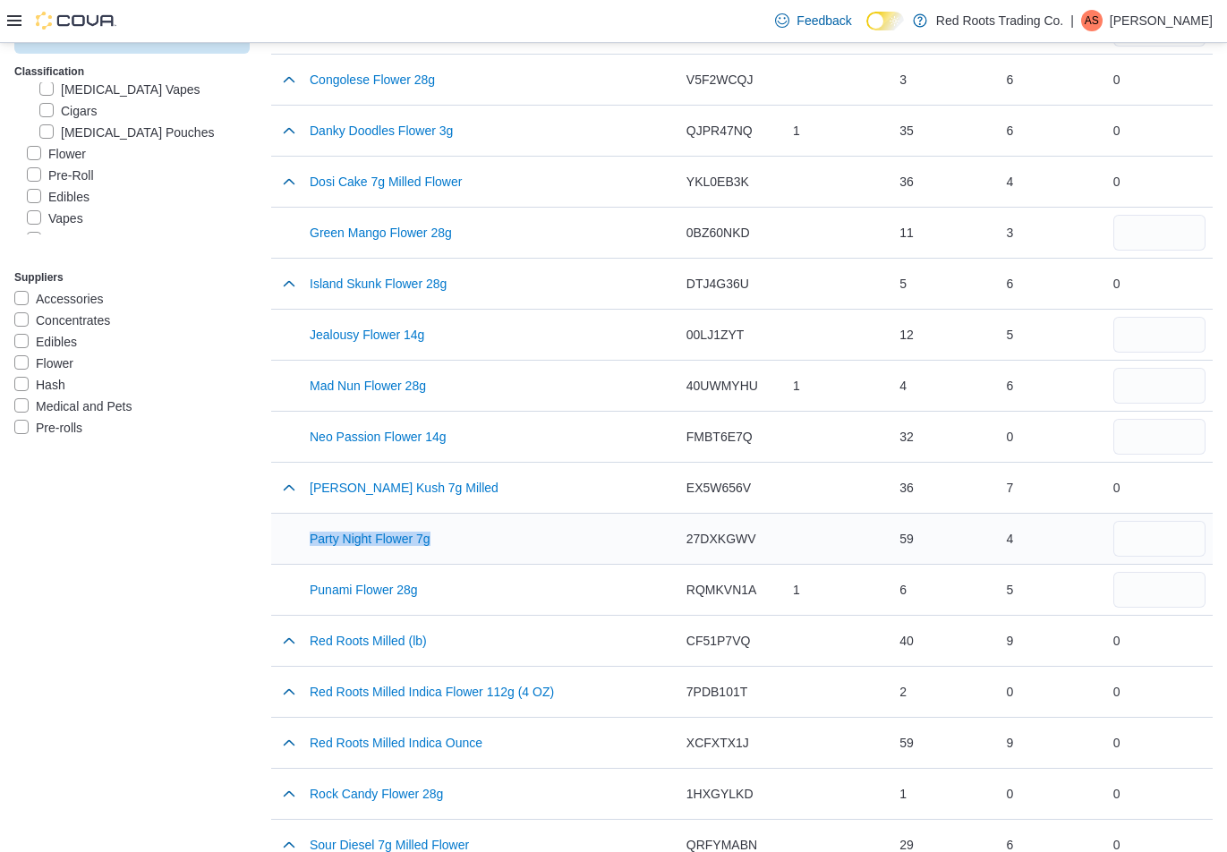
click at [298, 535] on tr "Product Name (Total Selected Items 0) Party Night Flower 7g Catalog SKU 27DXKGW…" at bounding box center [742, 538] width 942 height 51
drag, startPoint x: 430, startPoint y: 589, endPoint x: 307, endPoint y: 589, distance: 122.6
click at [307, 589] on div "Punami Flower 28g" at bounding box center [491, 590] width 377 height 50
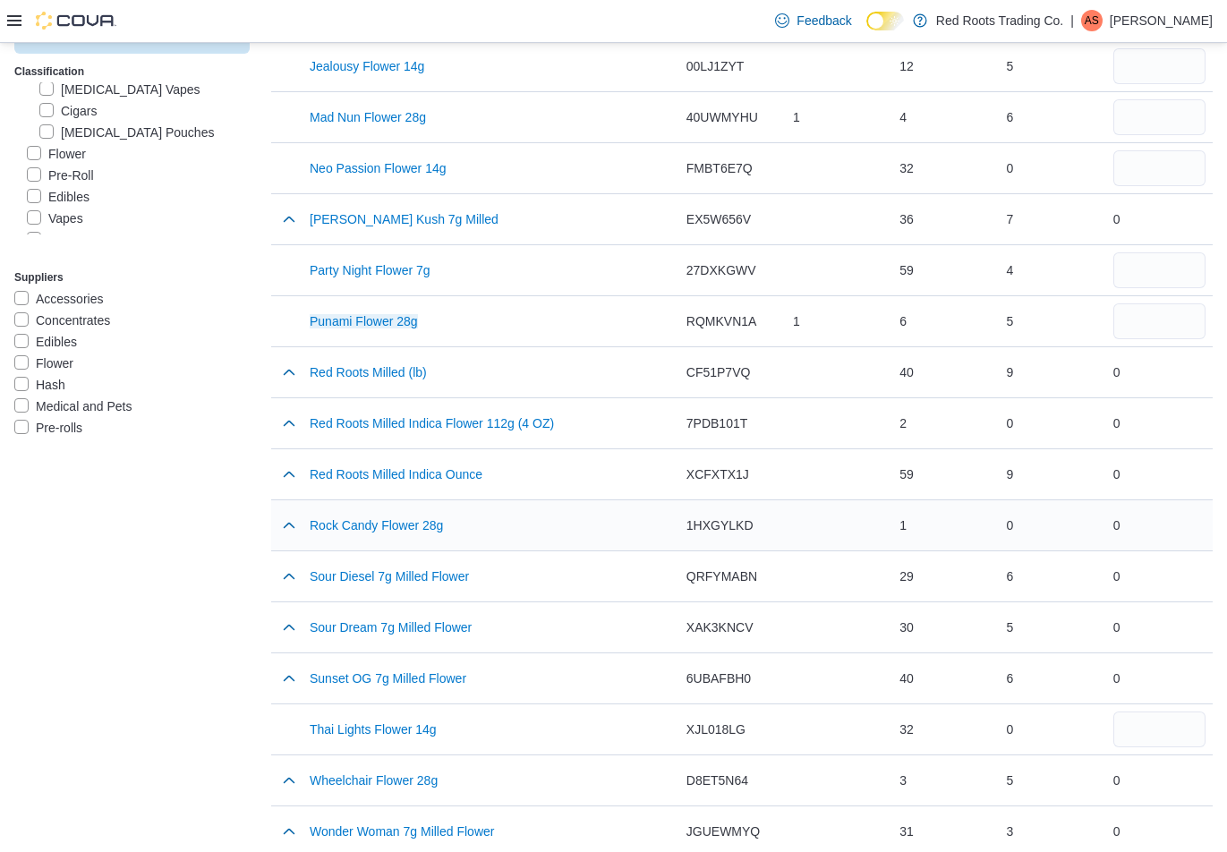
scroll to position [1143, 0]
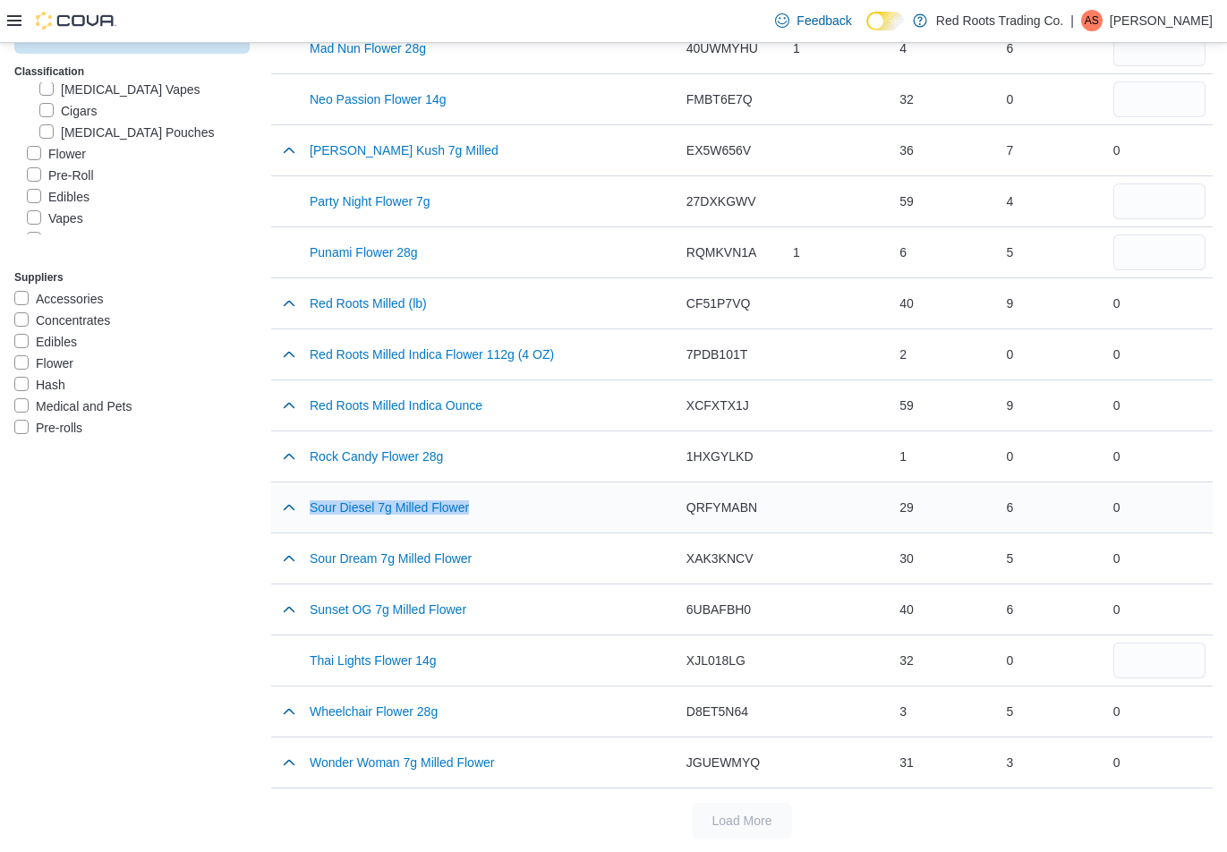
drag, startPoint x: 508, startPoint y: 505, endPoint x: 342, endPoint y: 520, distance: 166.3
click at [306, 502] on div "Sour Diesel 7g Milled Flower" at bounding box center [491, 507] width 377 height 50
drag, startPoint x: 429, startPoint y: 561, endPoint x: 315, endPoint y: 563, distance: 113.7
click at [311, 562] on div "Sour Dream 7g Milled Flower" at bounding box center [491, 559] width 377 height 50
drag, startPoint x: 482, startPoint y: 607, endPoint x: 303, endPoint y: 603, distance: 180.0
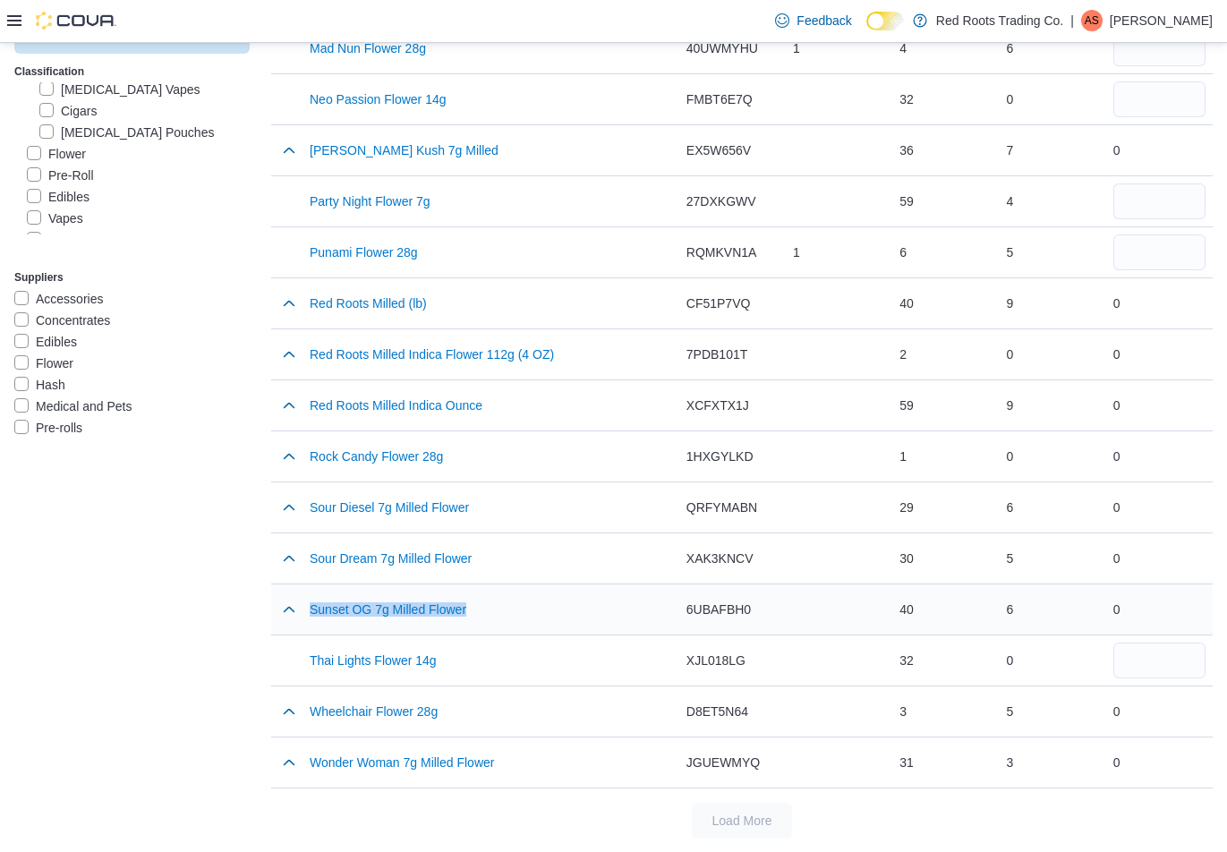
click at [303, 603] on tr "Product Name (Total Selected Items 0) Sunset OG 7g Milled Flower Catalog SKU 6U…" at bounding box center [742, 609] width 942 height 51
drag, startPoint x: 443, startPoint y: 708, endPoint x: 413, endPoint y: 712, distance: 30.6
click at [303, 704] on tr "Product Name (Total Selected Items 0) Wheelchair Flower 28g Catalog SKU D8ET5N6…" at bounding box center [742, 711] width 942 height 51
drag, startPoint x: 510, startPoint y: 765, endPoint x: 306, endPoint y: 756, distance: 204.3
click at [306, 756] on div "Wonder Woman 7g Milled Flower" at bounding box center [491, 763] width 377 height 50
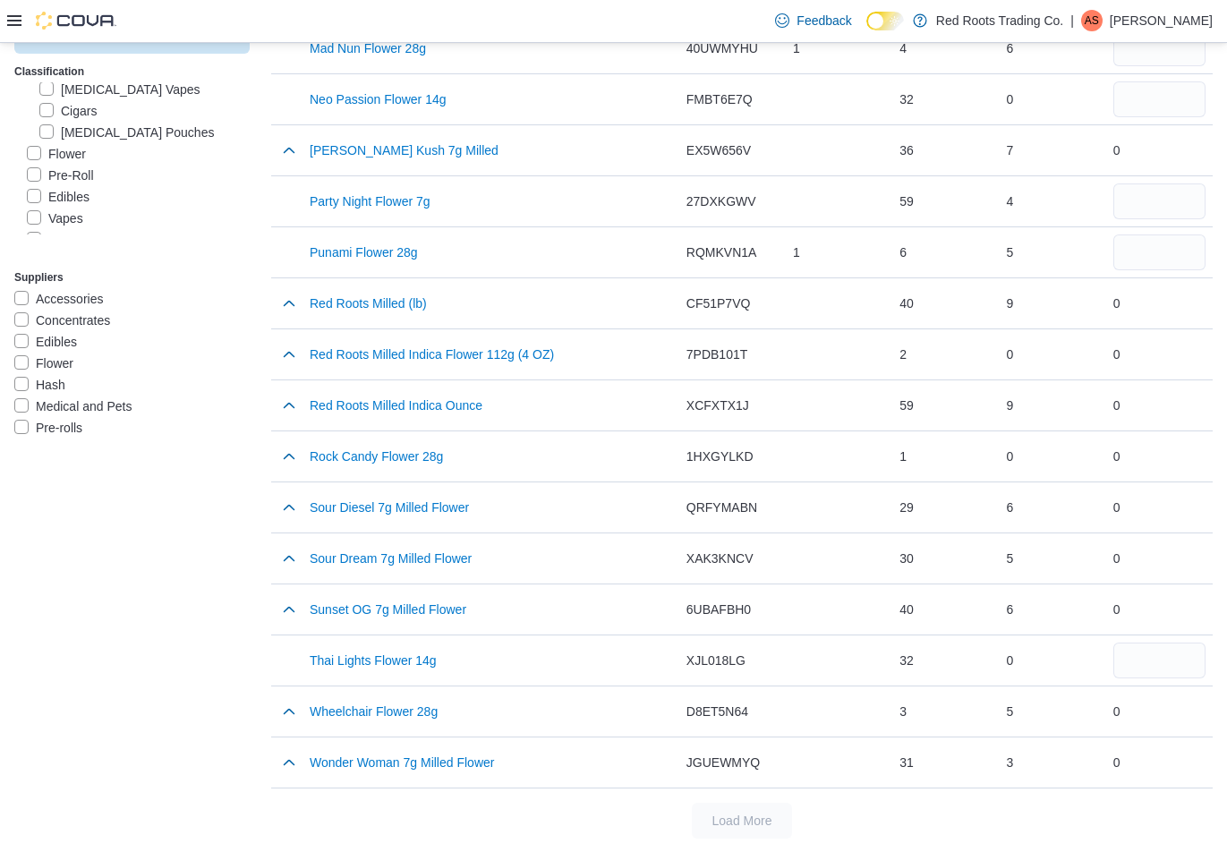
click at [33, 153] on label "Flower" at bounding box center [56, 153] width 59 height 21
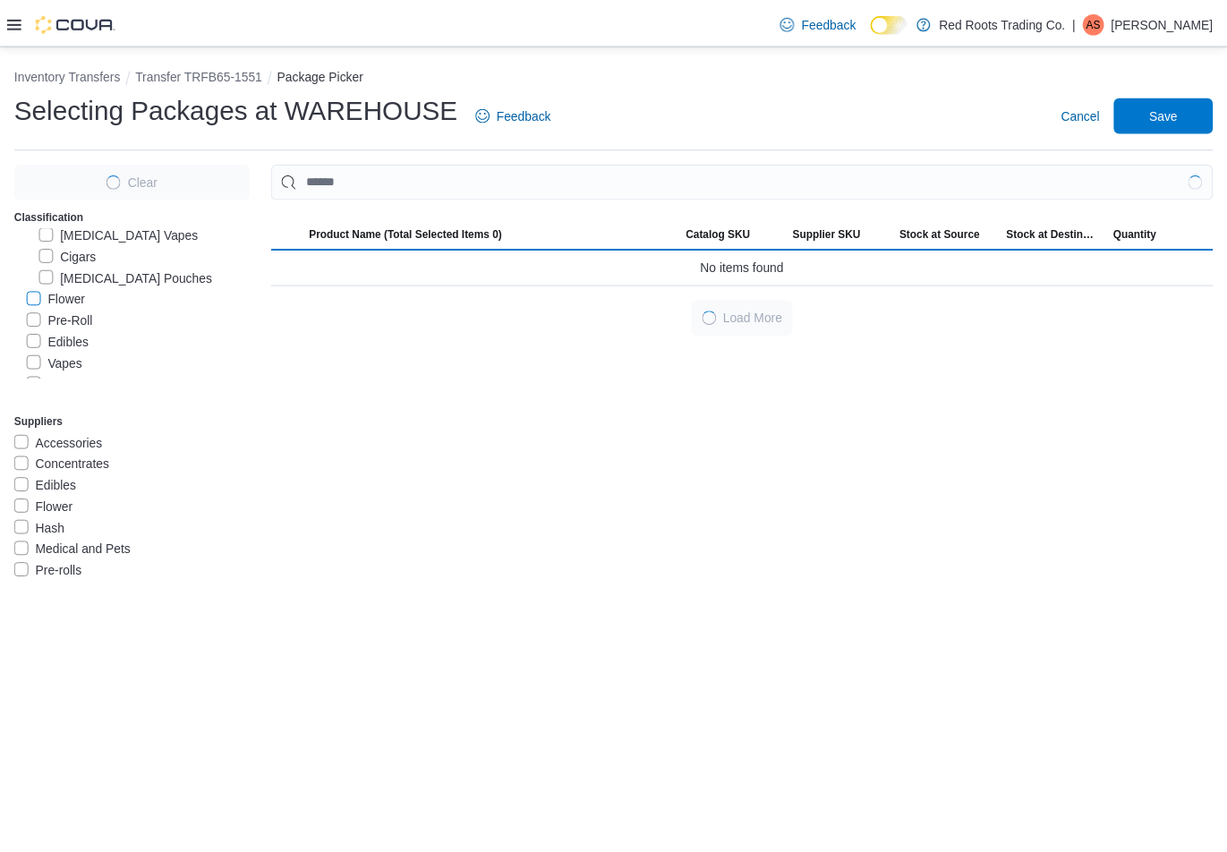
scroll to position [179, 0]
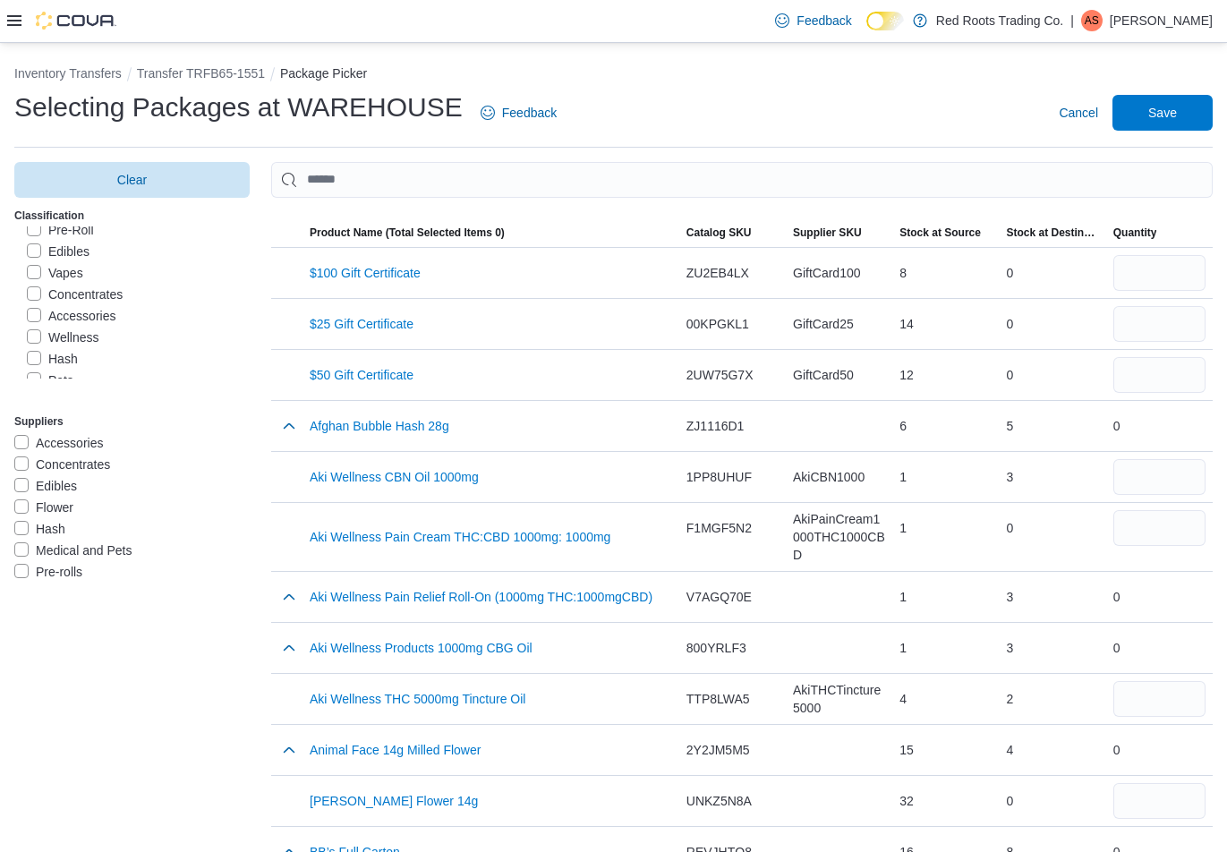
click at [32, 252] on label "Edibles" at bounding box center [58, 251] width 63 height 21
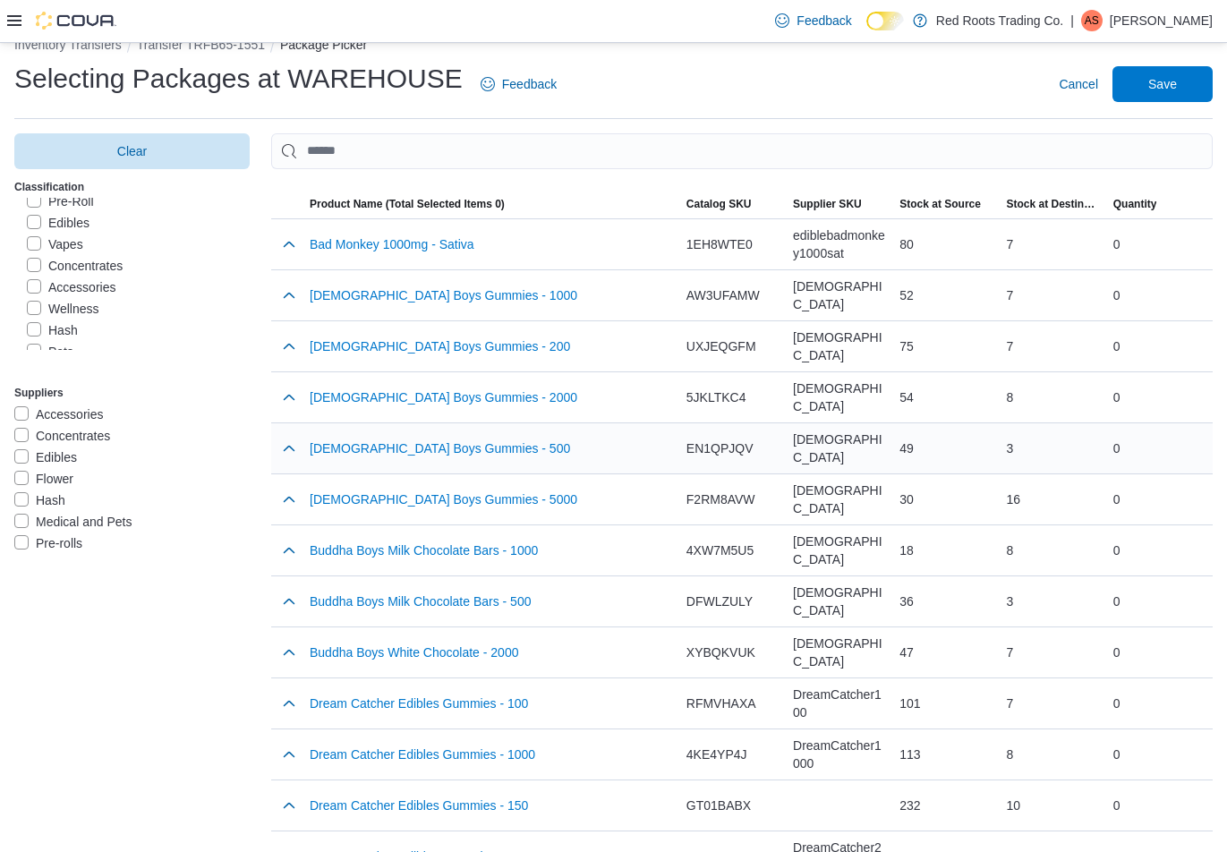
scroll to position [90, 0]
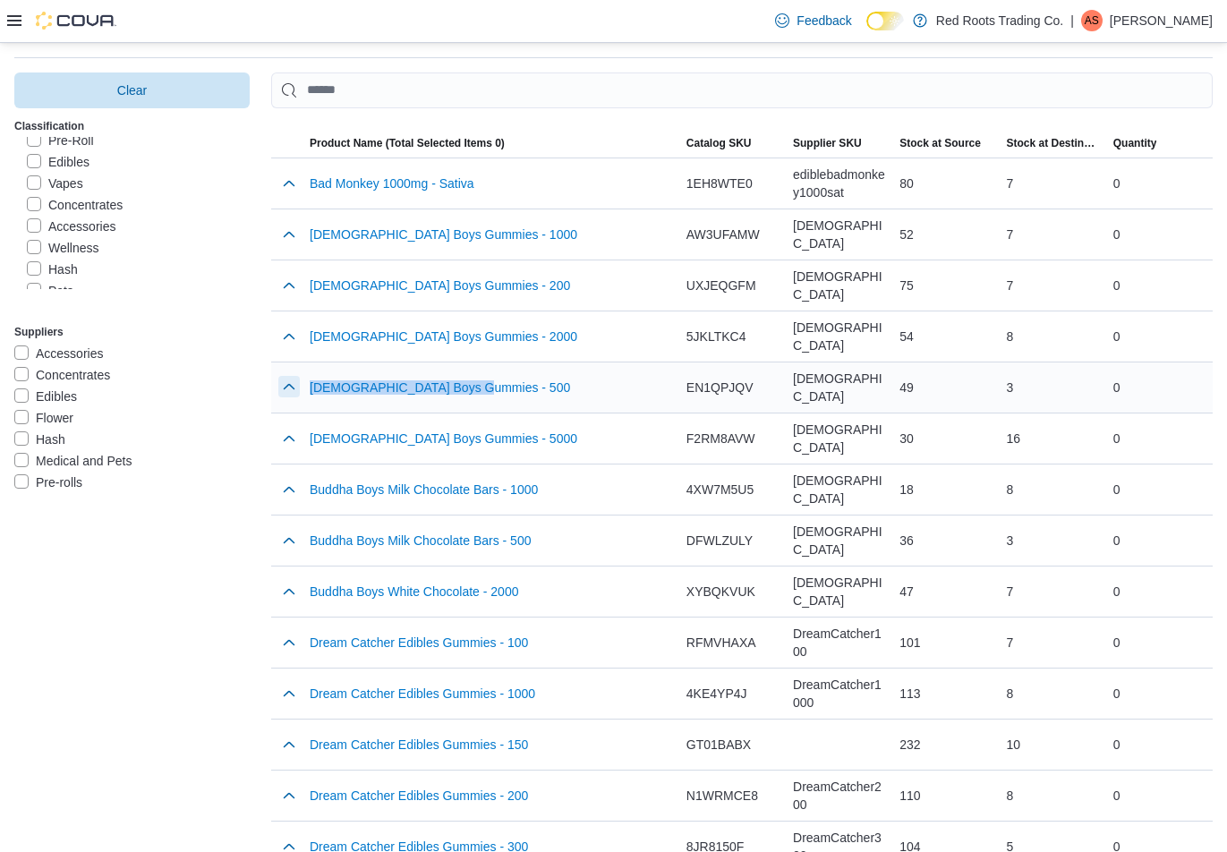
drag, startPoint x: 507, startPoint y: 394, endPoint x: 291, endPoint y: 386, distance: 215.9
click at [291, 386] on tr "Product Name (Total Selected Items 0) Buddha Boys Gummies - 500 Catalog SKU EN1…" at bounding box center [742, 387] width 942 height 51
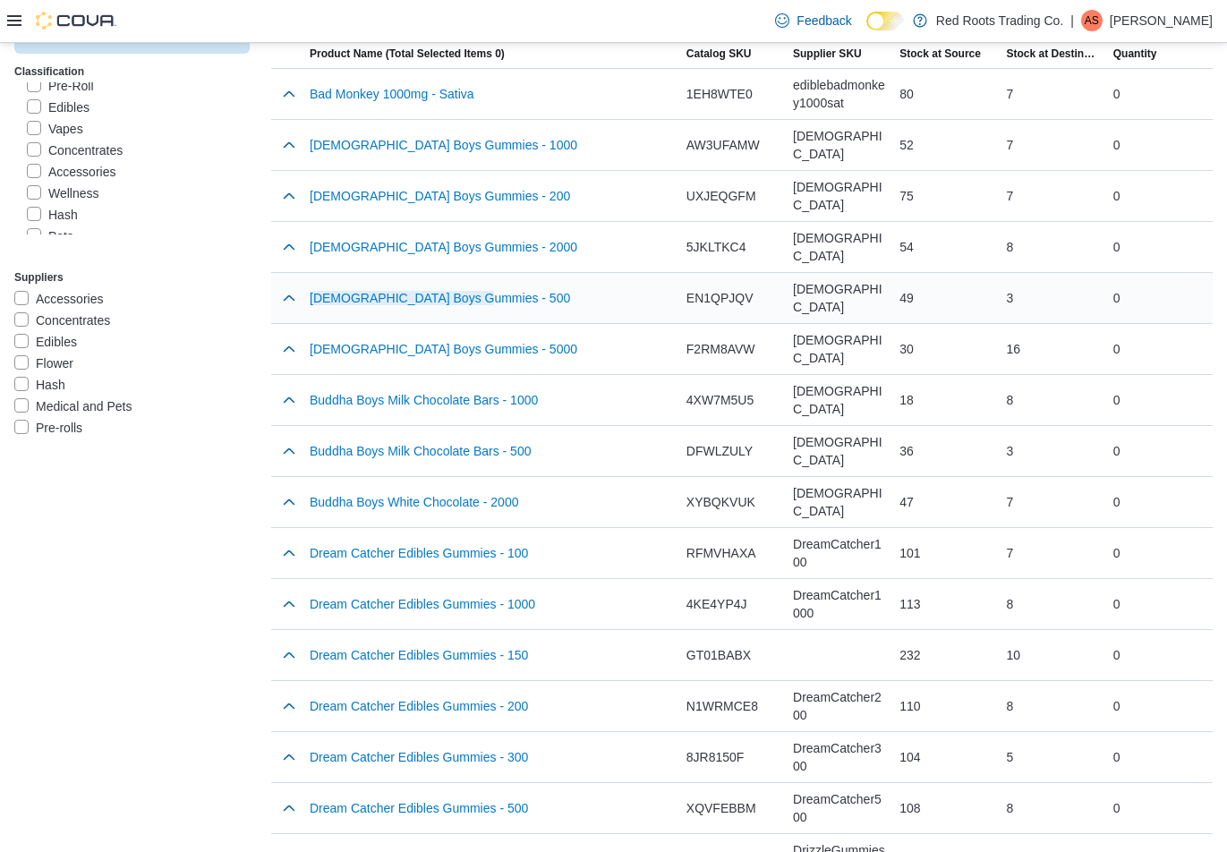
scroll to position [269, 0]
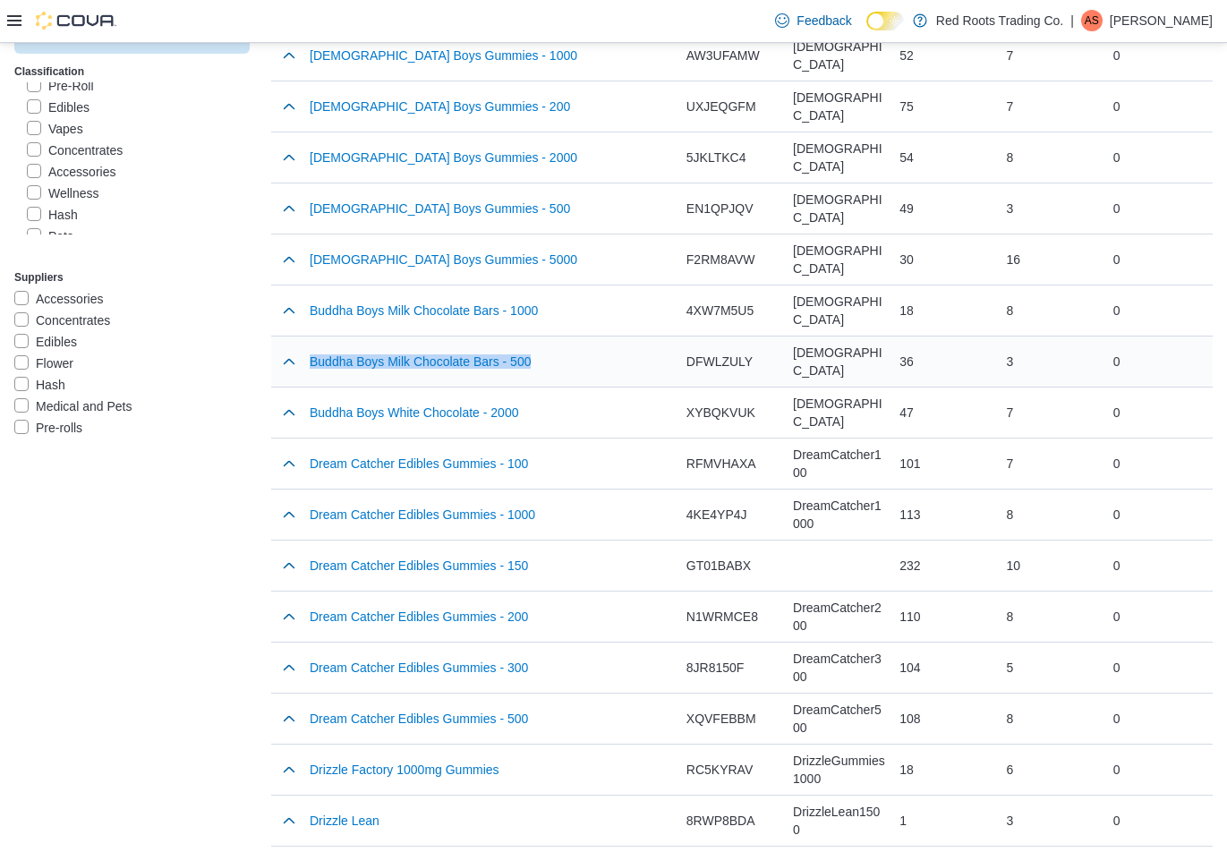
drag, startPoint x: 559, startPoint y: 361, endPoint x: 521, endPoint y: 402, distance: 56.4
click at [307, 363] on div "Buddha Boys Milk Chocolate Bars - 500" at bounding box center [491, 362] width 377 height 50
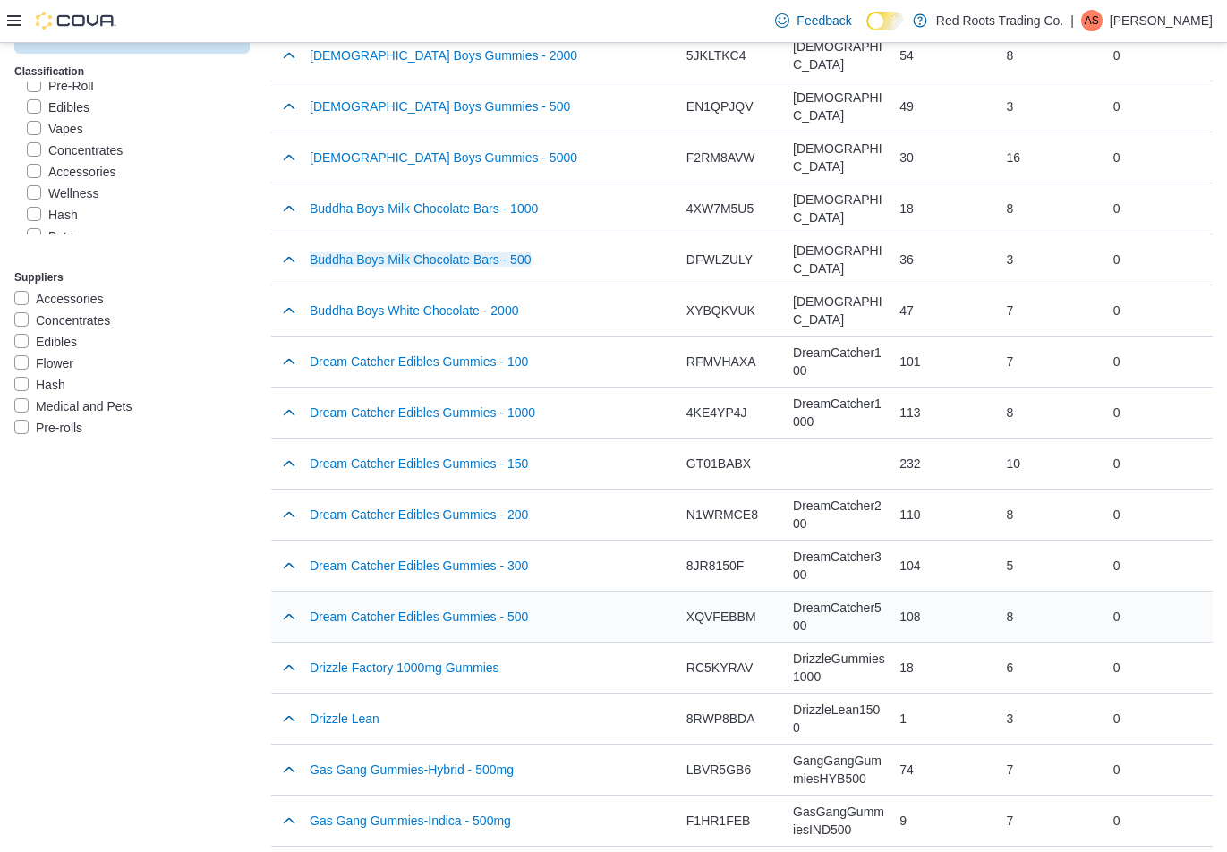
scroll to position [448, 0]
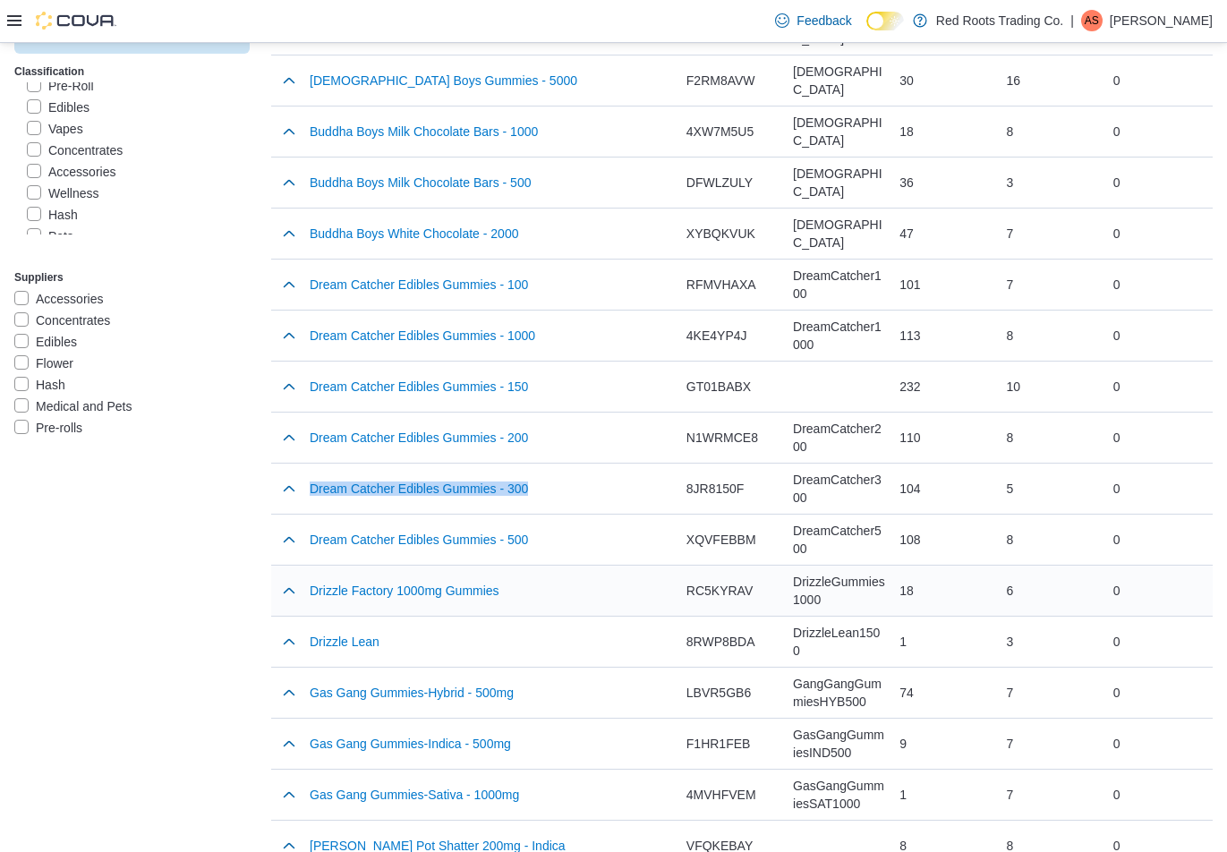
drag, startPoint x: 552, startPoint y: 487, endPoint x: 662, endPoint y: 584, distance: 145.9
click at [310, 489] on div "Dream Catcher Edibles Gummies - 300" at bounding box center [491, 489] width 377 height 50
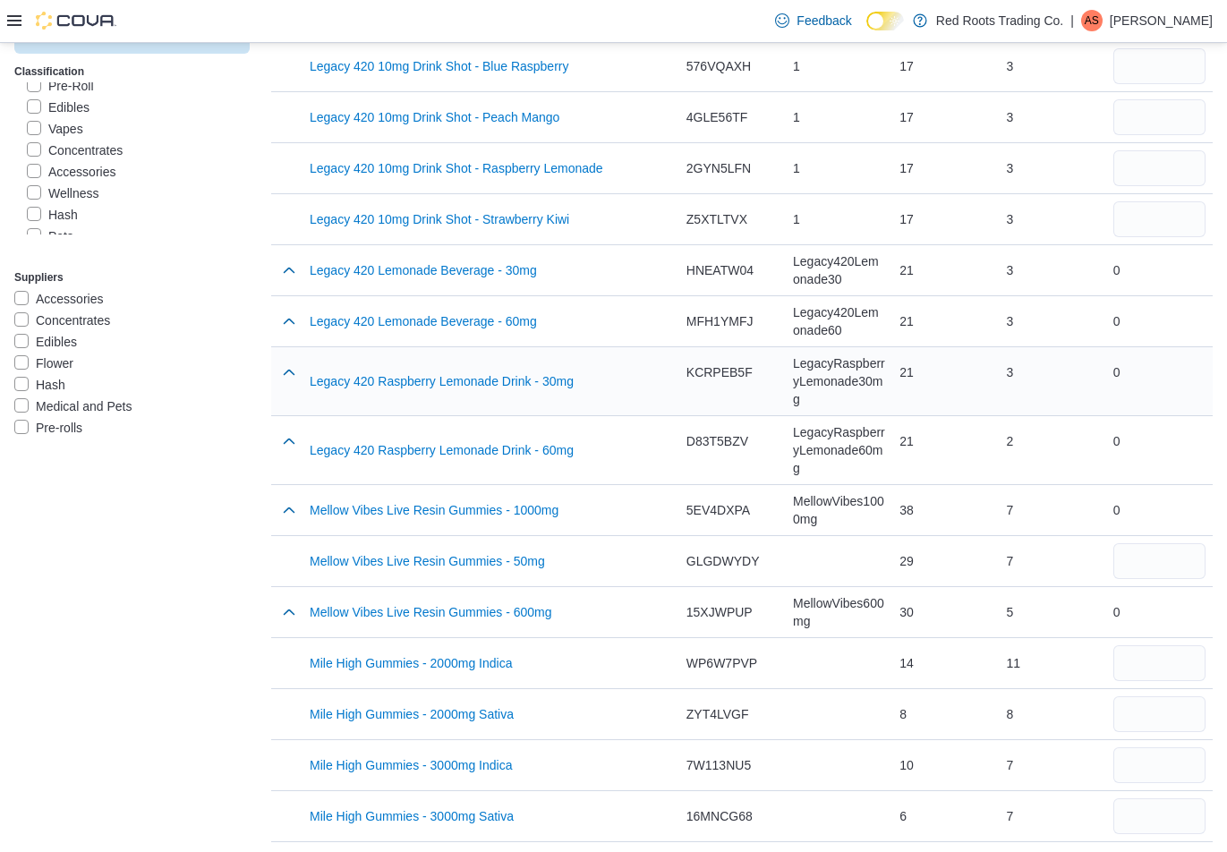
scroll to position [1432, 0]
drag, startPoint x: 602, startPoint y: 453, endPoint x: 312, endPoint y: 449, distance: 290.1
click at [312, 449] on div "Legacy 420 Raspberry Lemonade Drink - 60mg" at bounding box center [491, 449] width 363 height 36
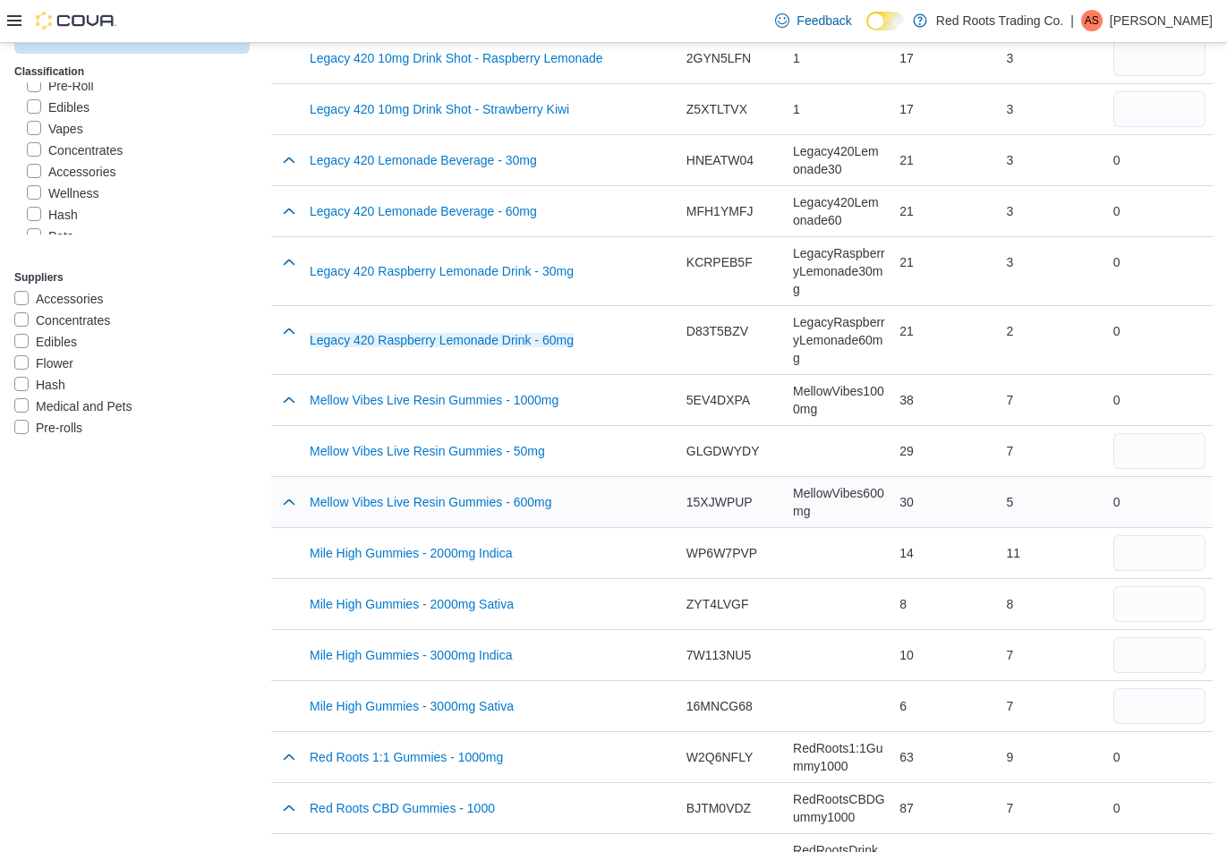
scroll to position [1611, 0]
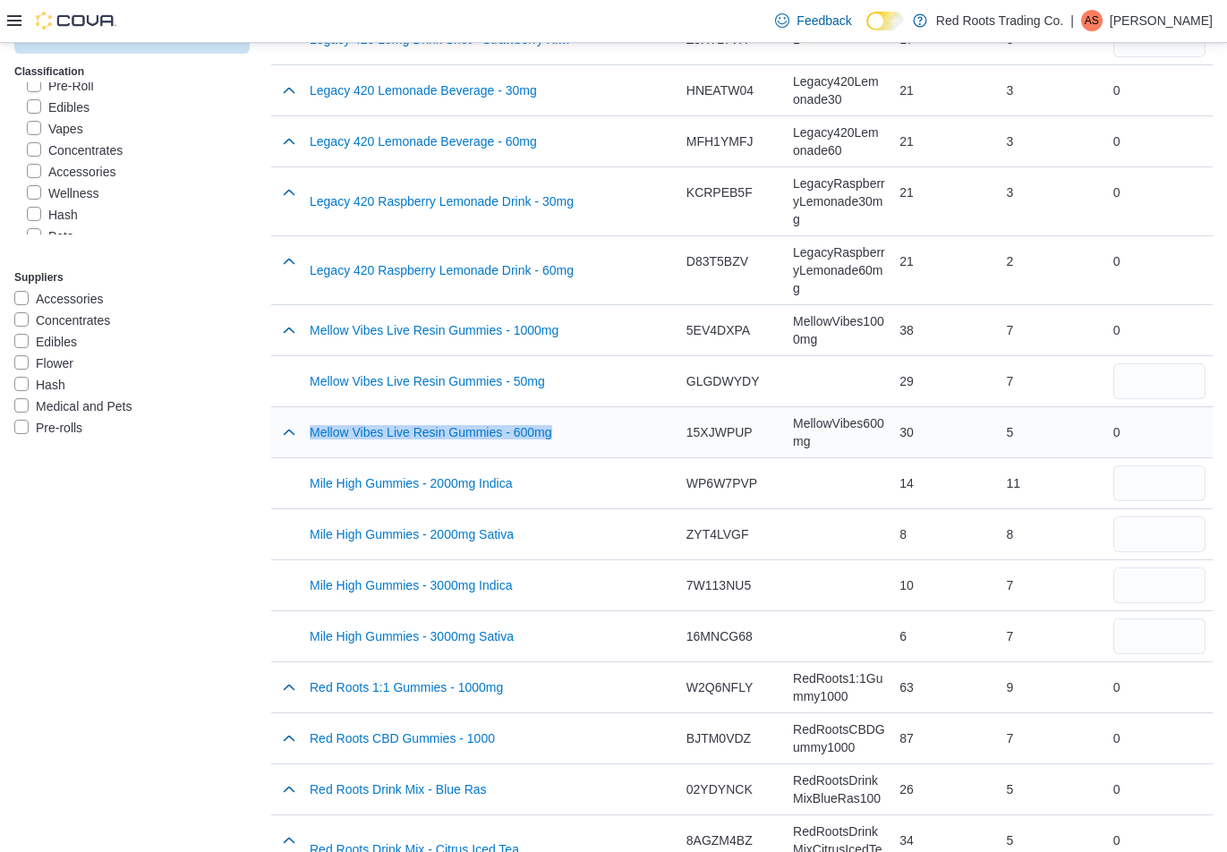
drag, startPoint x: 573, startPoint y: 437, endPoint x: 306, endPoint y: 430, distance: 266.9
click at [306, 430] on div "Mellow Vibes Live Resin Gummies - 600mg" at bounding box center [491, 432] width 377 height 50
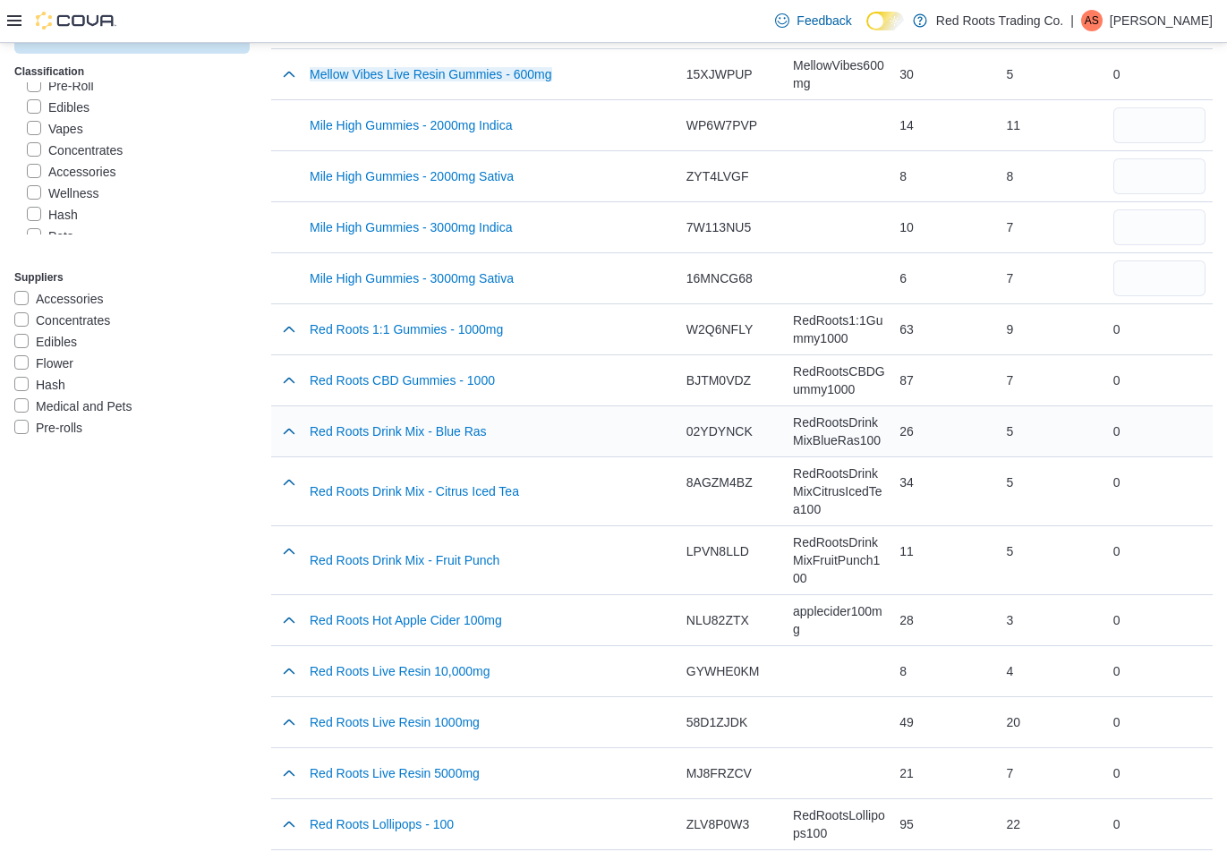
scroll to position [2059, 0]
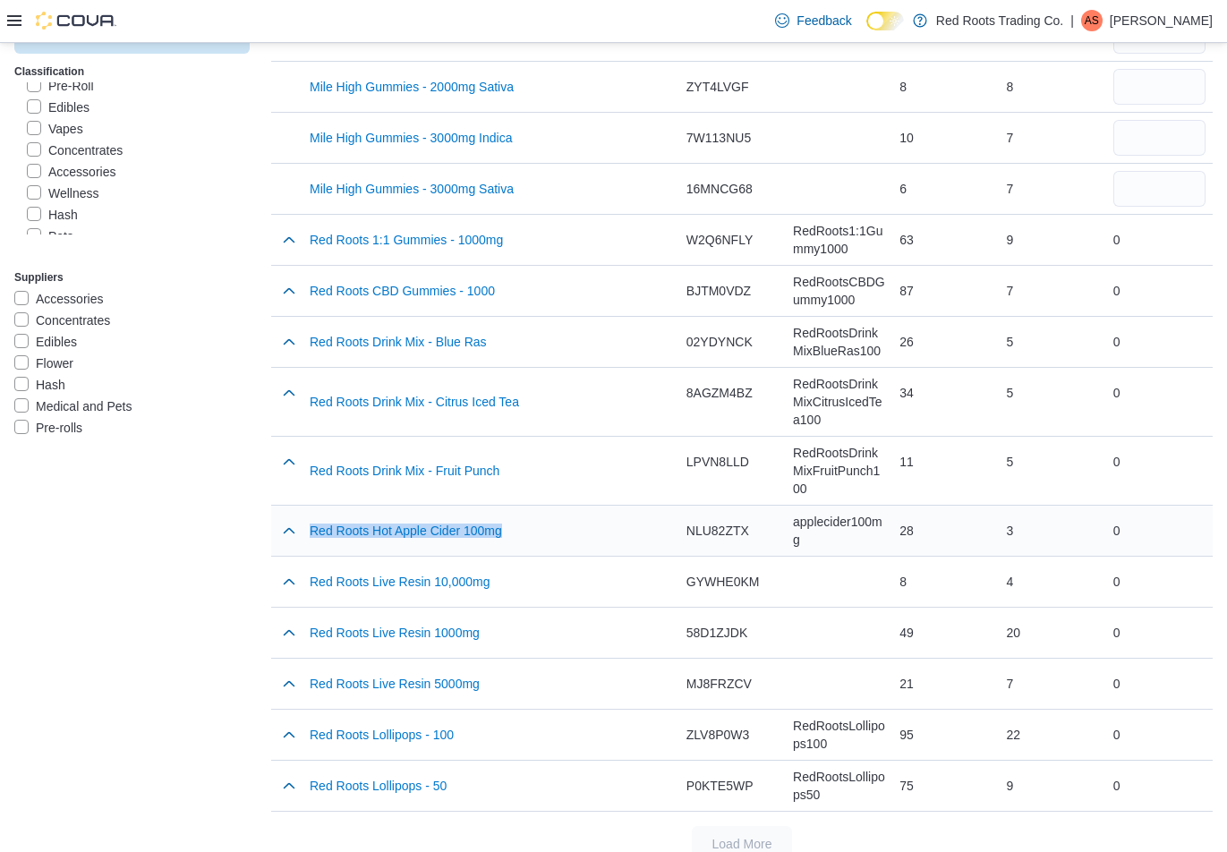
drag, startPoint x: 533, startPoint y: 534, endPoint x: 306, endPoint y: 528, distance: 226.6
click at [306, 528] on div "Red Roots Hot Apple Cider 100mg" at bounding box center [491, 531] width 377 height 50
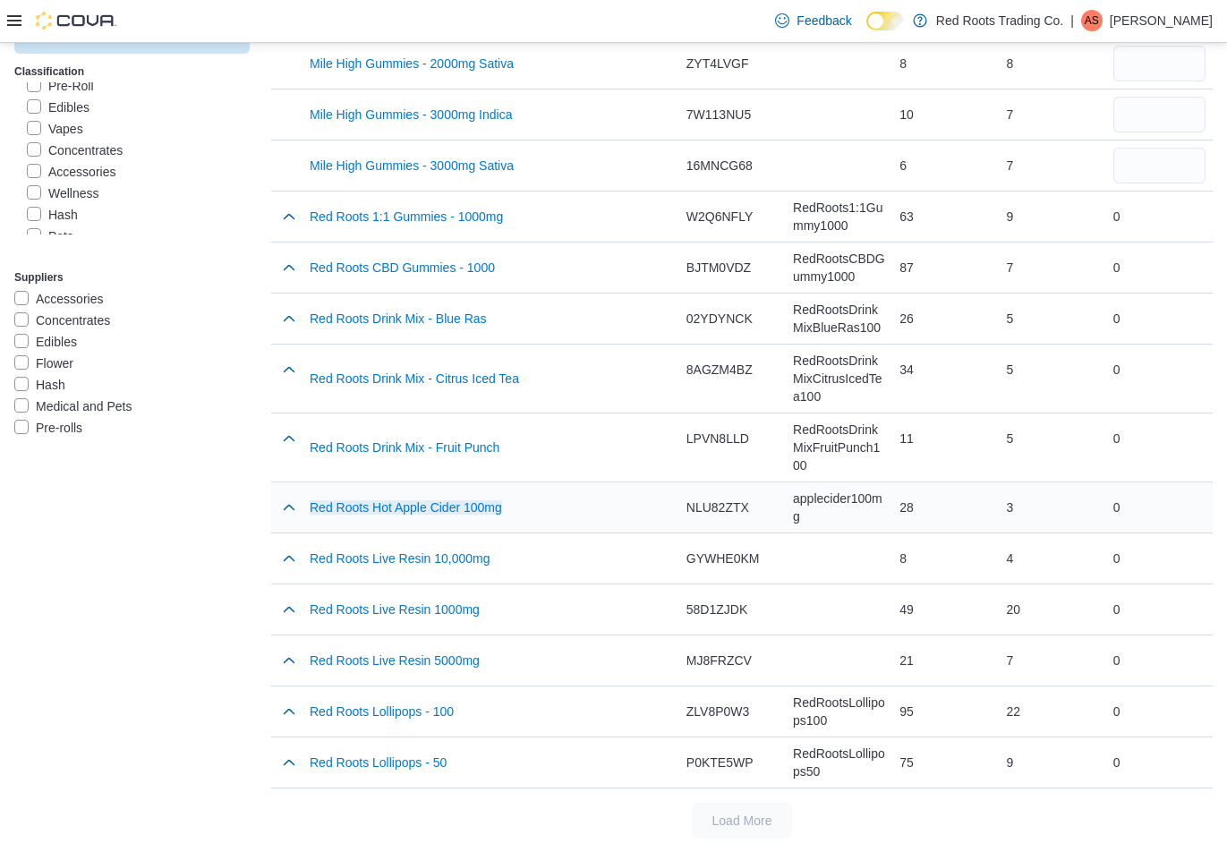
scroll to position [2082, 0]
drag, startPoint x: 515, startPoint y: 558, endPoint x: 563, endPoint y: 565, distance: 48.9
click at [296, 561] on tr "Product Name (Total Selected Items 0) Red Roots Live Resin 10,000mg Catalog SKU…" at bounding box center [742, 558] width 942 height 51
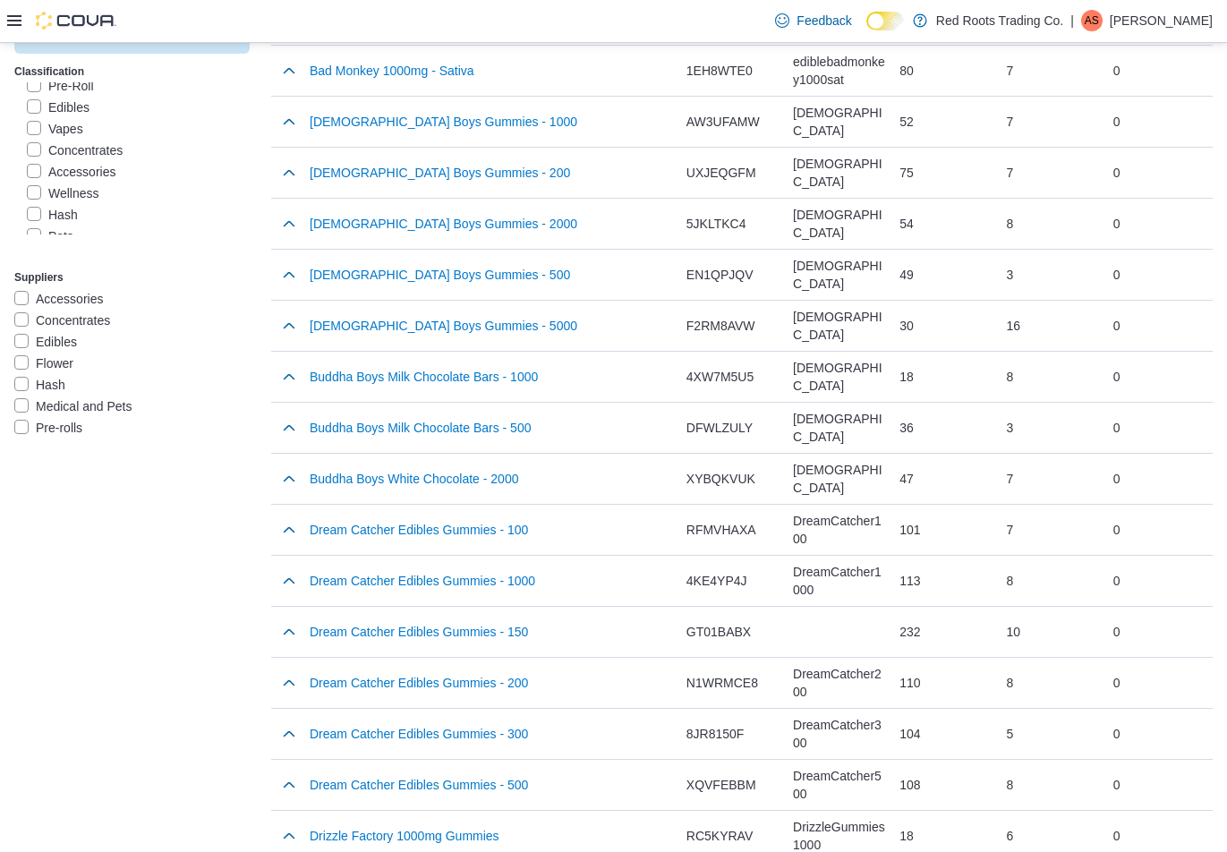
scroll to position [0, 0]
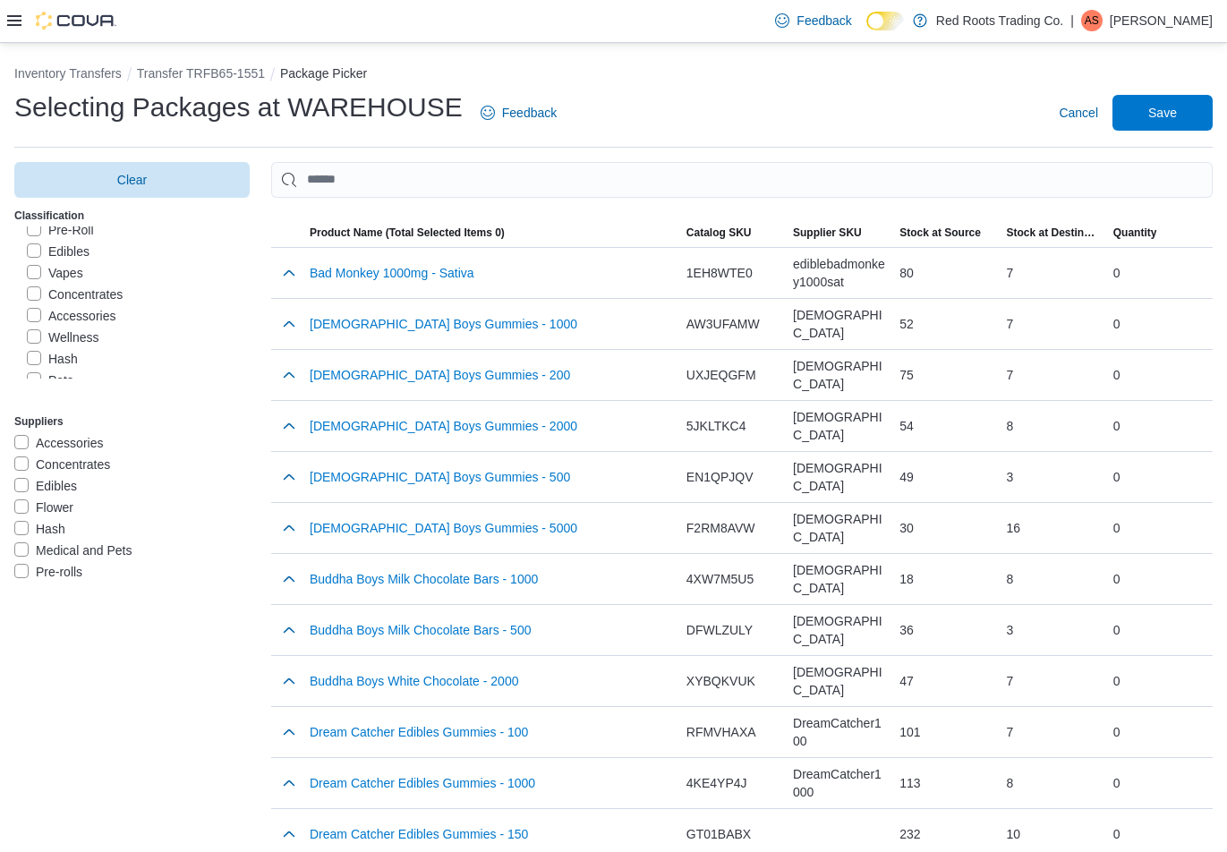
click at [34, 250] on label "Edibles" at bounding box center [58, 251] width 63 height 21
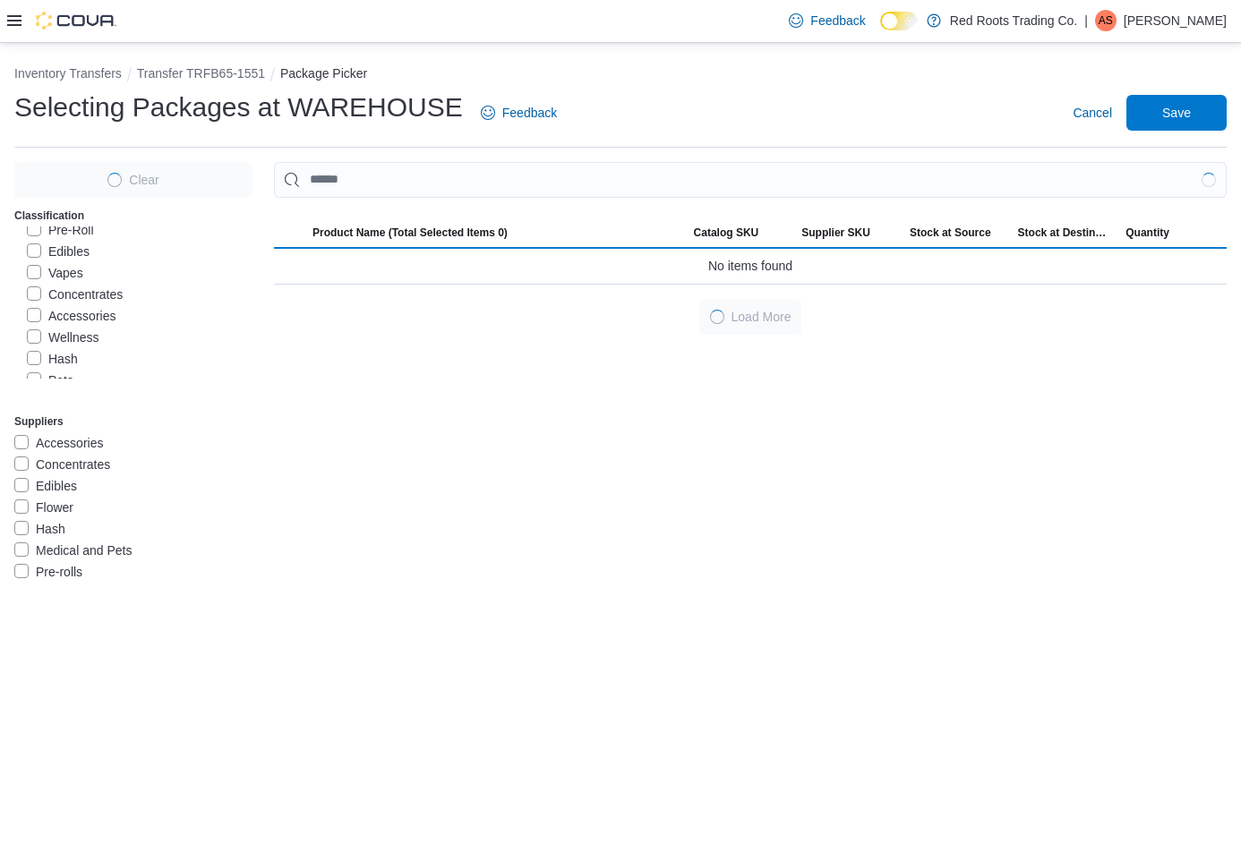
click at [33, 269] on label "Vapes" at bounding box center [55, 272] width 56 height 21
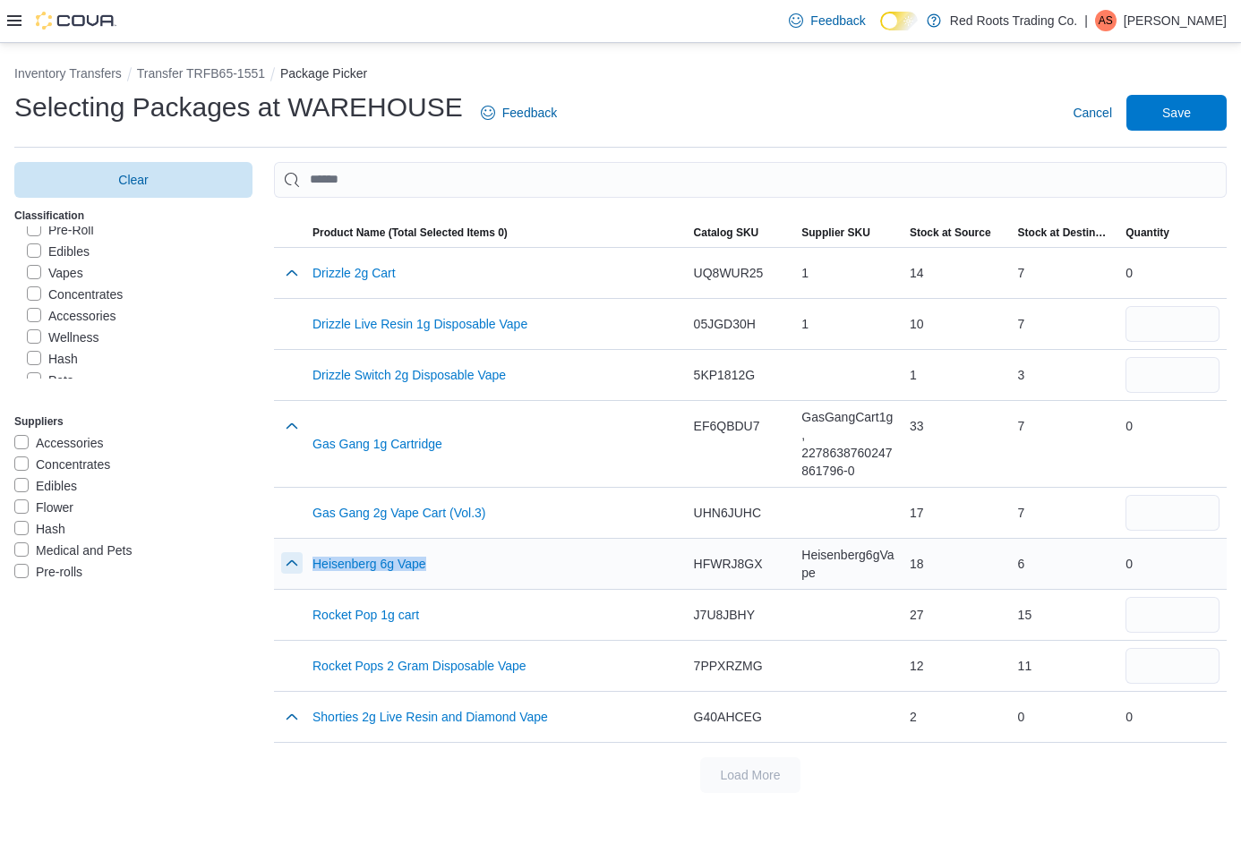
drag, startPoint x: 438, startPoint y: 574, endPoint x: 291, endPoint y: 568, distance: 146.9
click at [291, 568] on tr "Product Name (Total Selected Items 0) Heisenberg 6g Vape Catalog SKU HFWRJ8GX S…" at bounding box center [750, 563] width 952 height 51
click at [30, 269] on label "Vapes" at bounding box center [55, 272] width 56 height 21
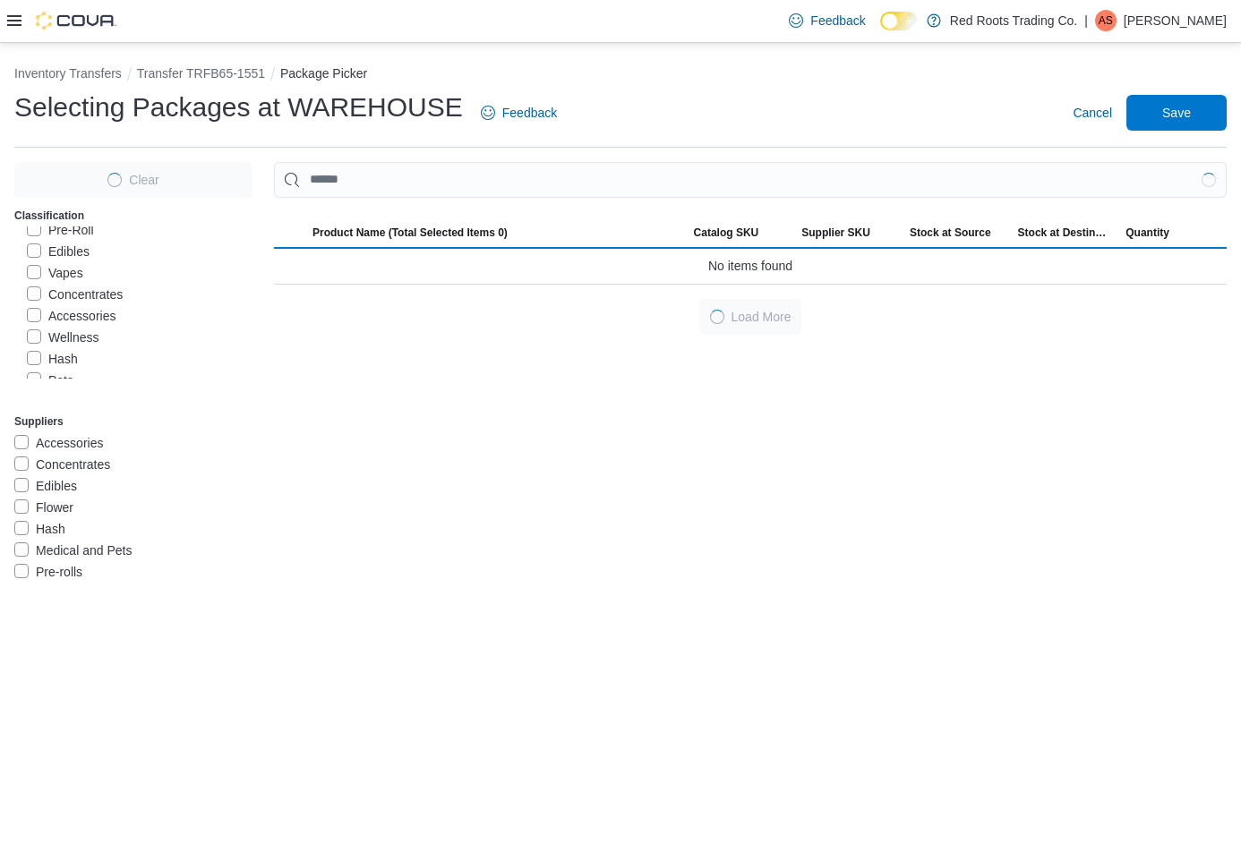
click at [30, 291] on label "Concentrates" at bounding box center [75, 294] width 96 height 21
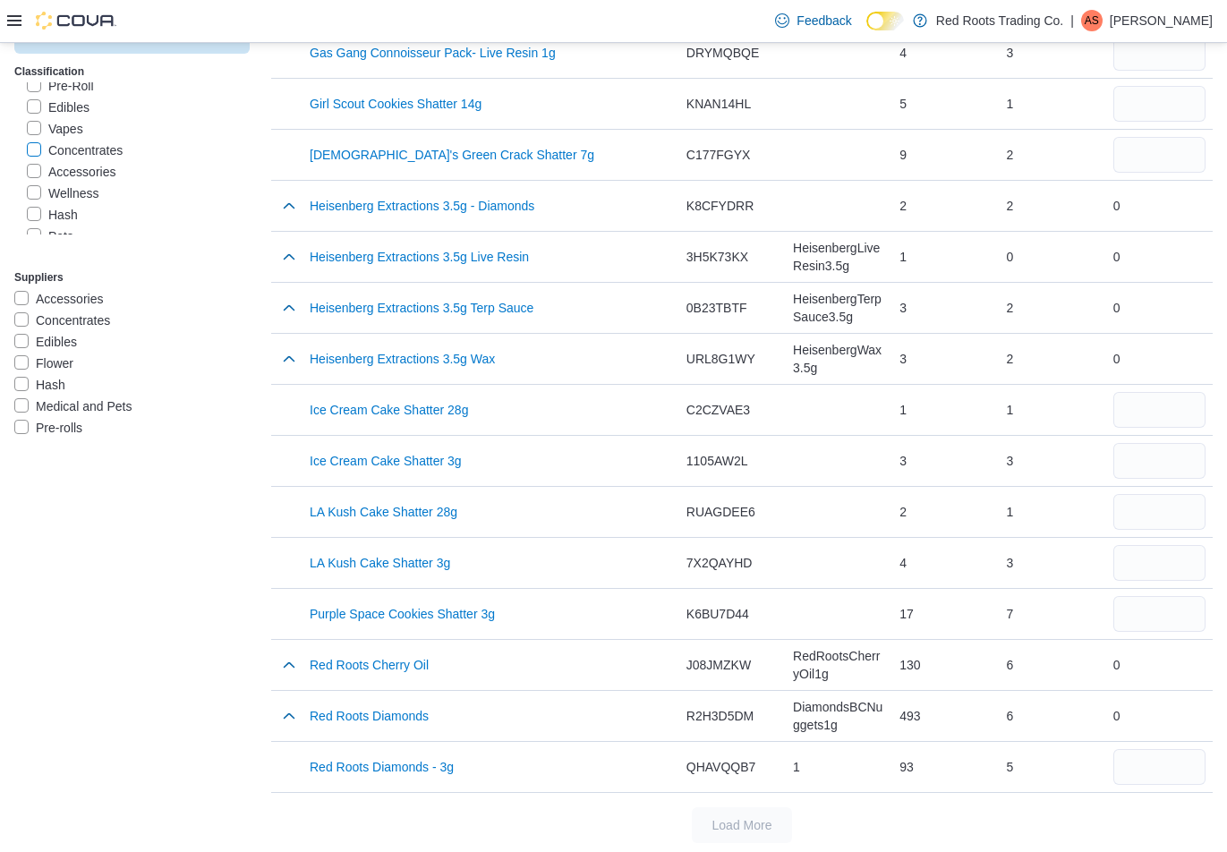
scroll to position [429, 0]
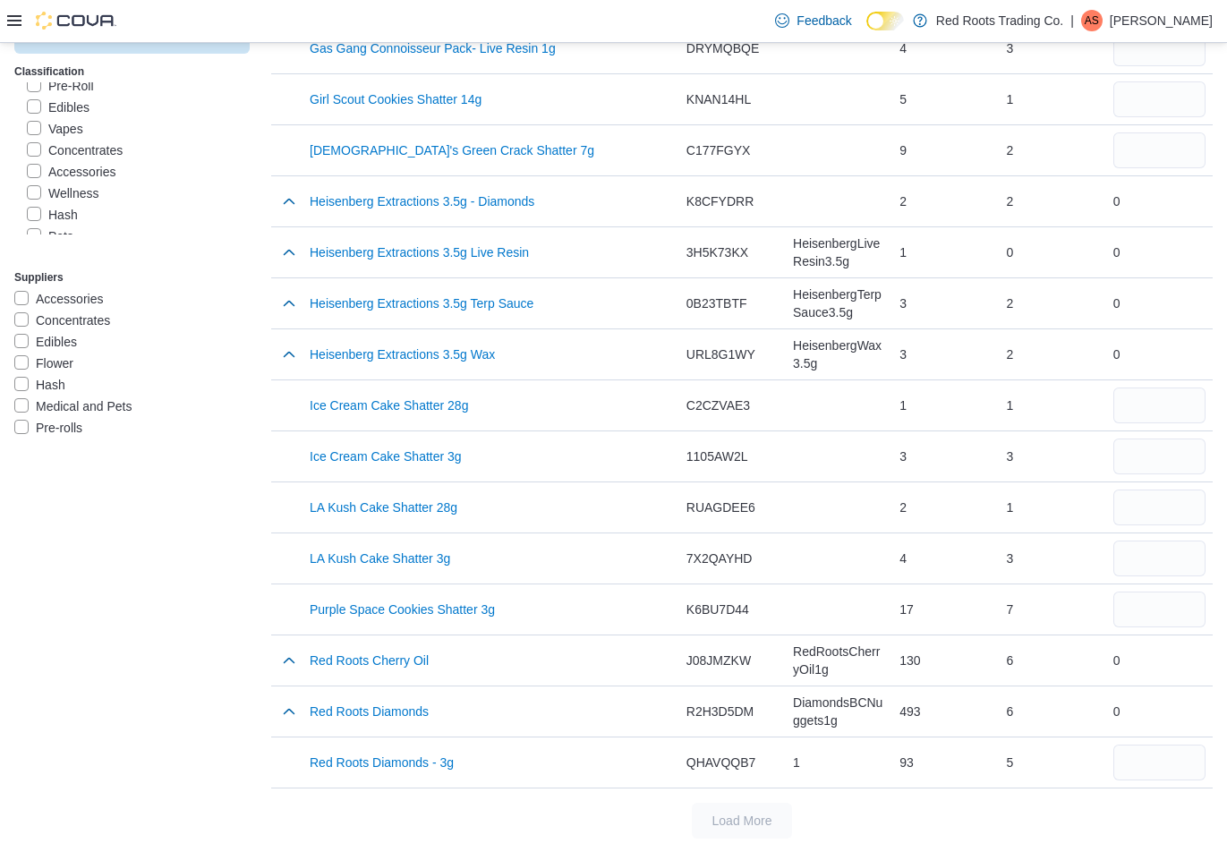
click at [32, 149] on label "Concentrates" at bounding box center [75, 150] width 96 height 21
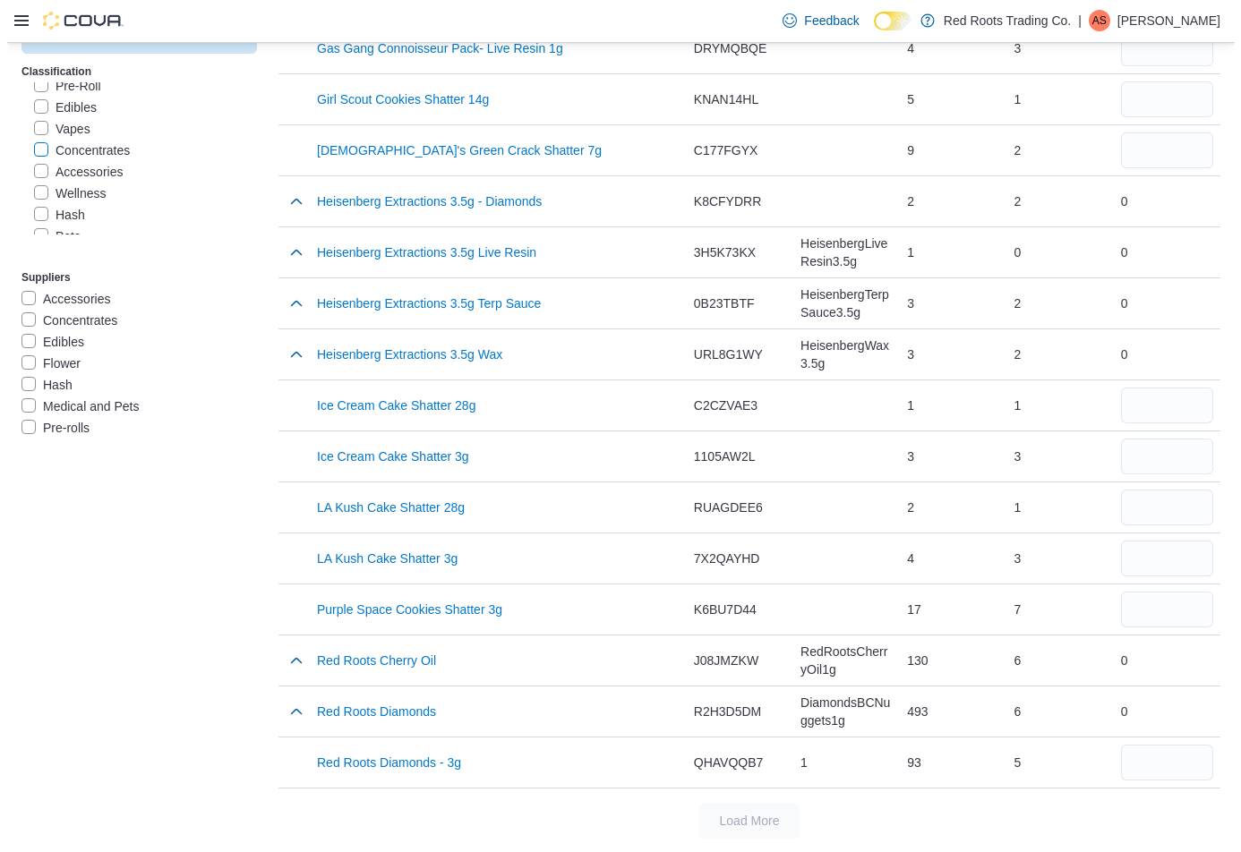
scroll to position [0, 0]
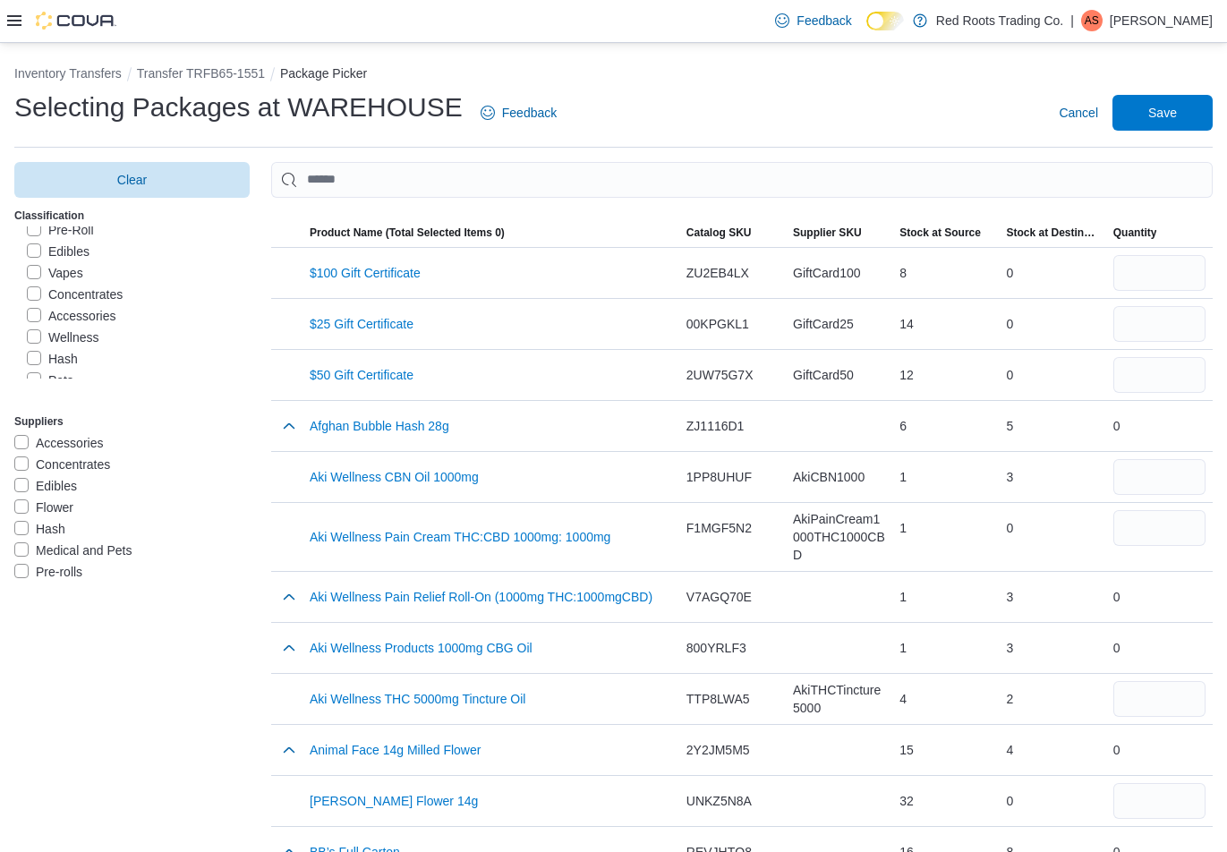
click at [34, 358] on label "Hash" at bounding box center [52, 358] width 51 height 21
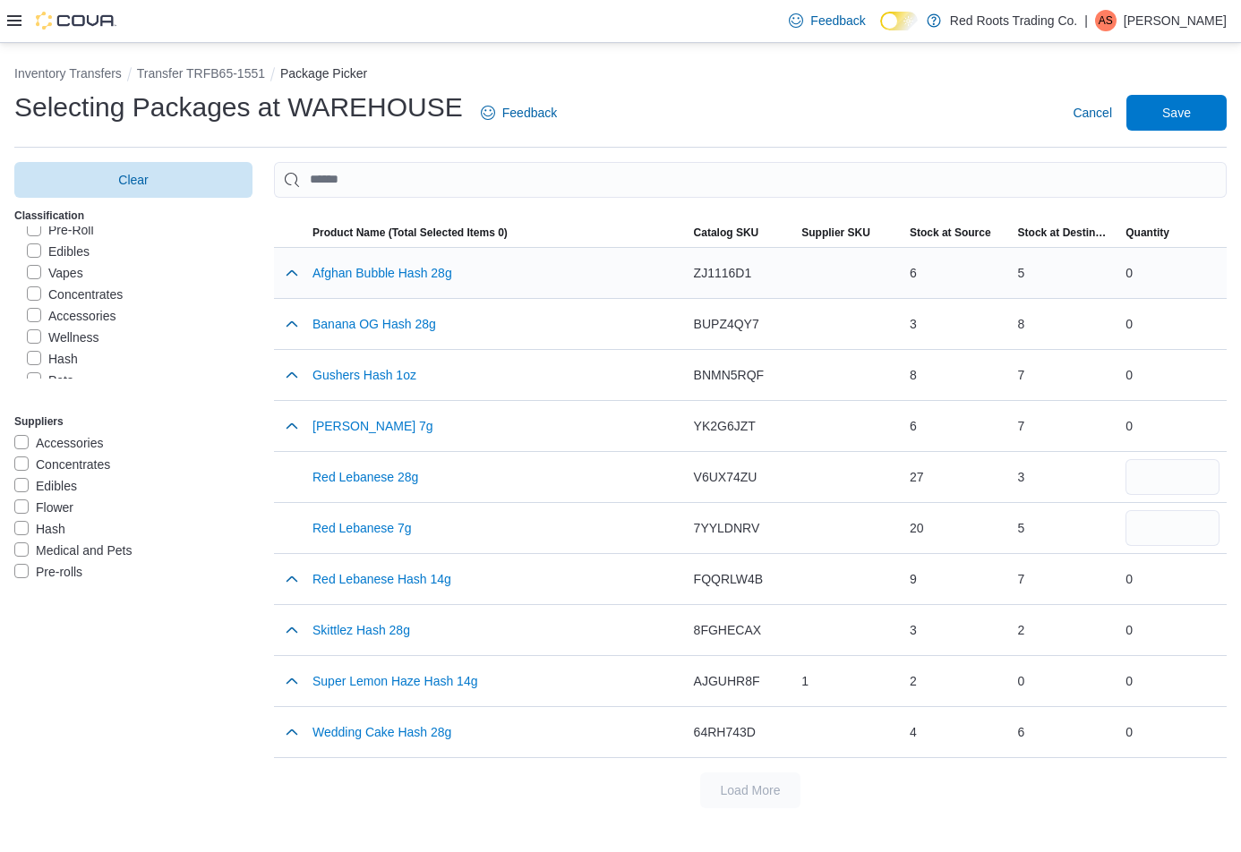
drag, startPoint x: 441, startPoint y: 284, endPoint x: 409, endPoint y: 285, distance: 32.2
drag, startPoint x: 409, startPoint y: 285, endPoint x: 467, endPoint y: 223, distance: 84.9
click at [469, 201] on div at bounding box center [750, 208] width 952 height 21
drag, startPoint x: 478, startPoint y: 270, endPoint x: 311, endPoint y: 277, distance: 167.5
click at [311, 277] on div "Afghan Bubble Hash 28g" at bounding box center [495, 273] width 381 height 50
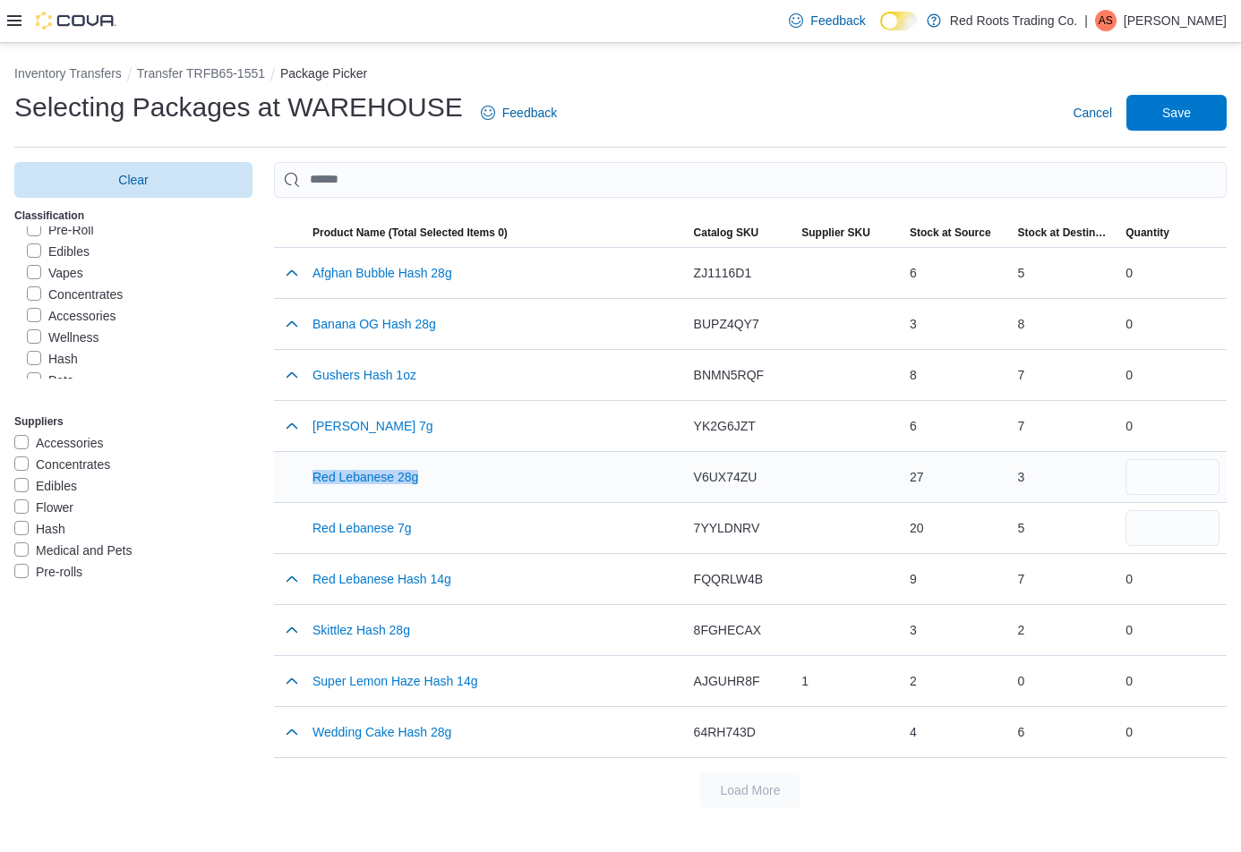
drag, startPoint x: 457, startPoint y: 476, endPoint x: 305, endPoint y: 483, distance: 152.3
click at [305, 483] on div "Red Lebanese 28g" at bounding box center [495, 477] width 381 height 50
drag, startPoint x: 441, startPoint y: 523, endPoint x: 283, endPoint y: 525, distance: 158.5
click at [283, 525] on tr "Product Name (Total Selected Items 0) Red Lebanese 7g Catalog SKU 7YYLDNRV Supp…" at bounding box center [750, 527] width 952 height 51
drag, startPoint x: 424, startPoint y: 631, endPoint x: 466, endPoint y: 646, distance: 44.7
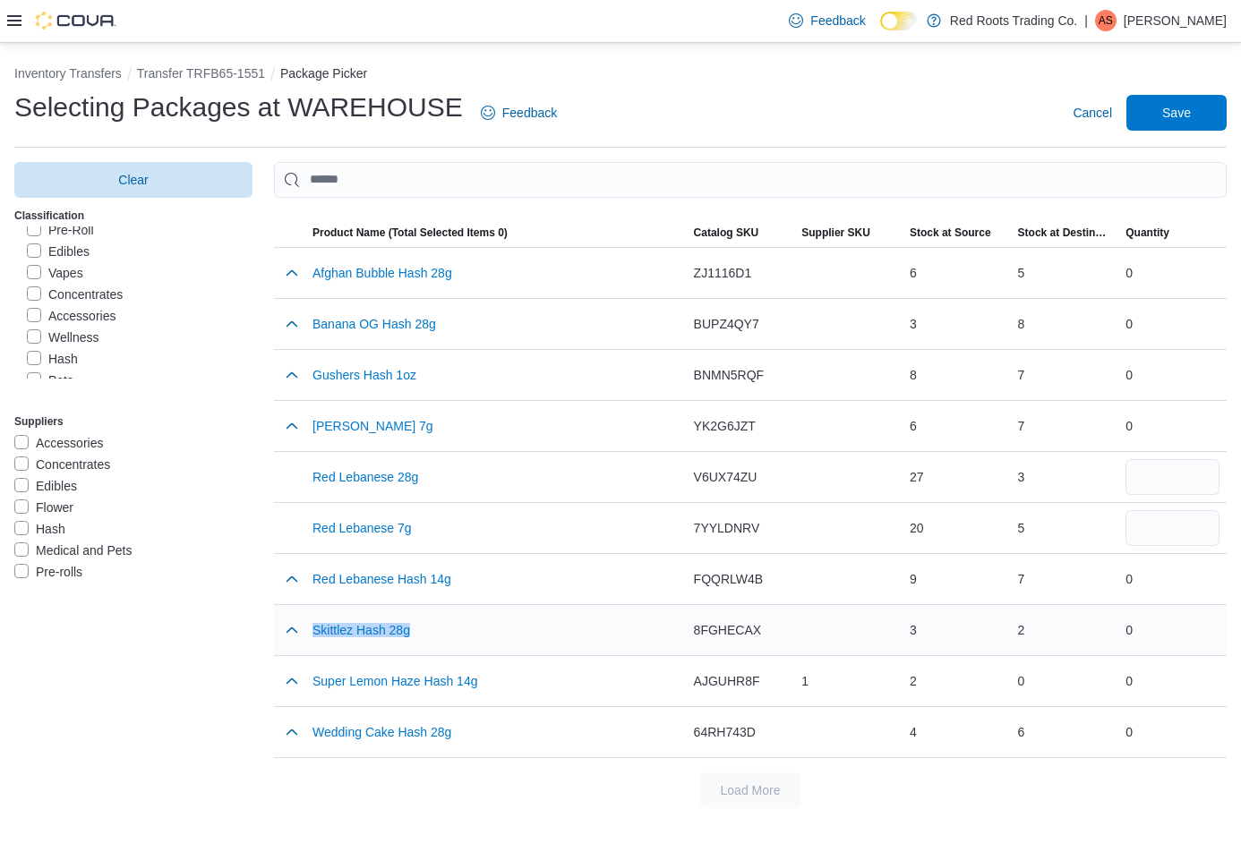
click at [305, 632] on div "Skittlez Hash 28g" at bounding box center [495, 630] width 381 height 50
drag, startPoint x: 471, startPoint y: 730, endPoint x: 1020, endPoint y: 828, distance: 558.4
click at [301, 732] on tr "Product Name (Total Selected Items 0) Wedding Cake Hash 28g Catalog SKU 64RH743…" at bounding box center [750, 731] width 952 height 51
click at [35, 302] on label "Hash" at bounding box center [52, 303] width 51 height 21
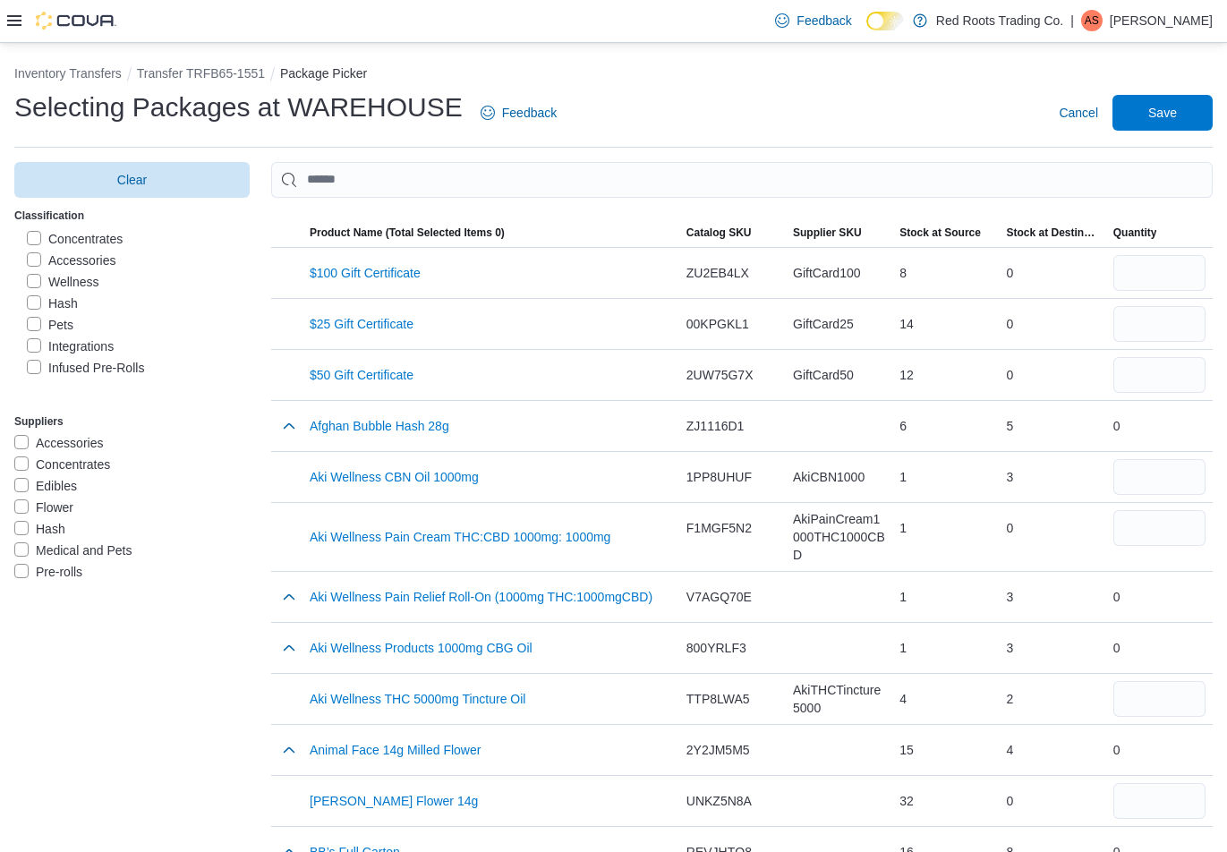
click at [30, 364] on label "Infused Pre-Rolls" at bounding box center [85, 367] width 117 height 21
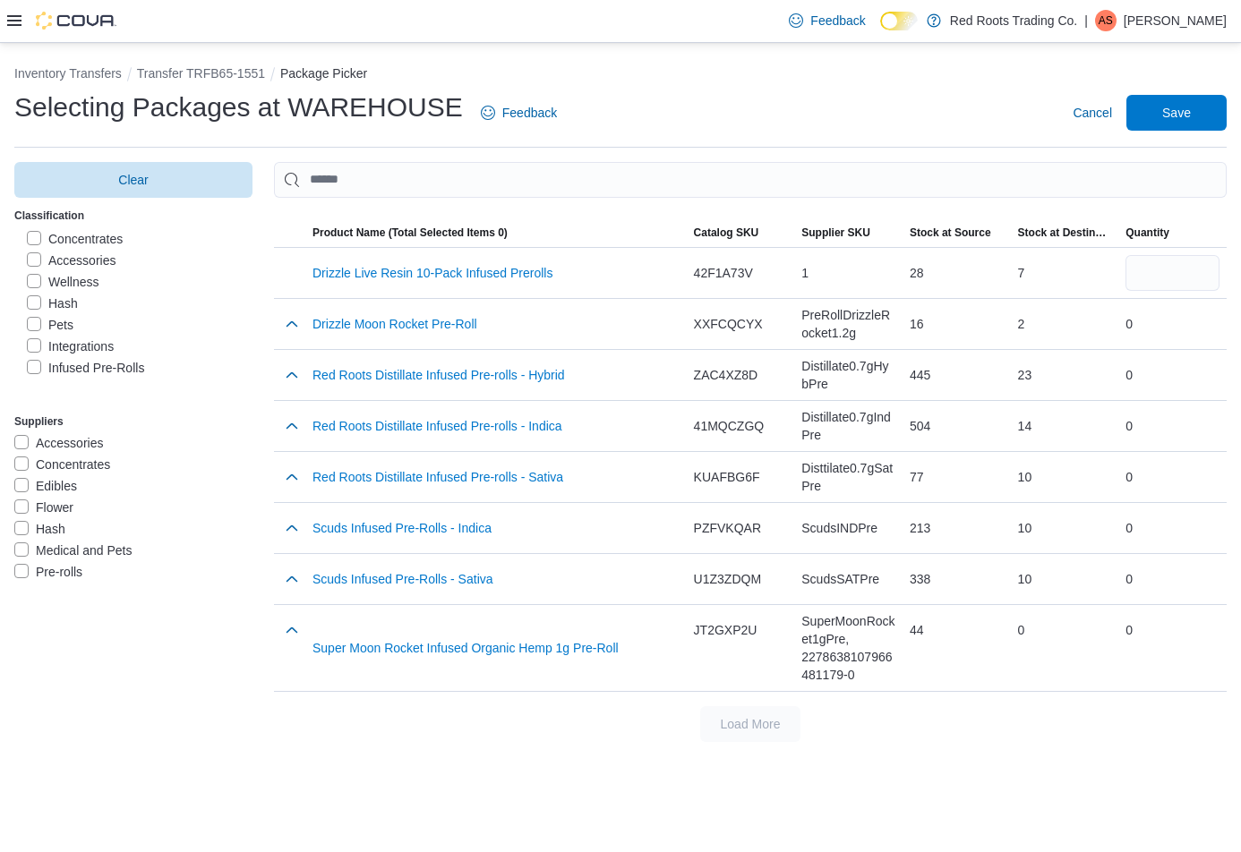
click at [33, 362] on label "Infused Pre-Rolls" at bounding box center [85, 367] width 117 height 21
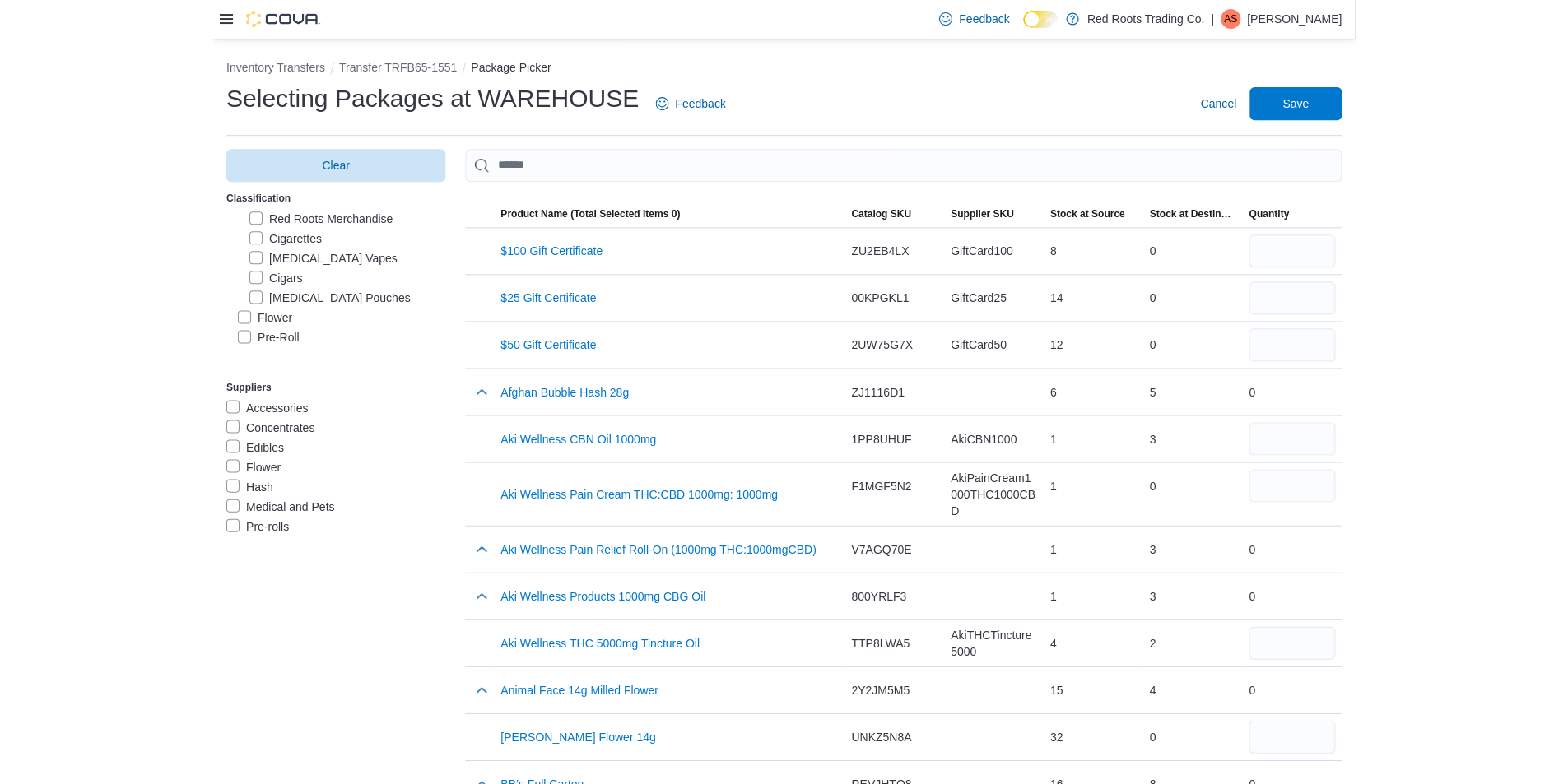
scroll to position [0, 0]
